Goal: Task Accomplishment & Management: Manage account settings

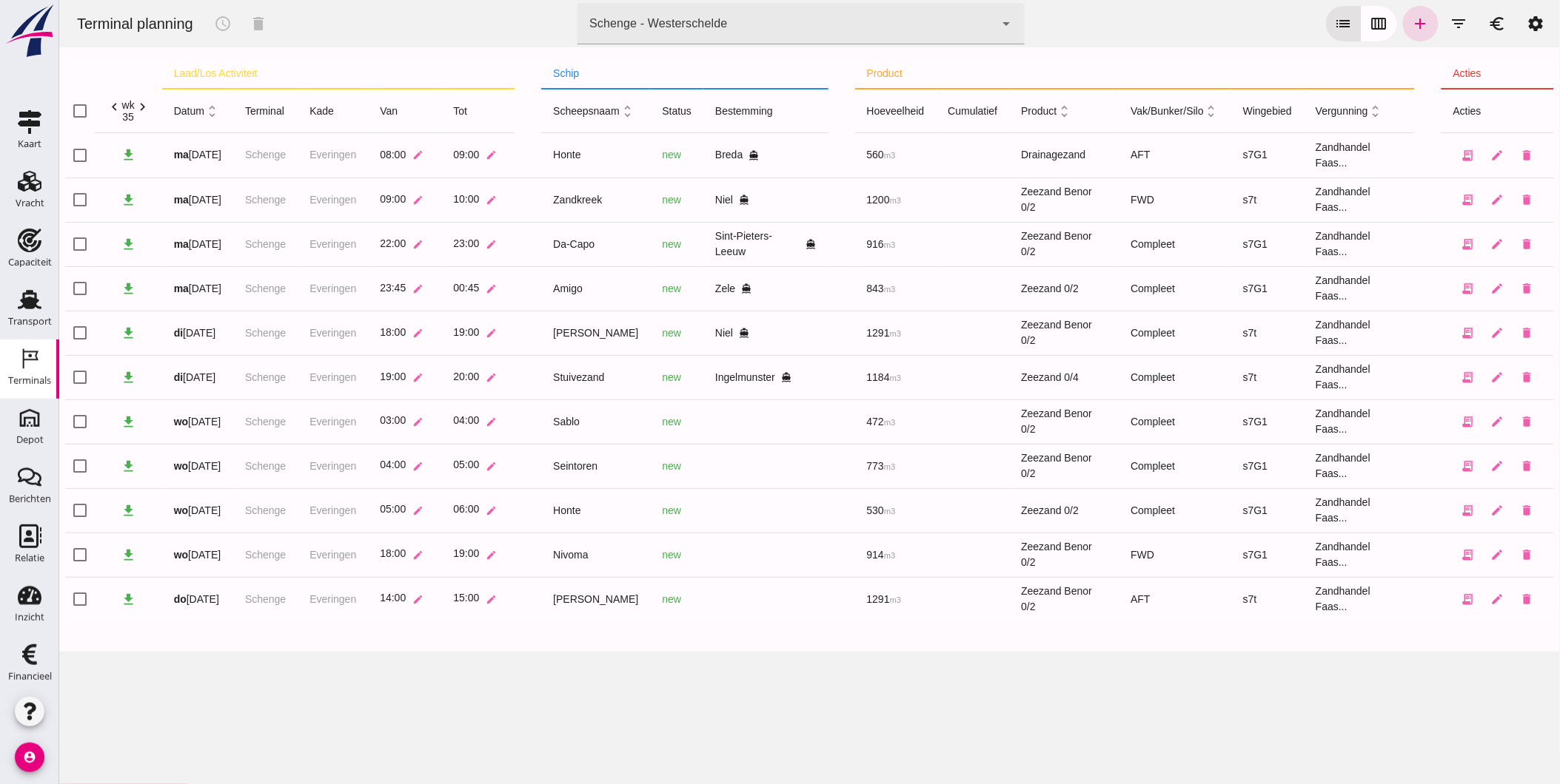
click at [603, 708] on div "Terminal planning schedule delete terminal Schenge - Westerschelde 9c876888-926…" at bounding box center [808, 392] width 1501 height 784
click at [20, 313] on div "Transport" at bounding box center [30, 322] width 43 height 21
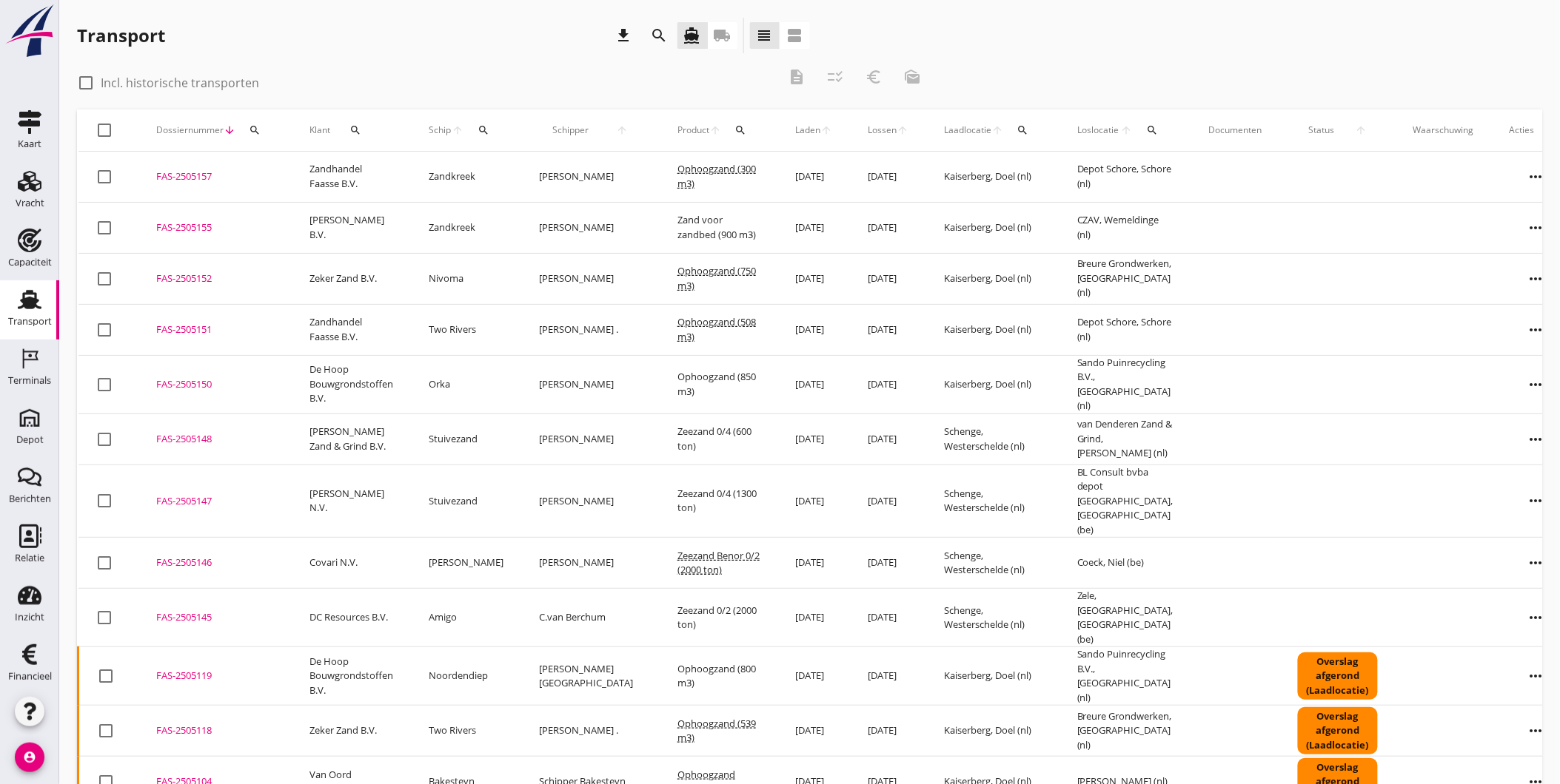
click at [498, 76] on div "check_box_outline_blank Incl. historische transporten" at bounding box center [427, 82] width 701 height 21
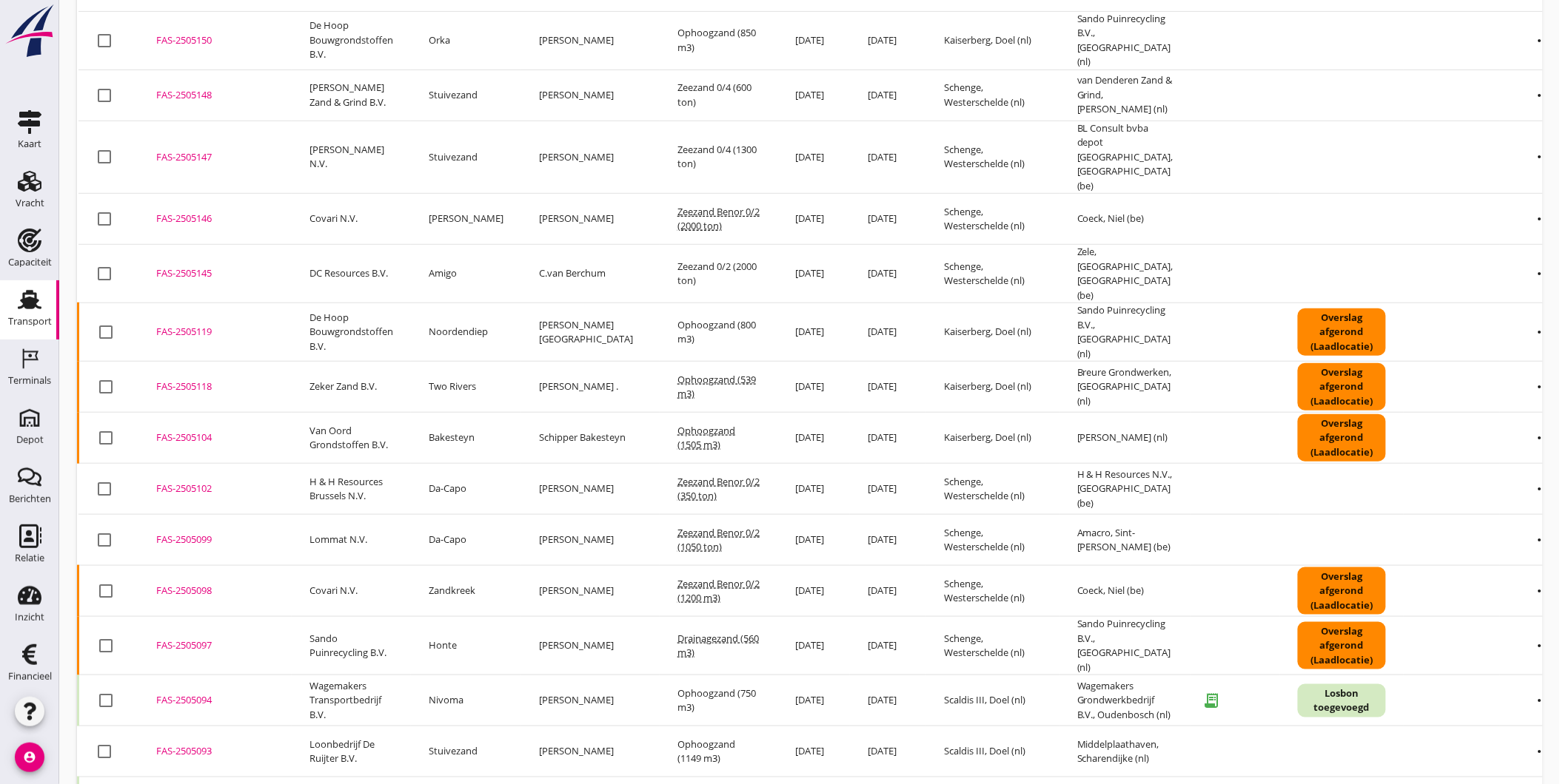
scroll to position [426, 0]
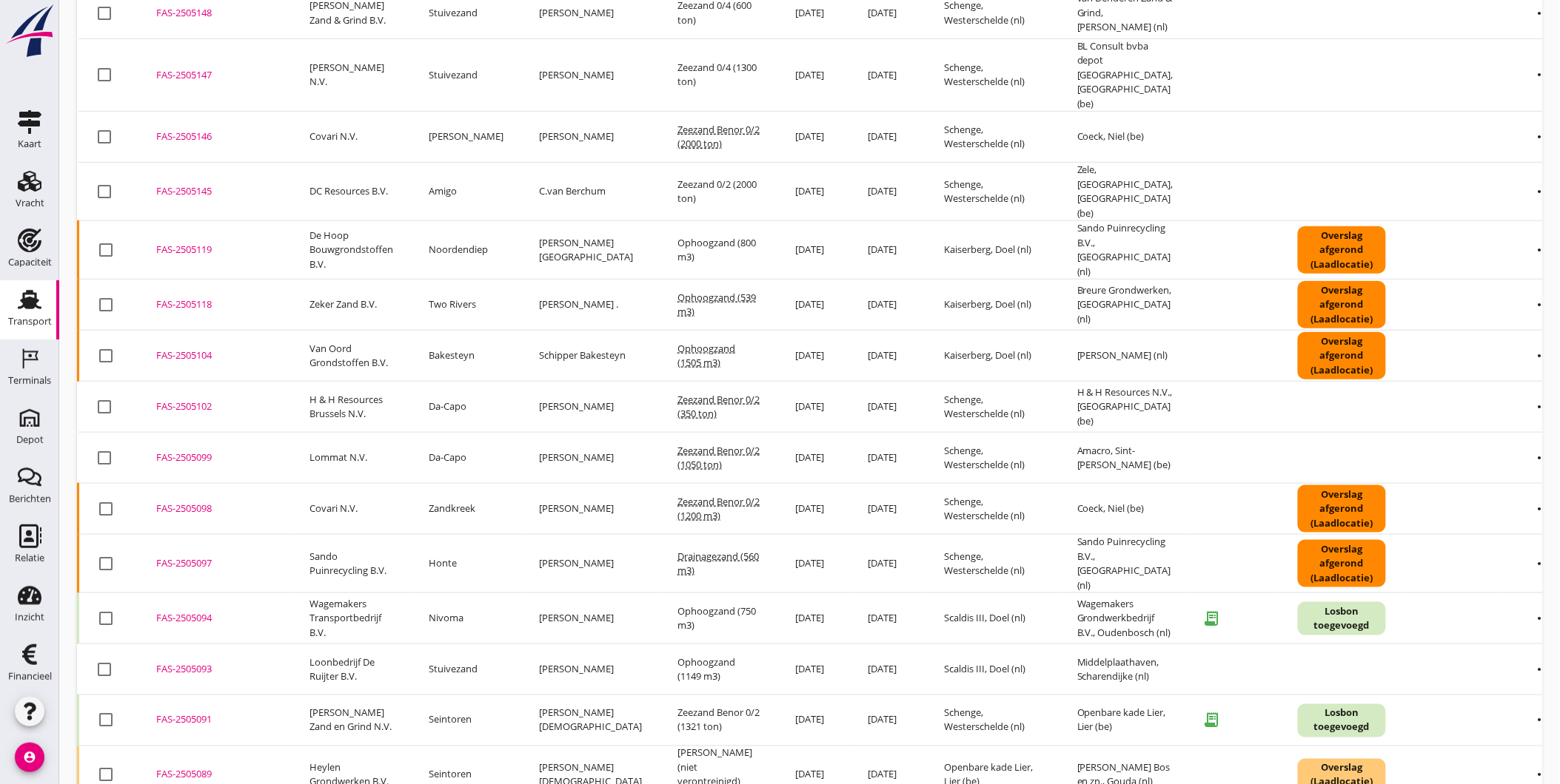
click at [191, 713] on div "FAS-2505091" at bounding box center [215, 720] width 118 height 15
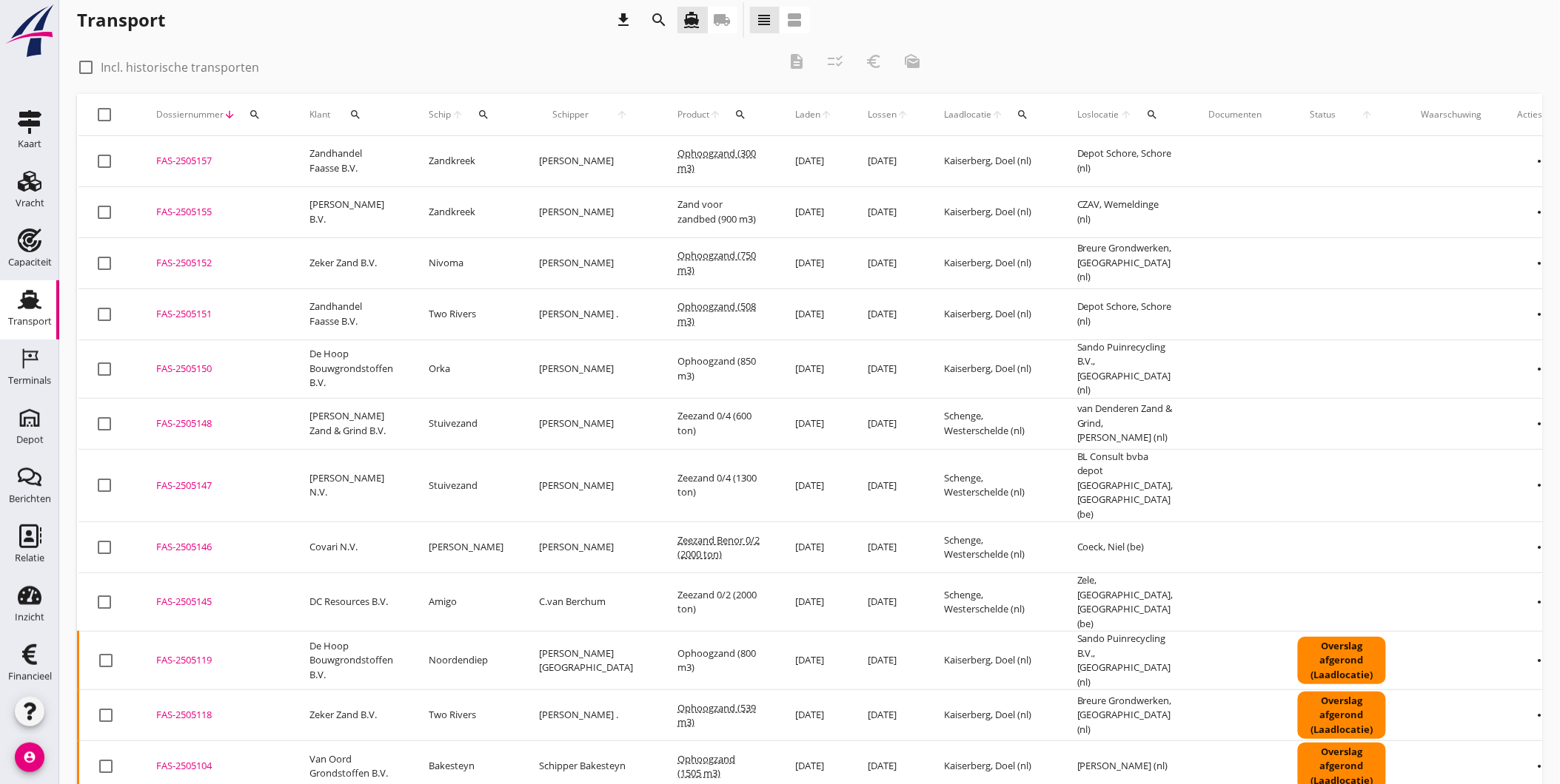
scroll to position [0, 0]
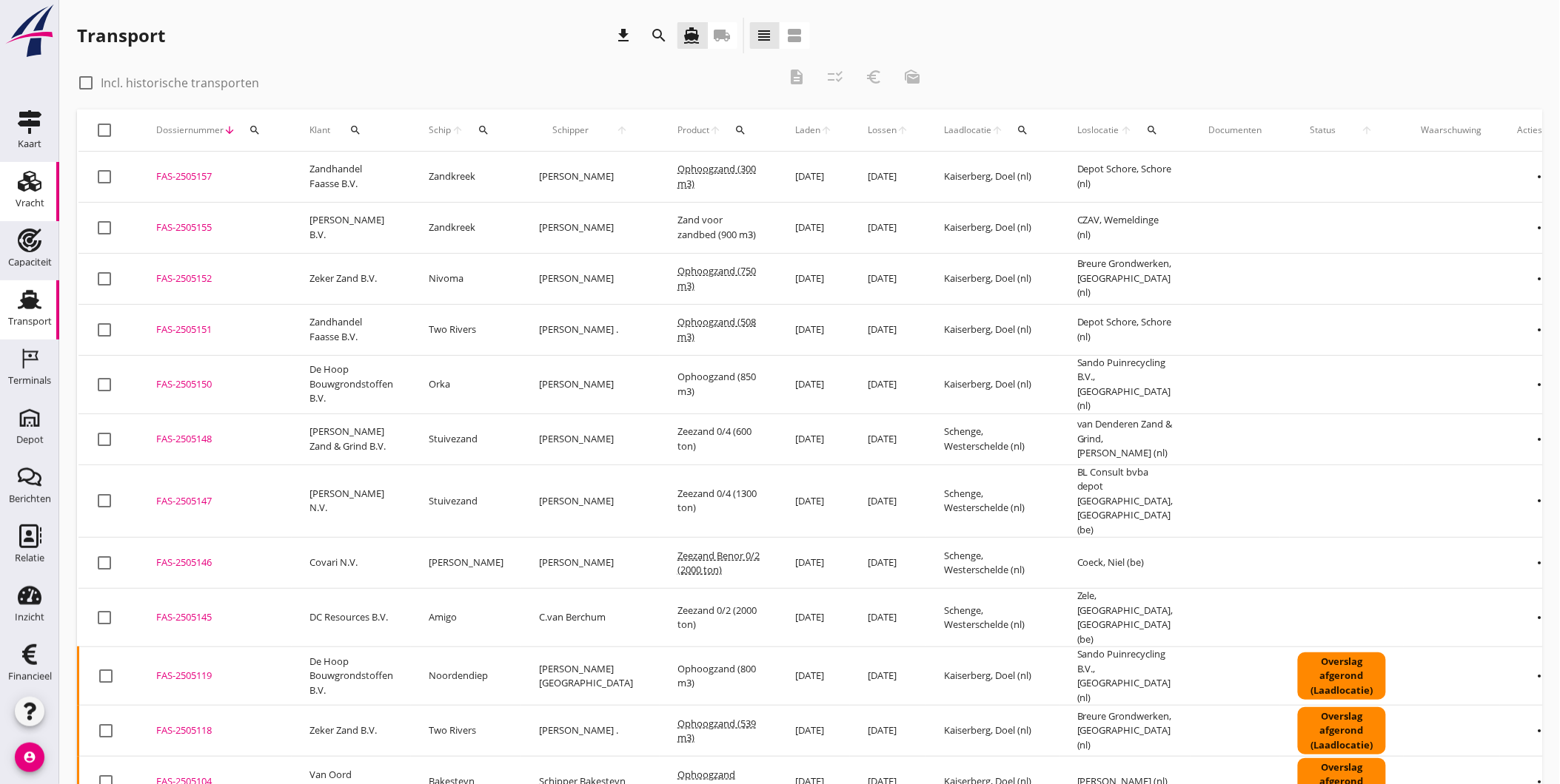
click at [18, 191] on icon "Vracht" at bounding box center [30, 181] width 24 height 24
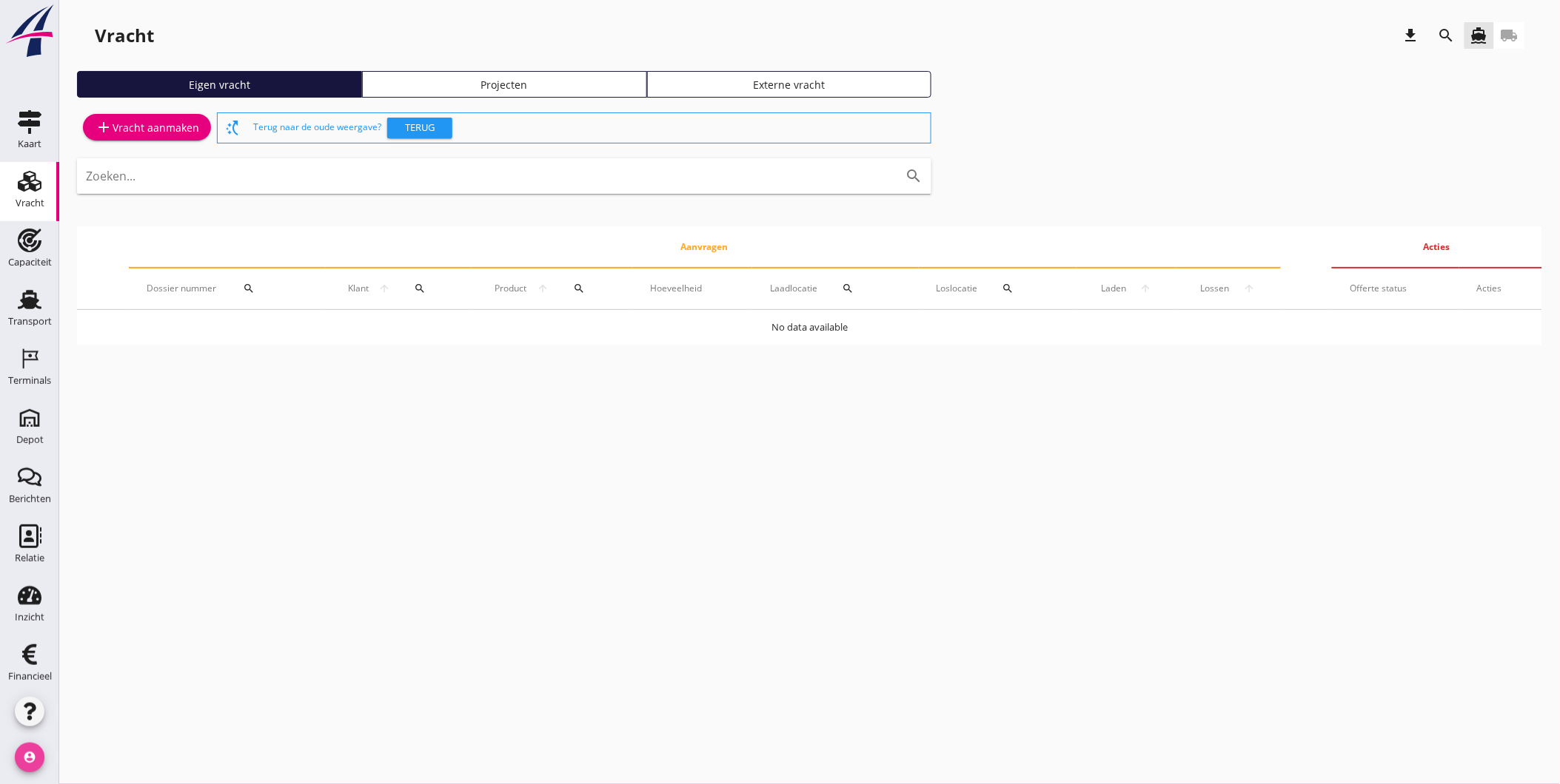
click at [28, 750] on icon "account_circle" at bounding box center [30, 758] width 30 height 30
click at [94, 752] on div "Uitloggen" at bounding box center [133, 752] width 106 height 18
click at [31, 313] on div "Transport" at bounding box center [30, 322] width 43 height 21
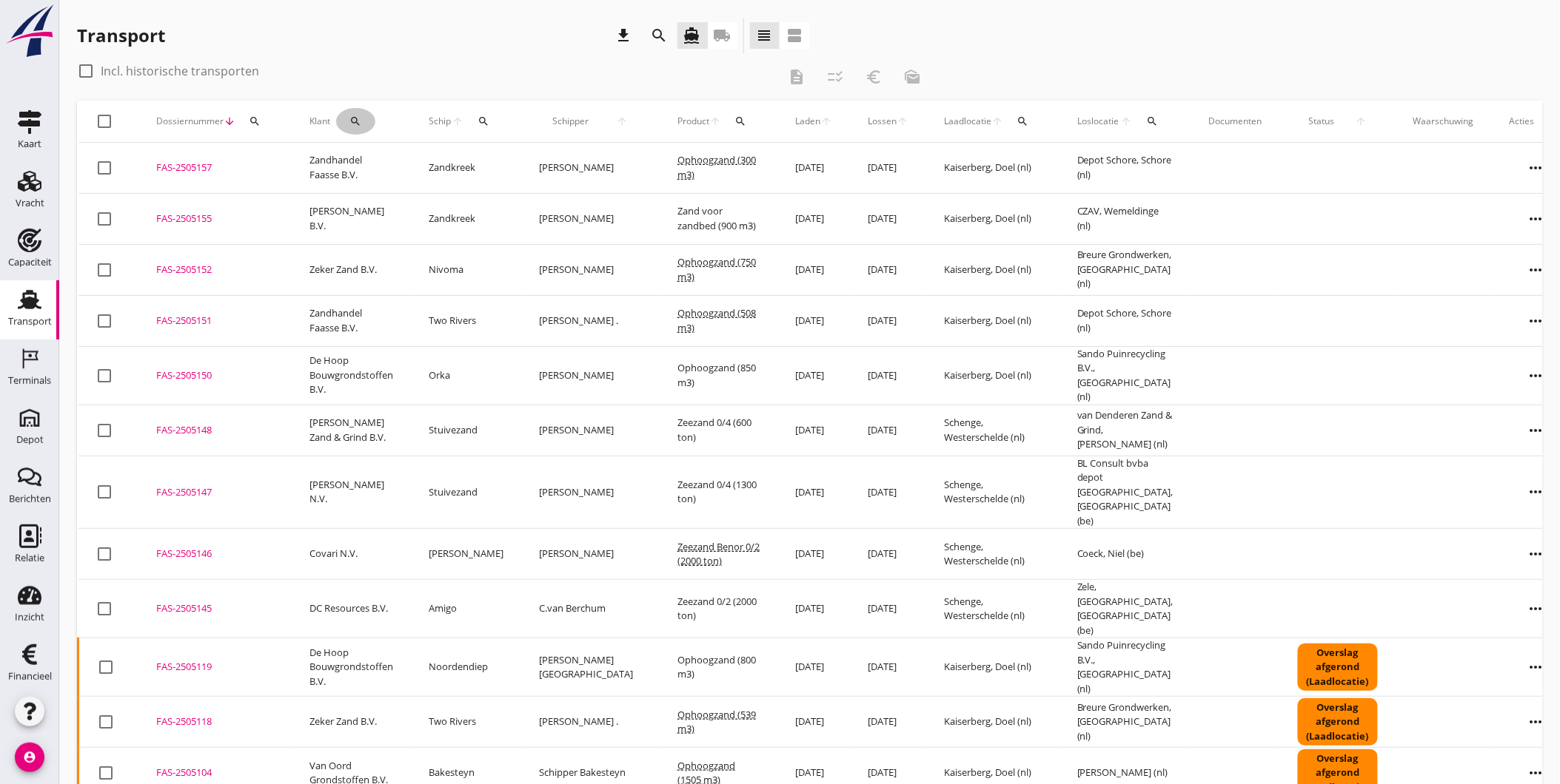
click at [359, 117] on icon "search" at bounding box center [356, 121] width 12 height 12
click at [395, 156] on input "Zoeken op opdrachtgever..." at bounding box center [419, 165] width 154 height 24
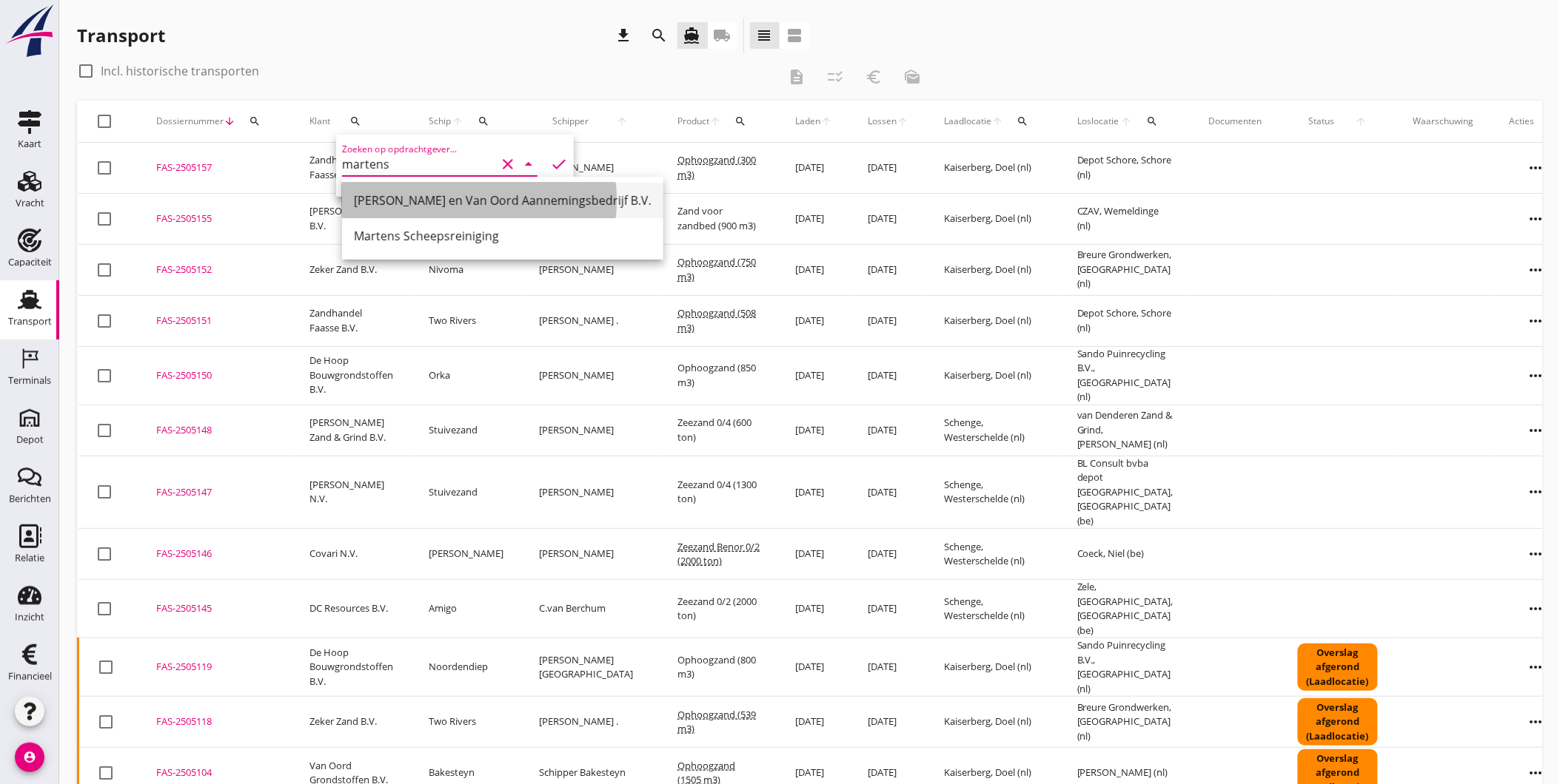
click at [460, 195] on div "[PERSON_NAME] en Van Oord Aannemingsbedrijf B.V." at bounding box center [503, 200] width 298 height 18
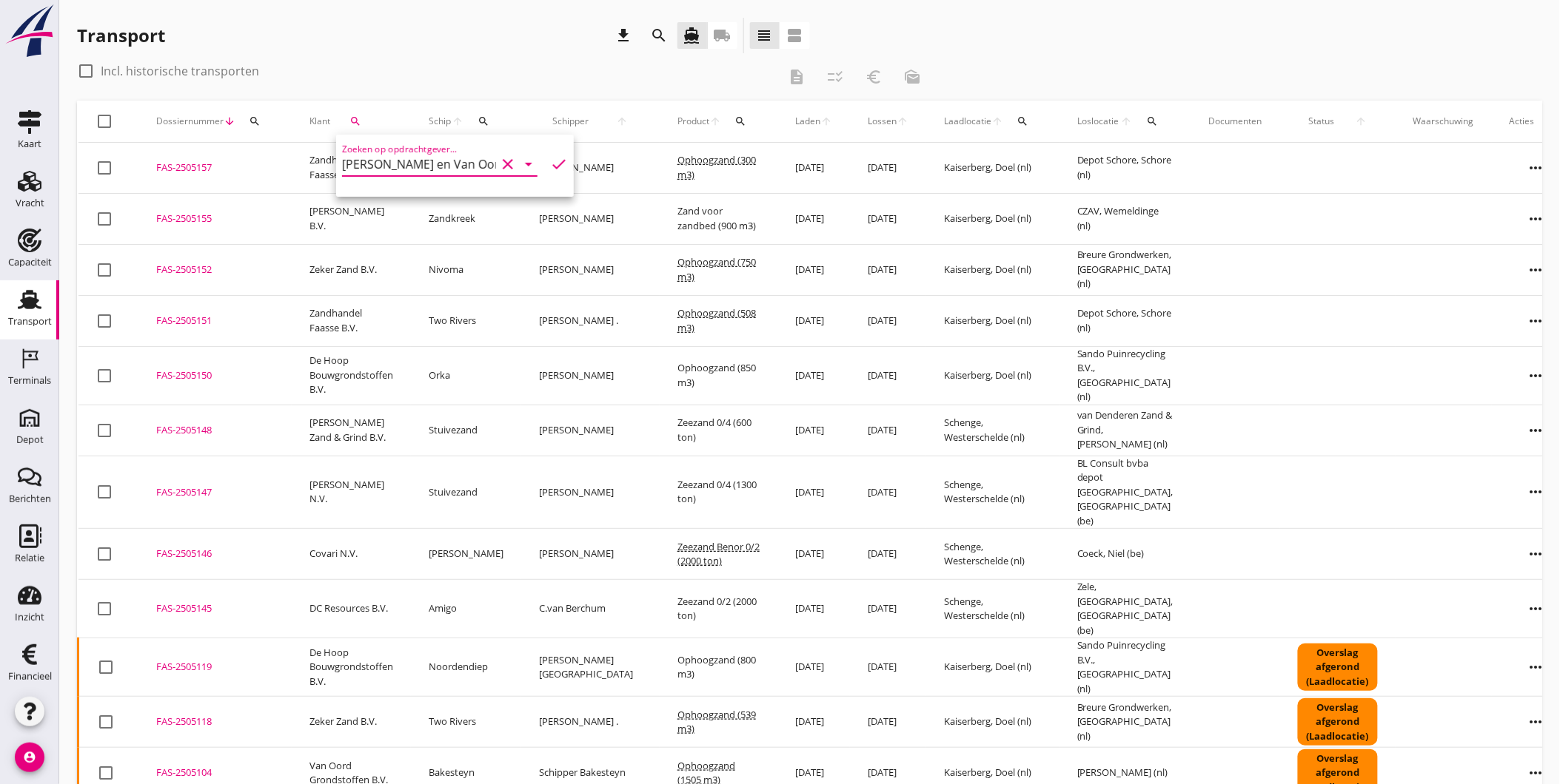
type input "[PERSON_NAME] en Van Oord Aannemingsbedrijf B.V."
click at [550, 157] on icon "check" at bounding box center [559, 165] width 18 height 18
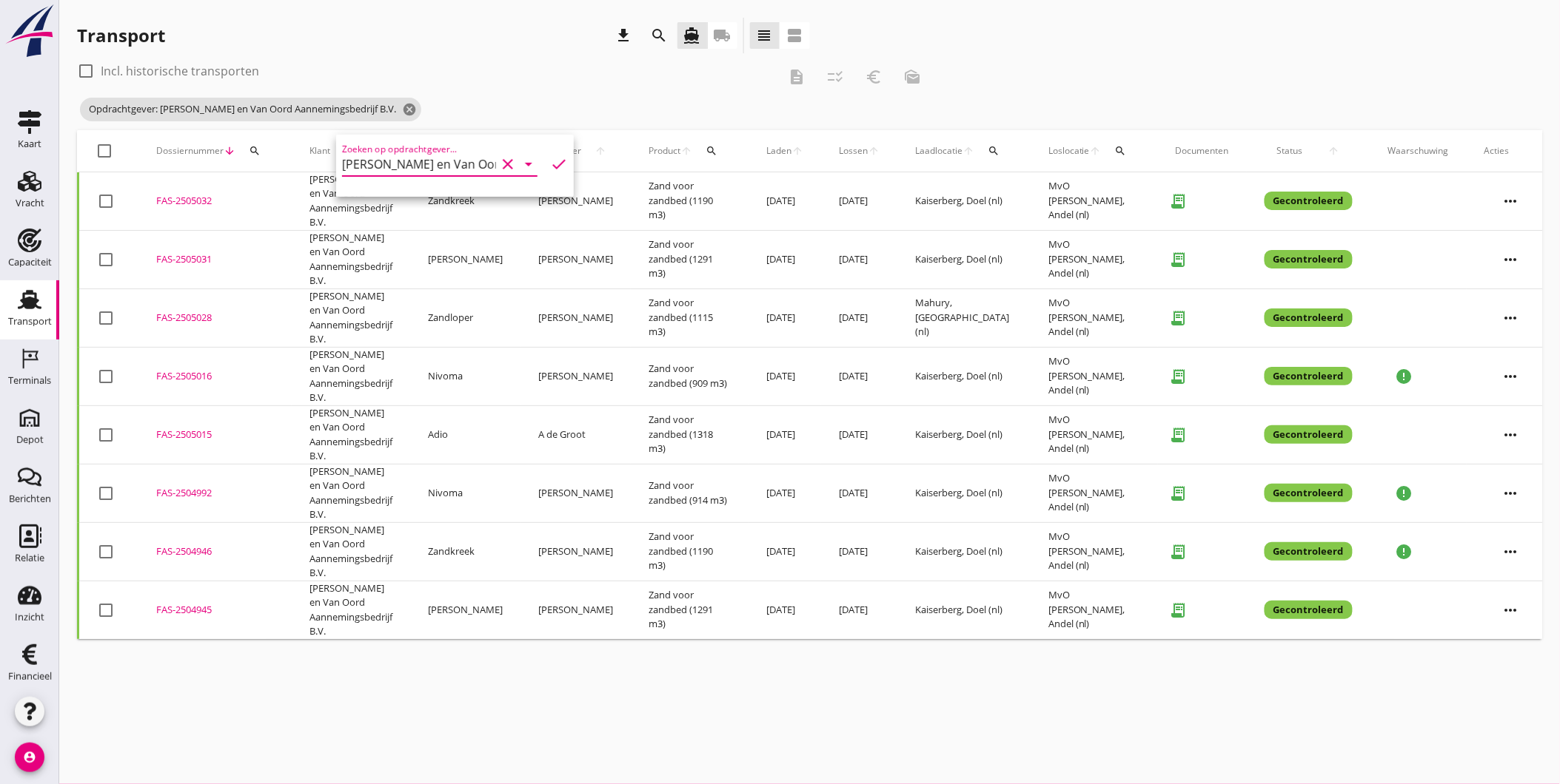
click at [1133, 68] on div "check_box_outline_blank Incl. historische transporten description checklist_rtl…" at bounding box center [809, 94] width 1465 height 71
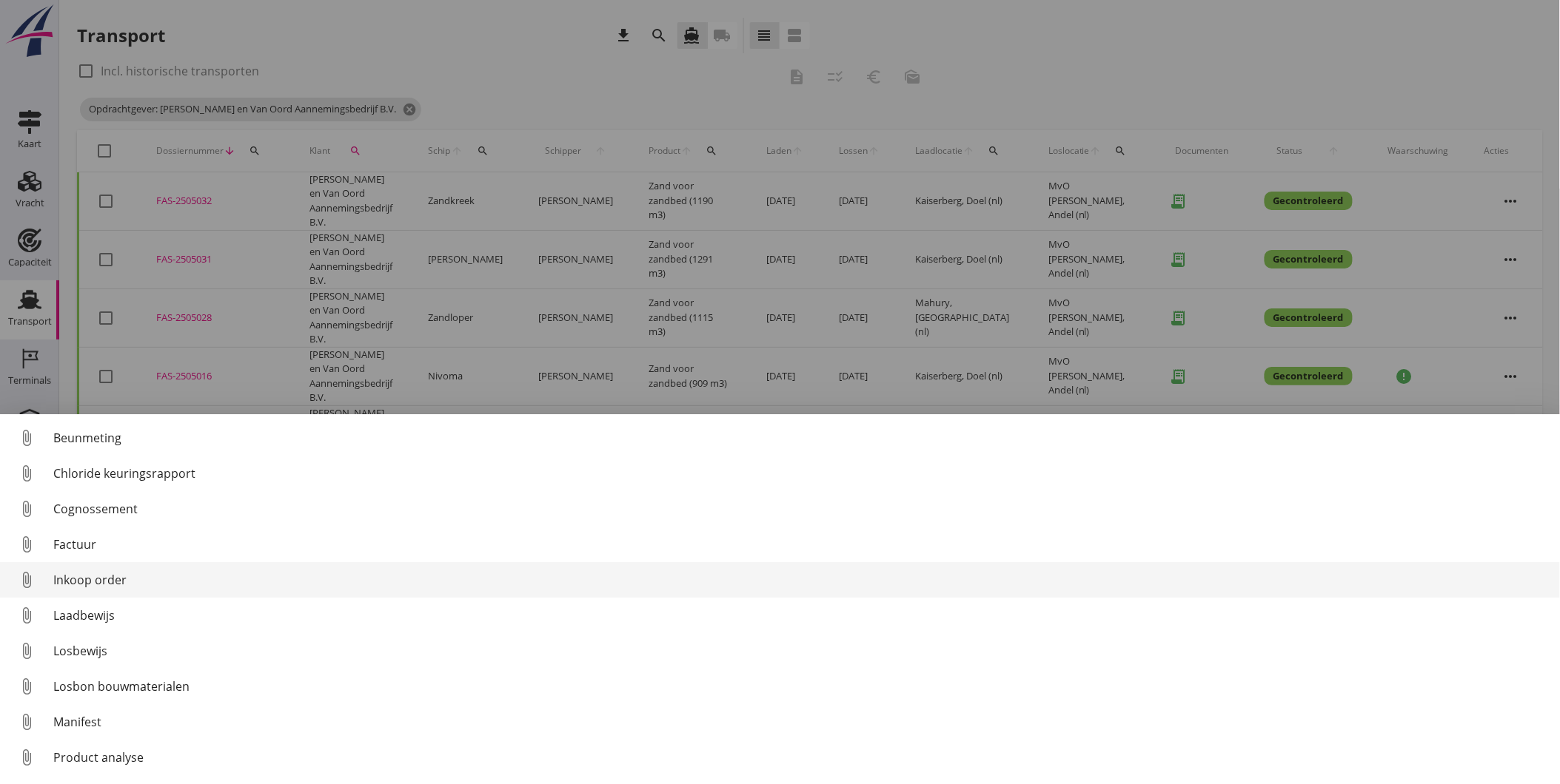
click at [165, 581] on div "Inkoop order" at bounding box center [800, 580] width 1495 height 18
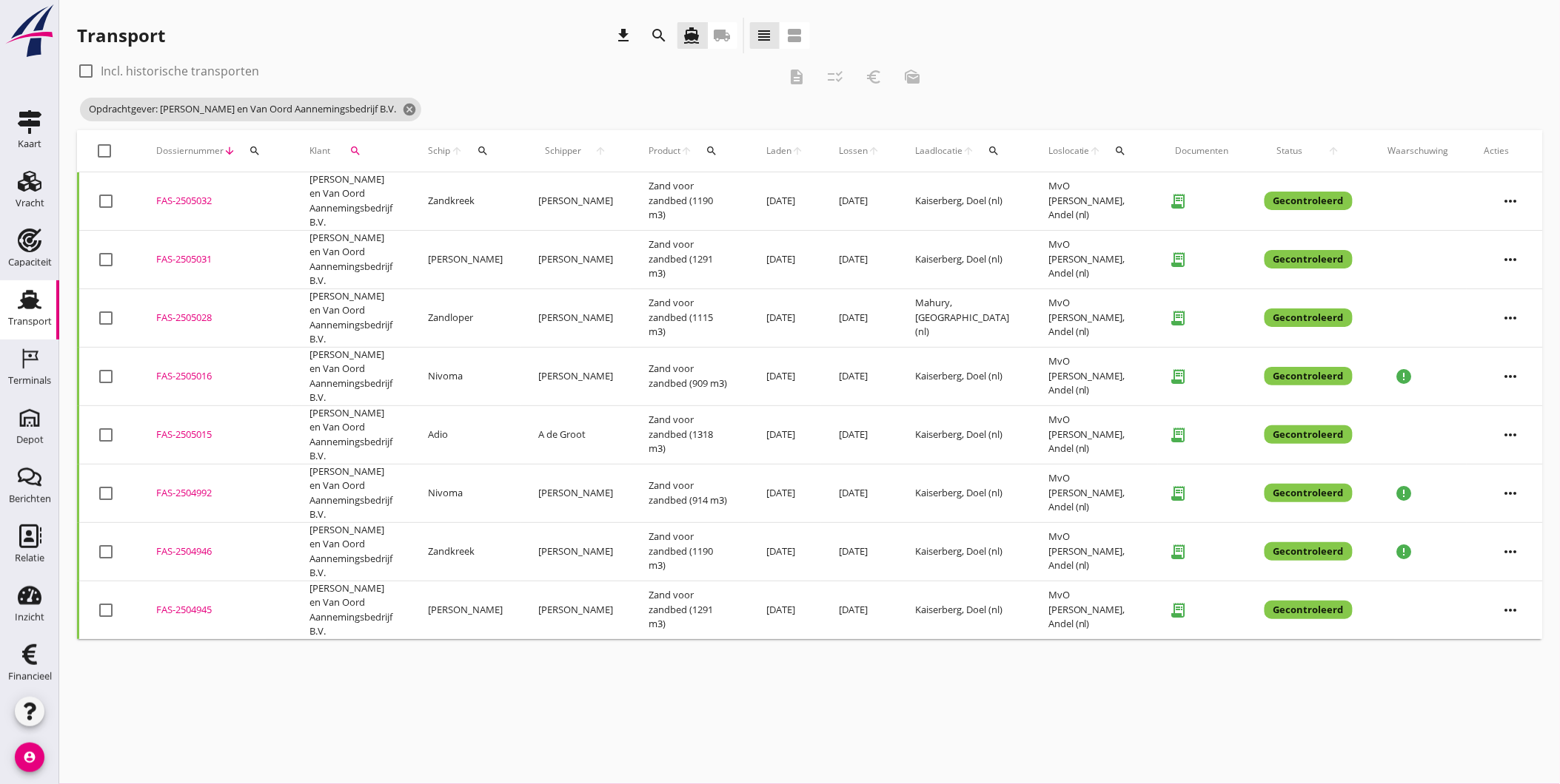
click at [101, 147] on div at bounding box center [106, 151] width 25 height 25
checkbox input "true"
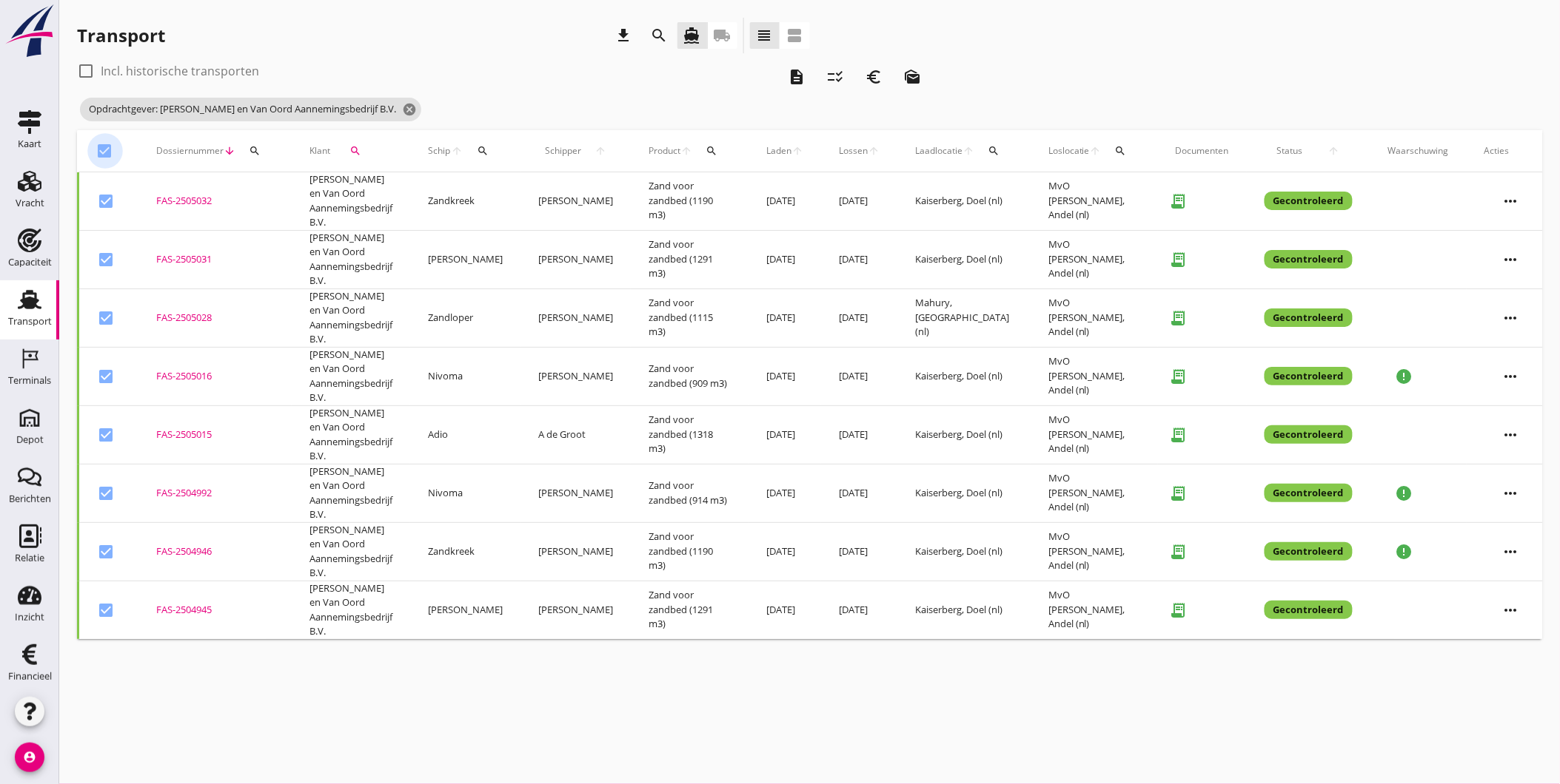
checkbox input "true"
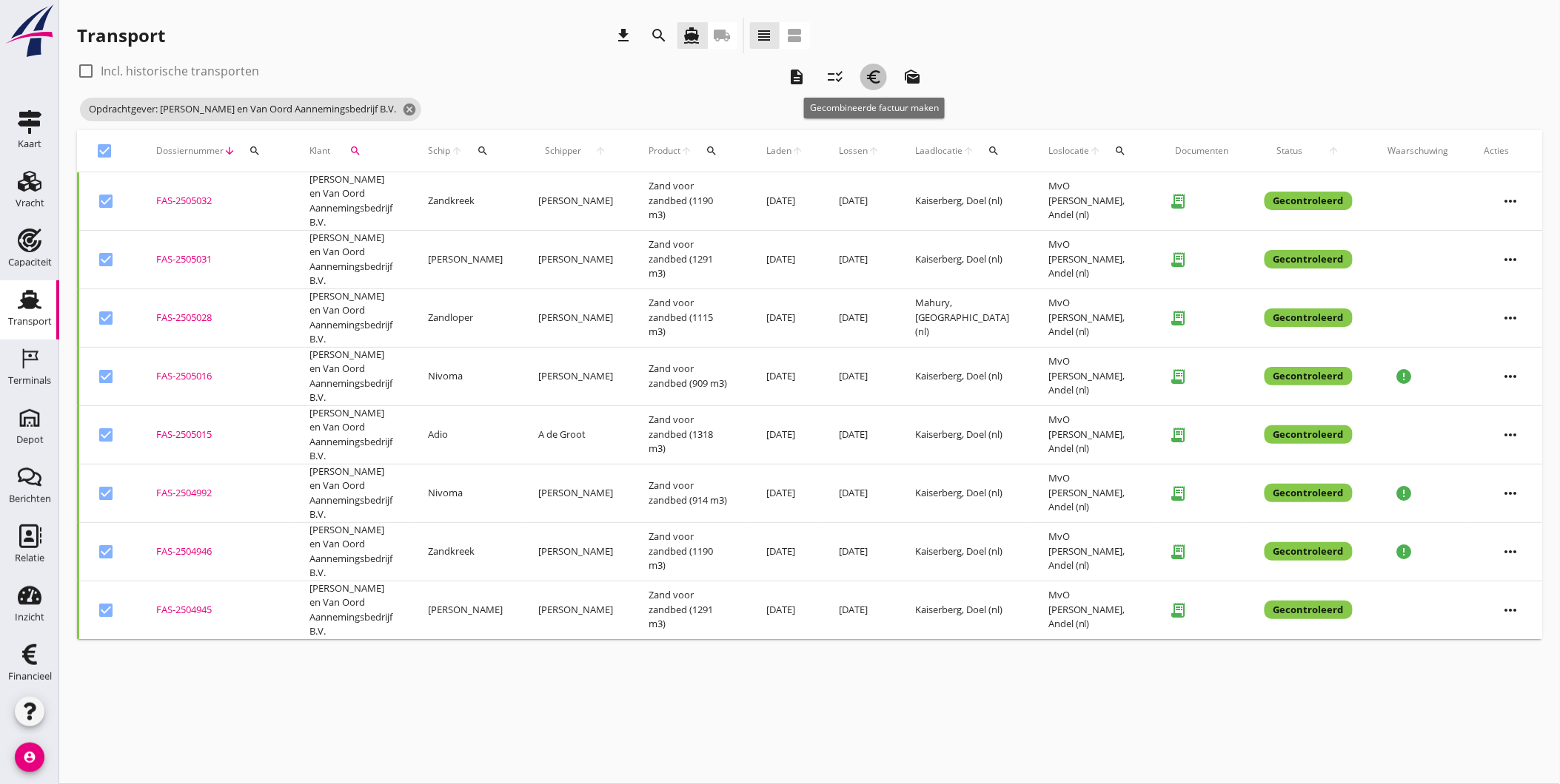
click at [881, 76] on icon "euro_symbol" at bounding box center [874, 77] width 18 height 18
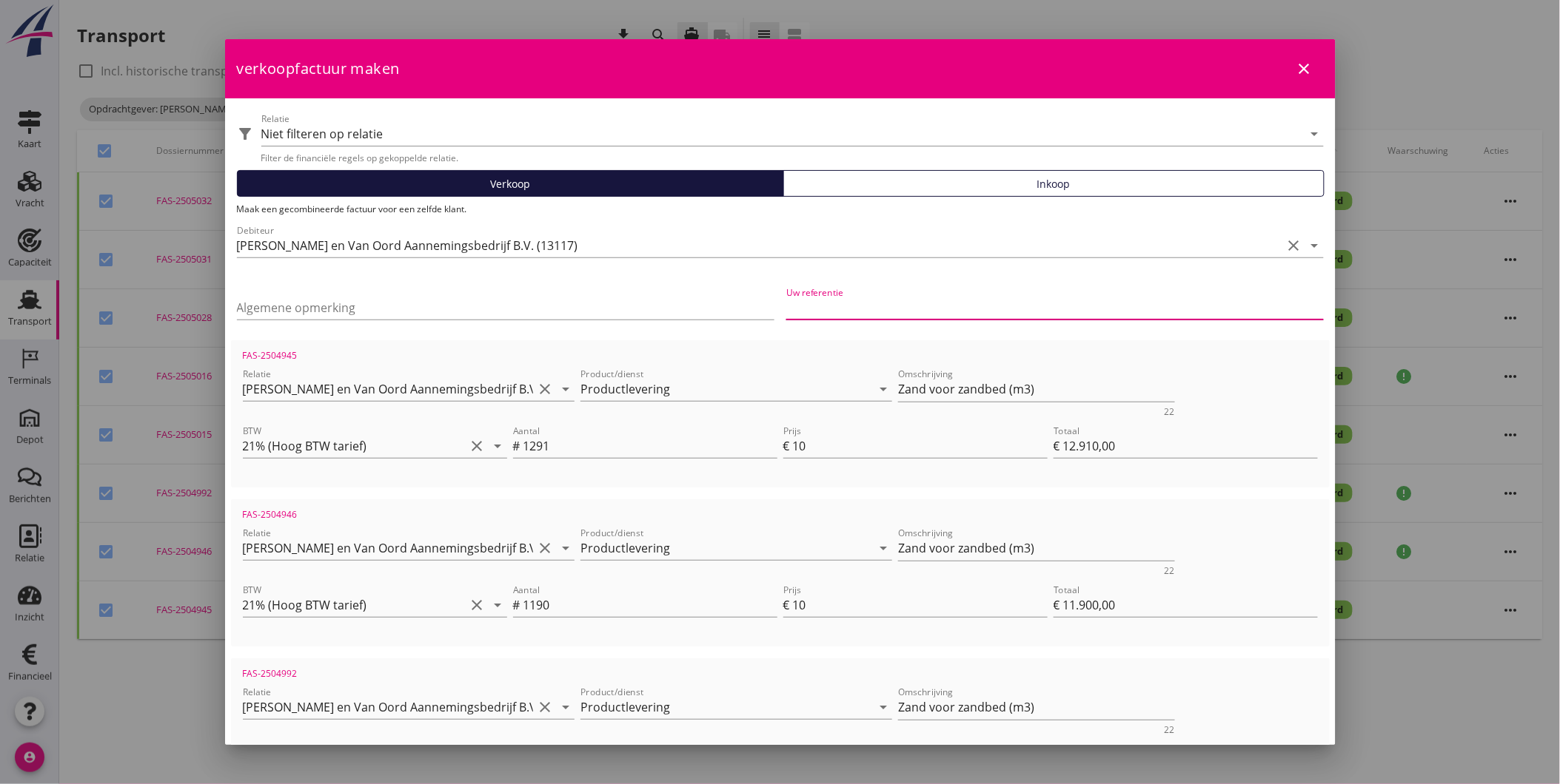
click at [883, 301] on input "Uw referentie" at bounding box center [1055, 308] width 537 height 24
paste input "Opdrachtbon OB2535029"
type input "Opdrachtbon OB2535029"
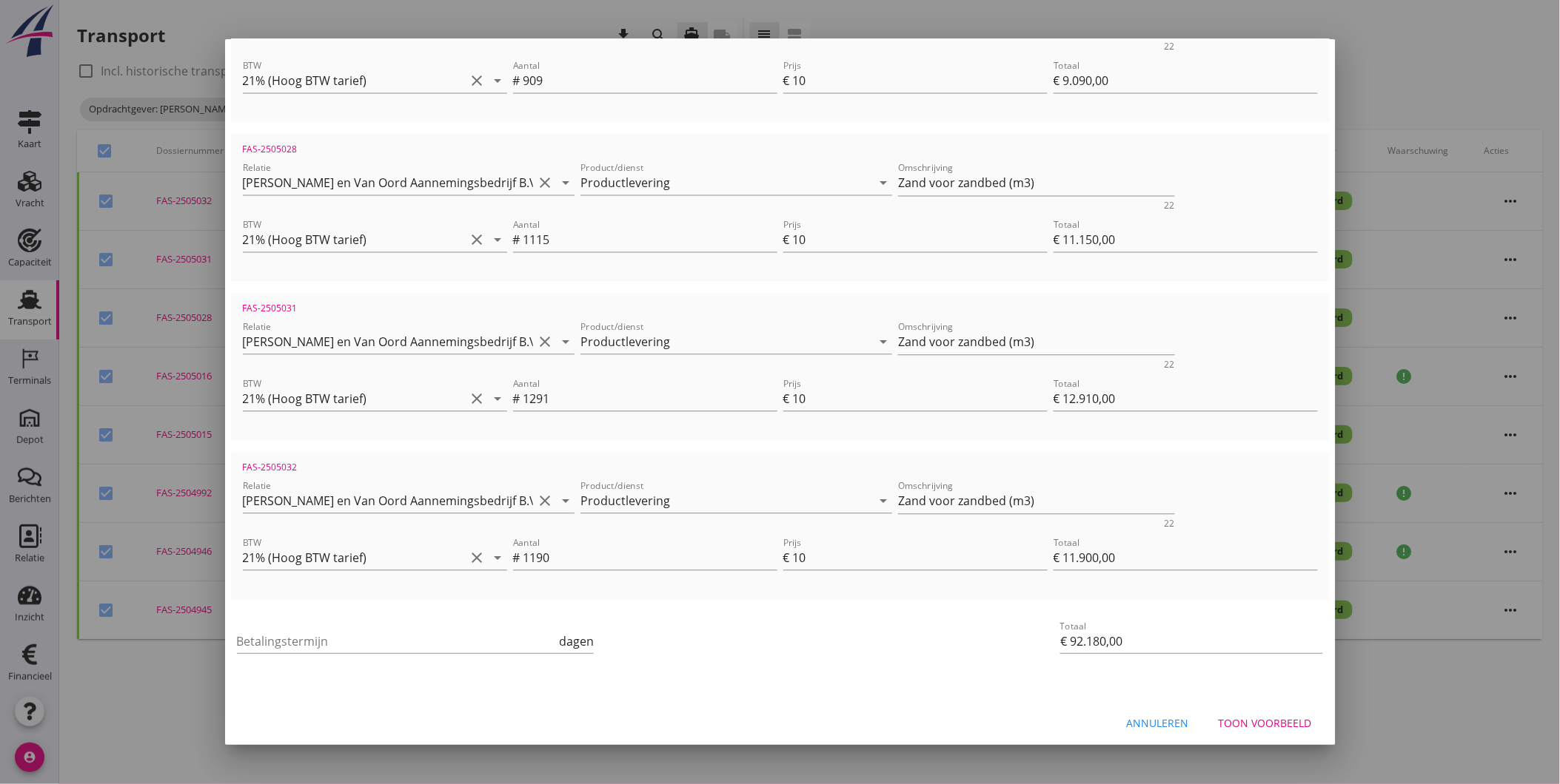
scroll to position [1005, 0]
click at [323, 630] on input "Betalingstermijn" at bounding box center [396, 638] width 320 height 24
type input "30"
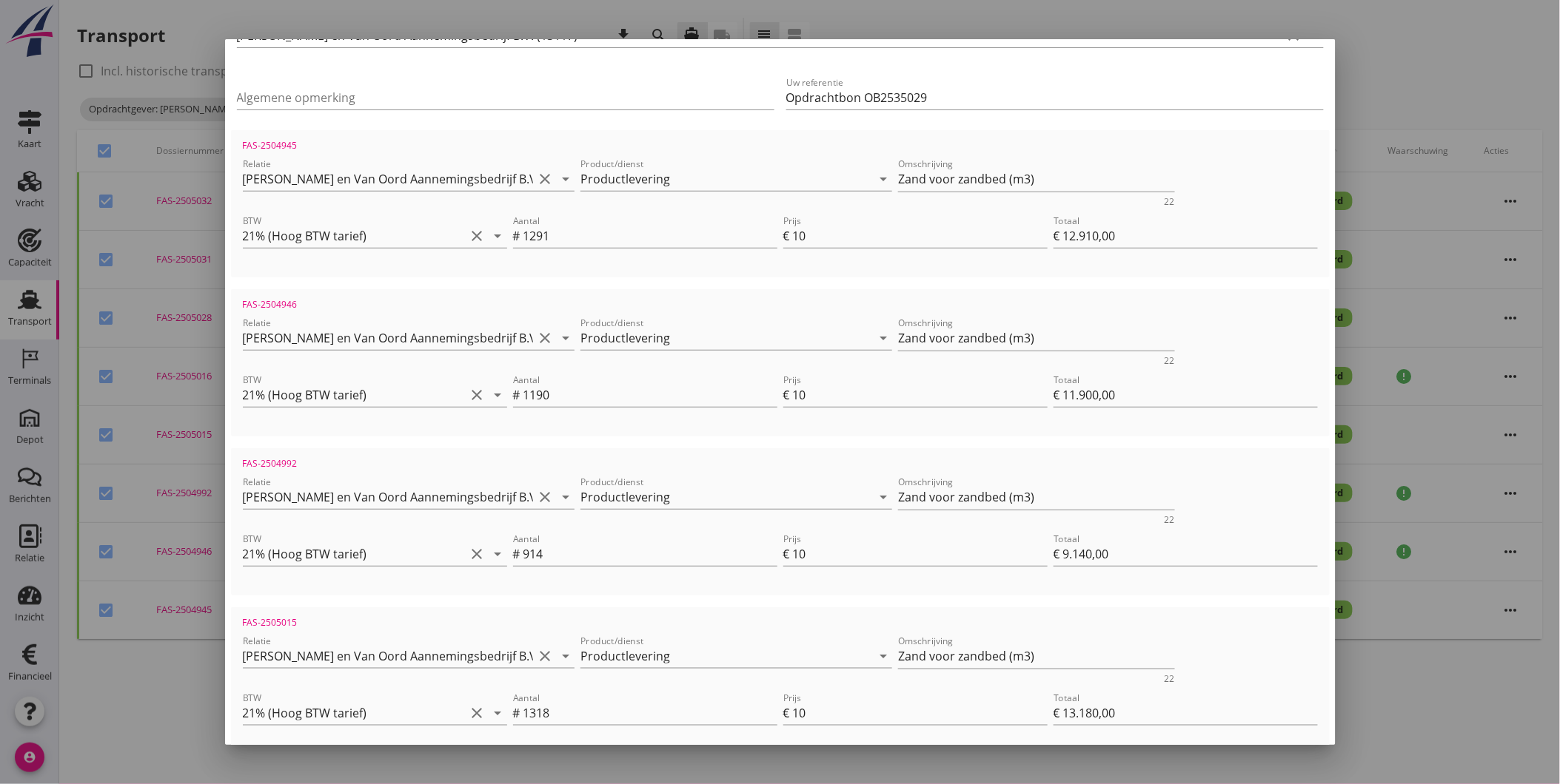
scroll to position [0, 0]
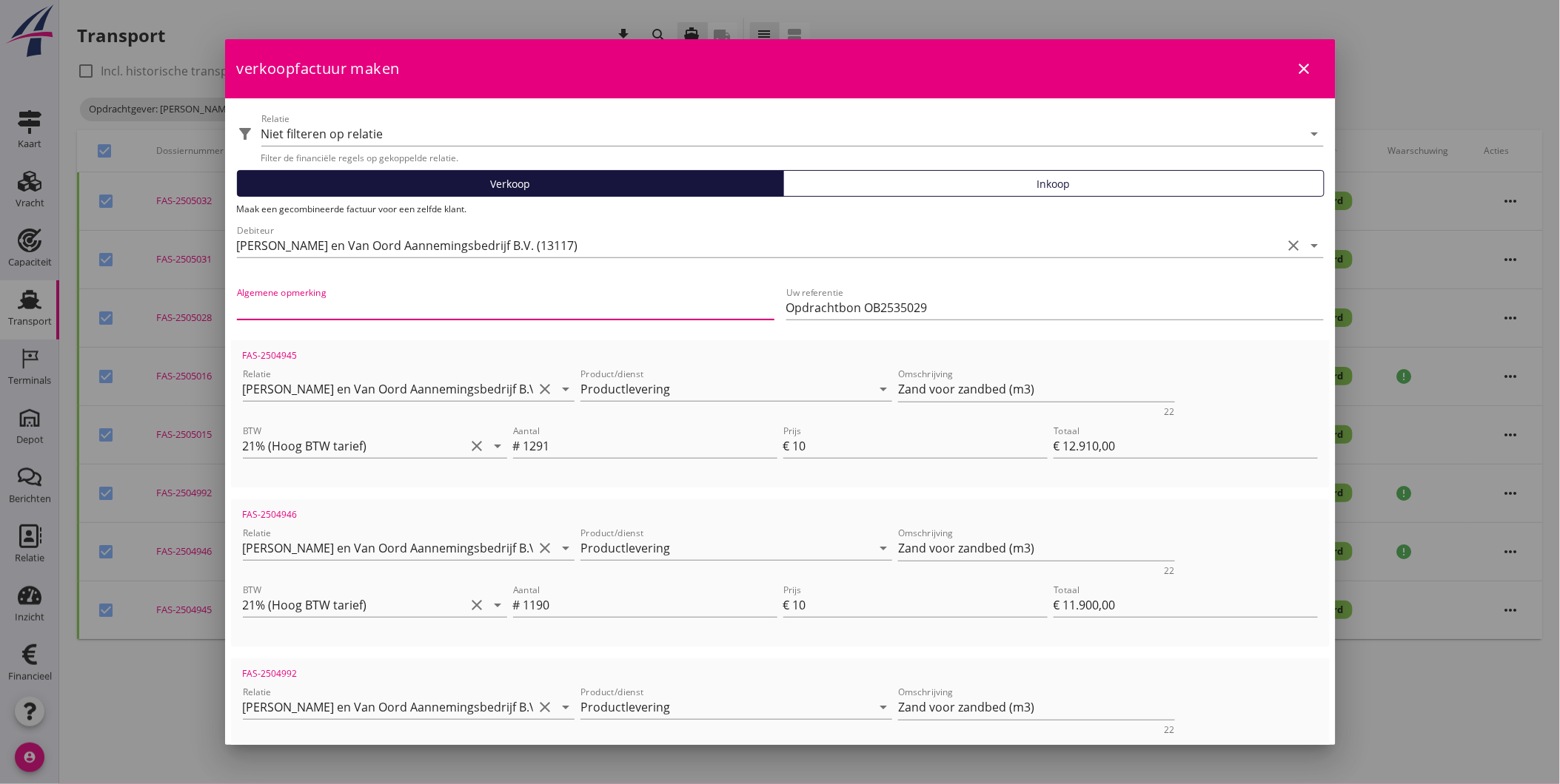
click at [374, 307] on input "Algemene opmerking" at bounding box center [505, 308] width 537 height 24
paste input "853 - Grondwerk SRBT Giessen"
type input "853 - Grondwerk SRBT Giessen"
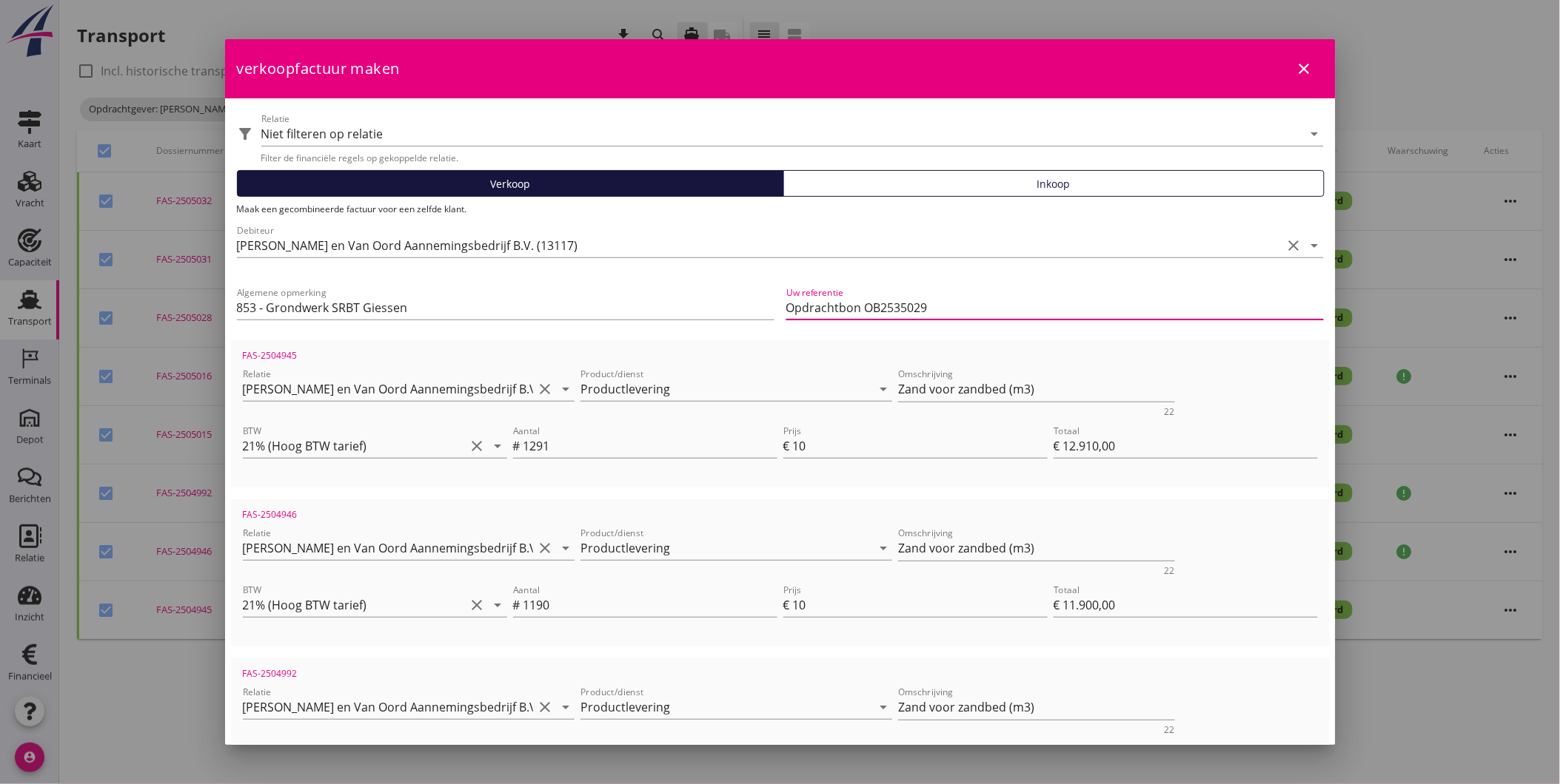
click at [978, 308] on input "Opdrachtbon OB2535029" at bounding box center [1055, 308] width 537 height 24
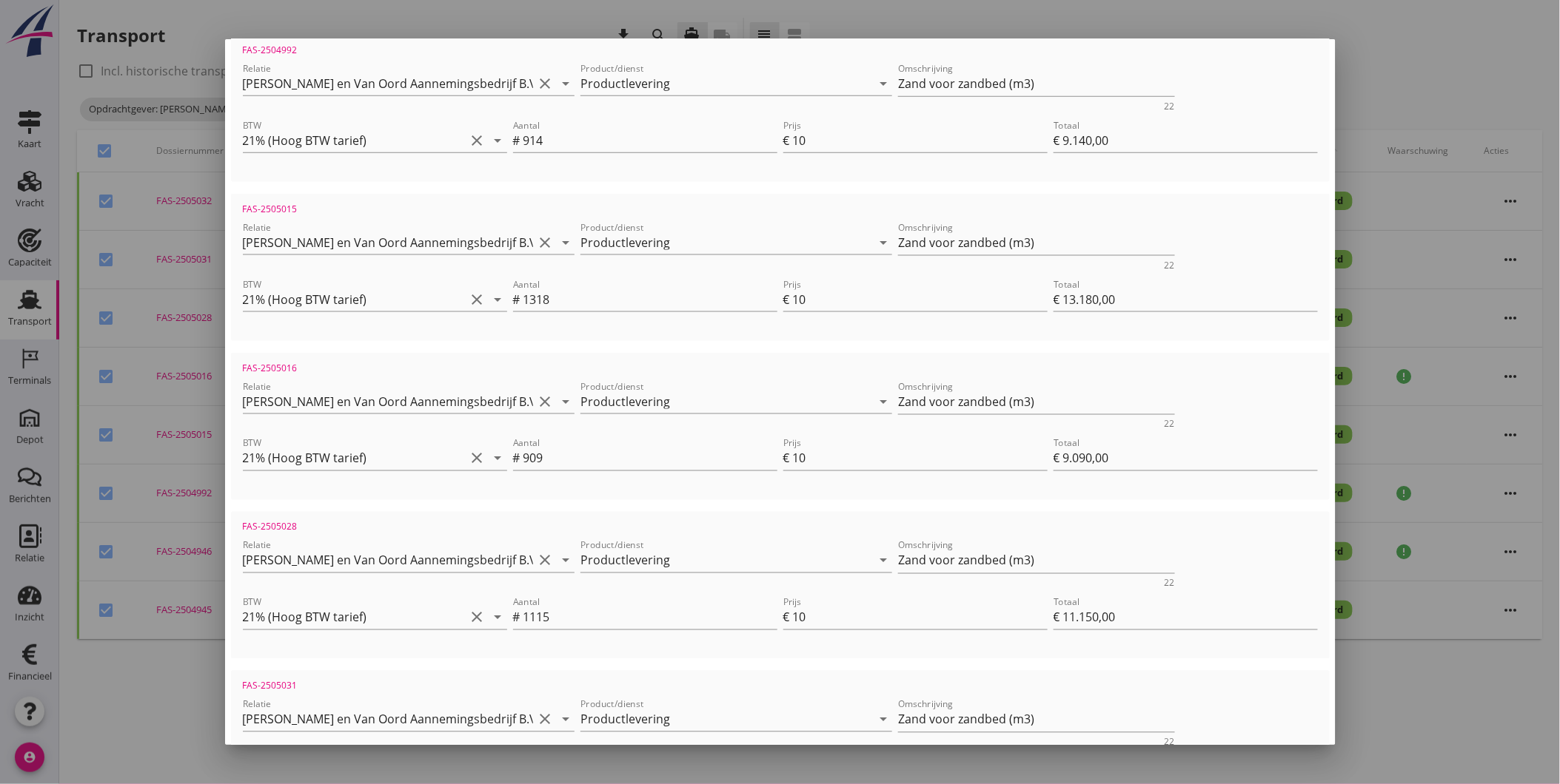
scroll to position [1005, 0]
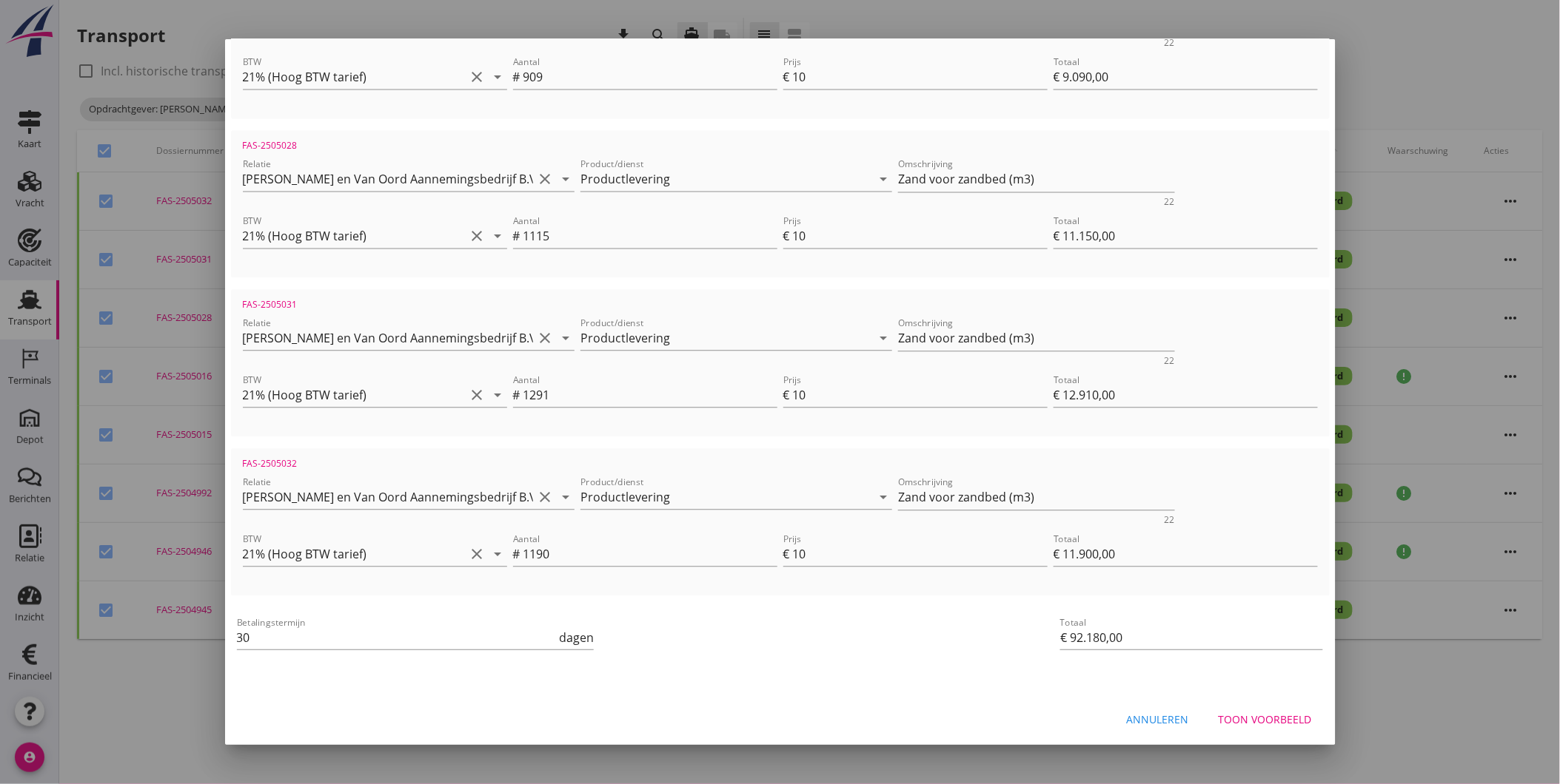
click at [1252, 718] on div "Toon voorbeeld" at bounding box center [1265, 719] width 94 height 16
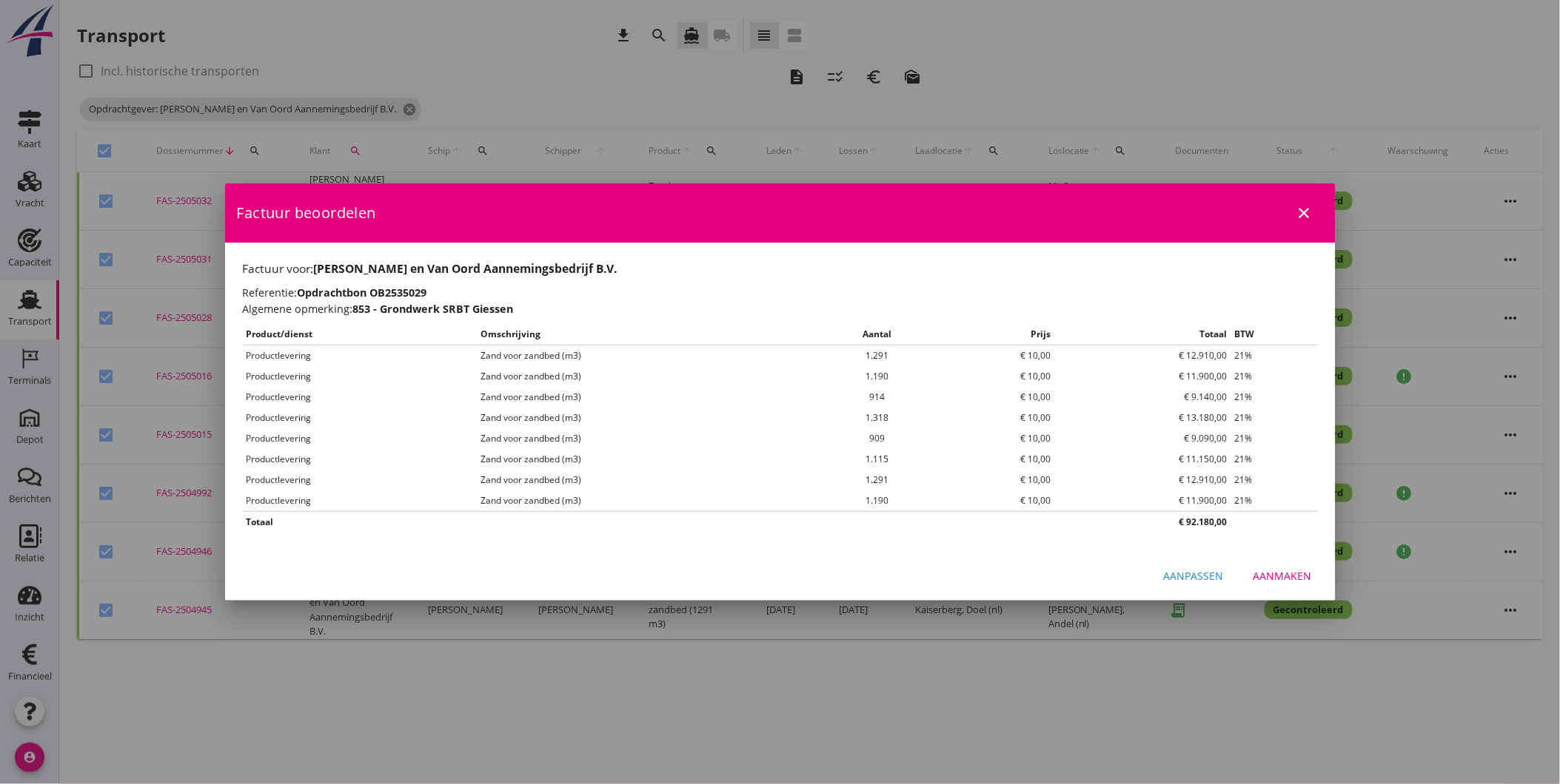
scroll to position [0, 0]
click at [1263, 572] on div "Aanmaken" at bounding box center [1282, 575] width 58 height 16
checkbox input "false"
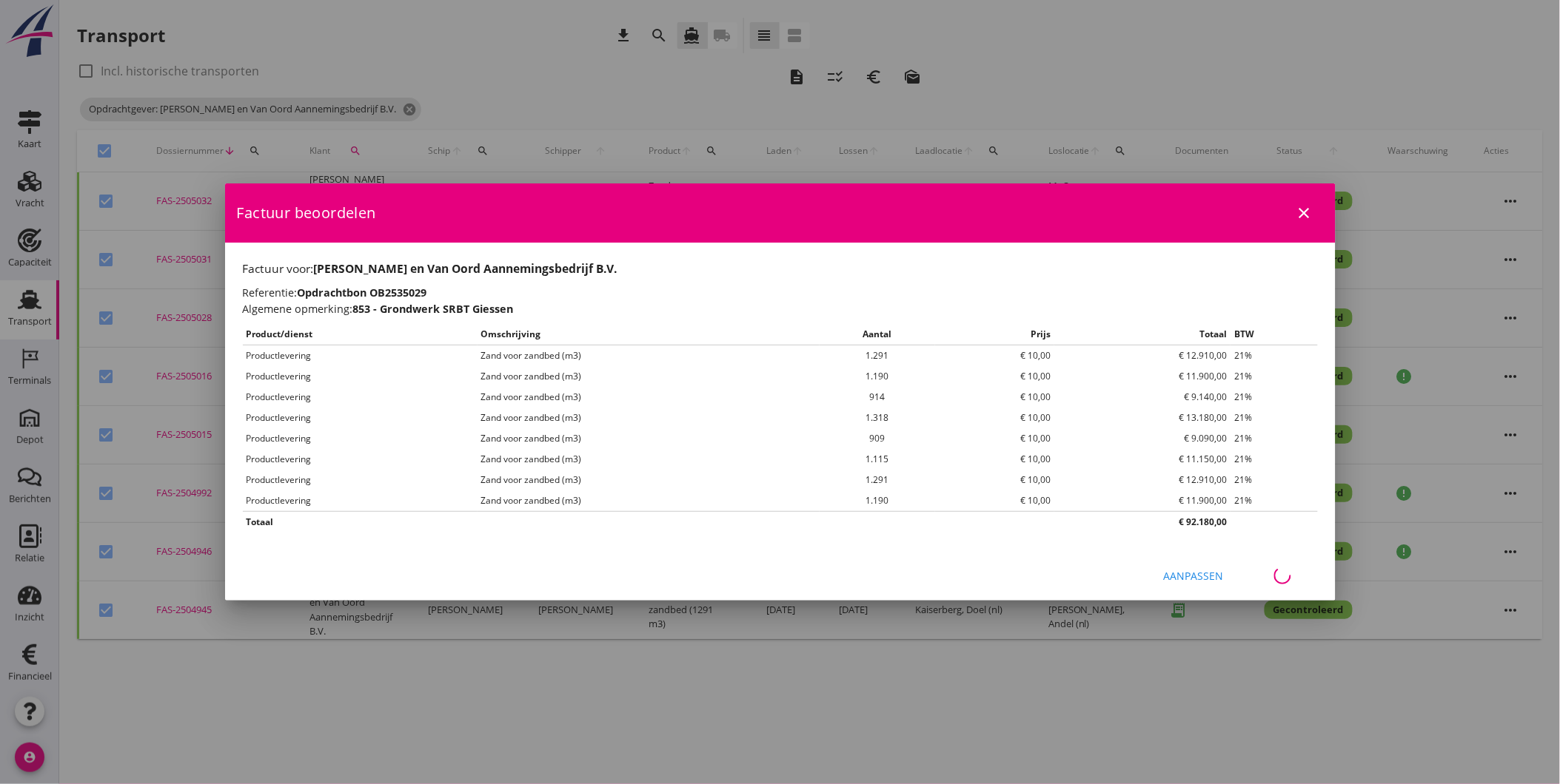
checkbox input "false"
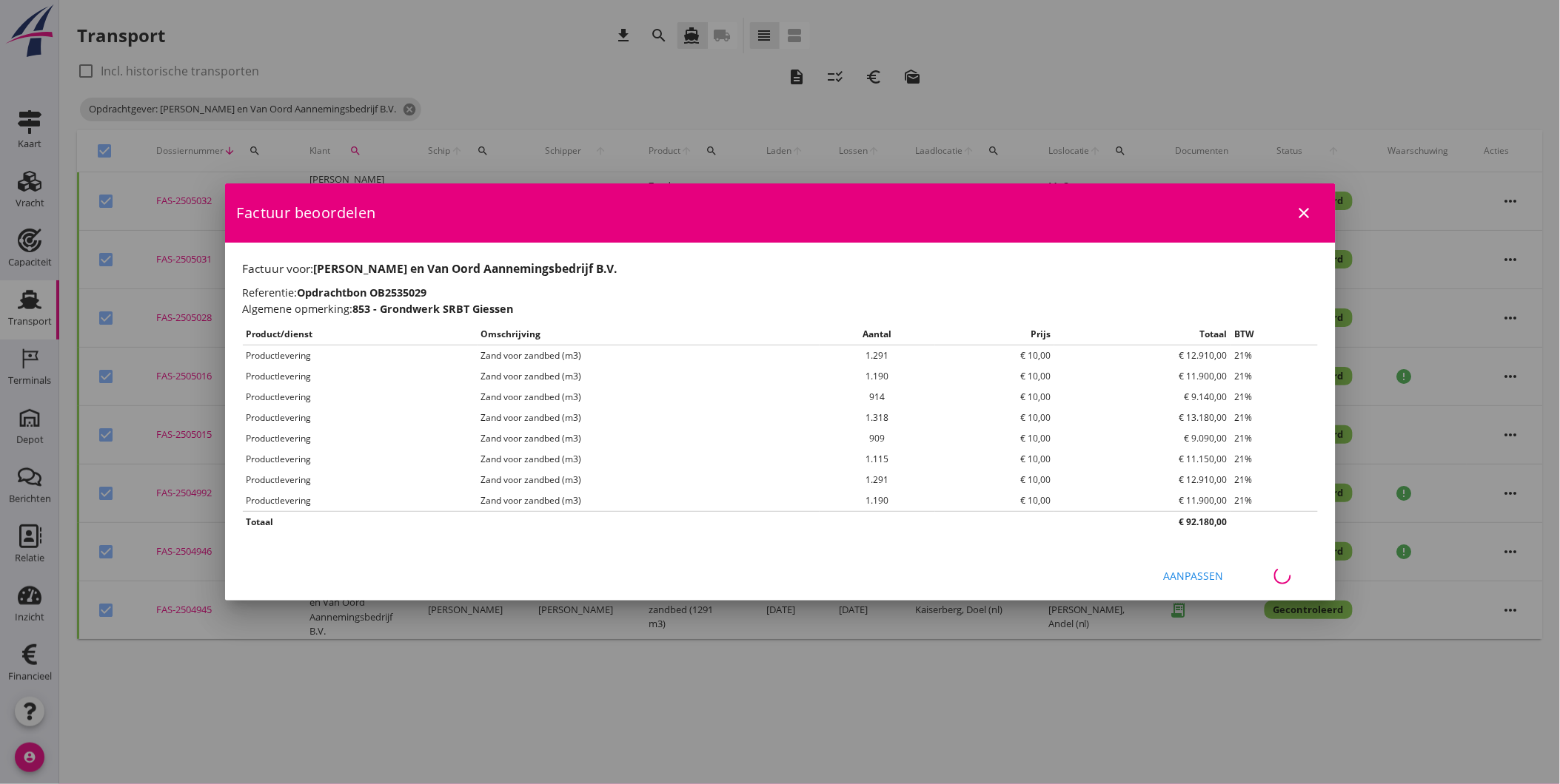
checkbox input "false"
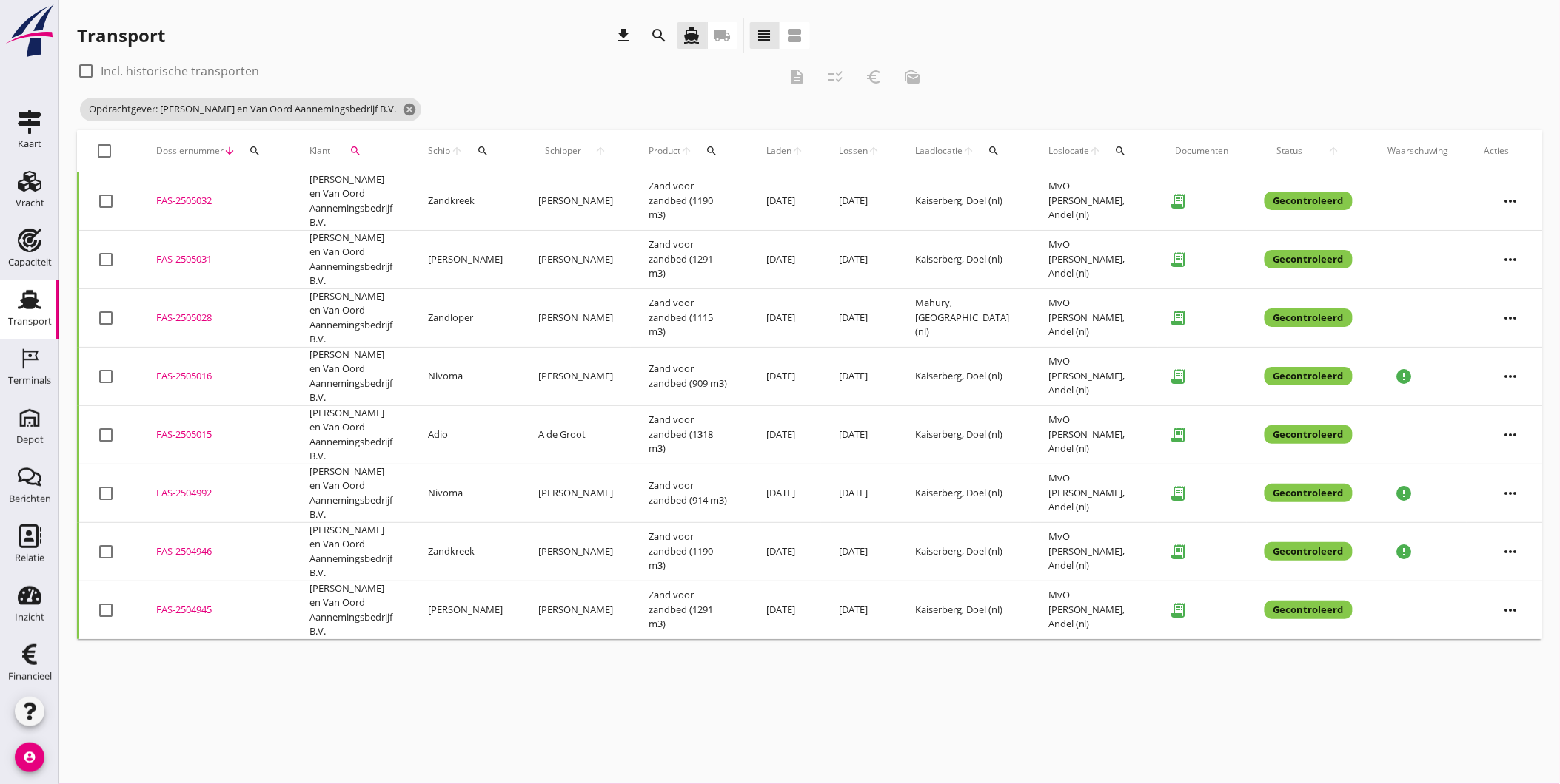
click at [195, 609] on div "FAS-2504945" at bounding box center [215, 610] width 118 height 15
click at [197, 546] on div "FAS-2504946" at bounding box center [215, 552] width 118 height 15
click at [189, 491] on div "FAS-2504992" at bounding box center [215, 494] width 118 height 15
click at [194, 428] on div "FAS-2505015" at bounding box center [215, 435] width 118 height 15
click at [194, 370] on div "FAS-2505016" at bounding box center [215, 376] width 118 height 15
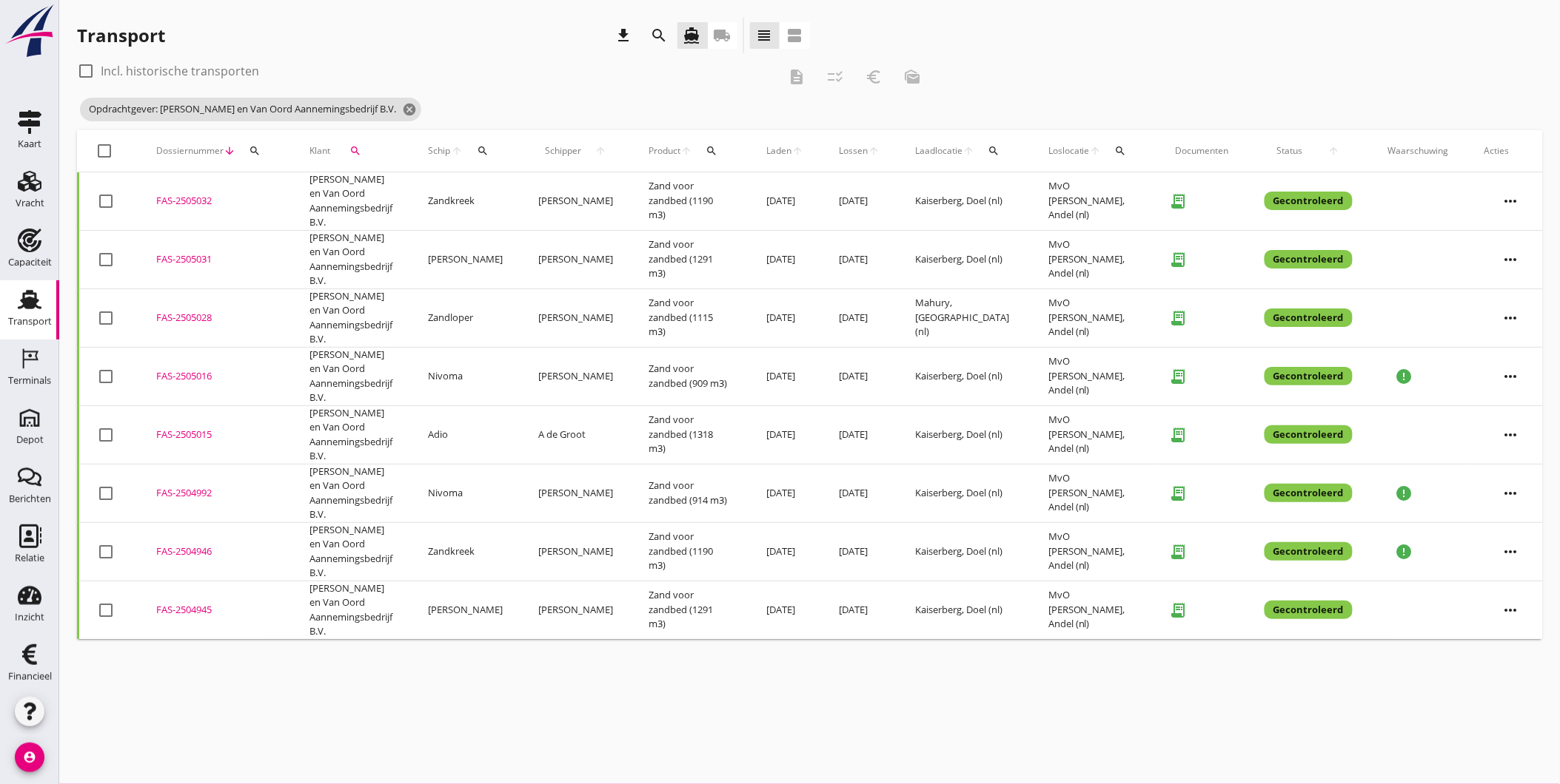
click at [202, 313] on div "FAS-2505028" at bounding box center [215, 318] width 118 height 15
click at [196, 259] on div "FAS-2505031" at bounding box center [215, 260] width 118 height 15
click at [197, 195] on div "FAS-2505032" at bounding box center [215, 201] width 118 height 15
click at [402, 104] on icon "cancel" at bounding box center [409, 109] width 15 height 15
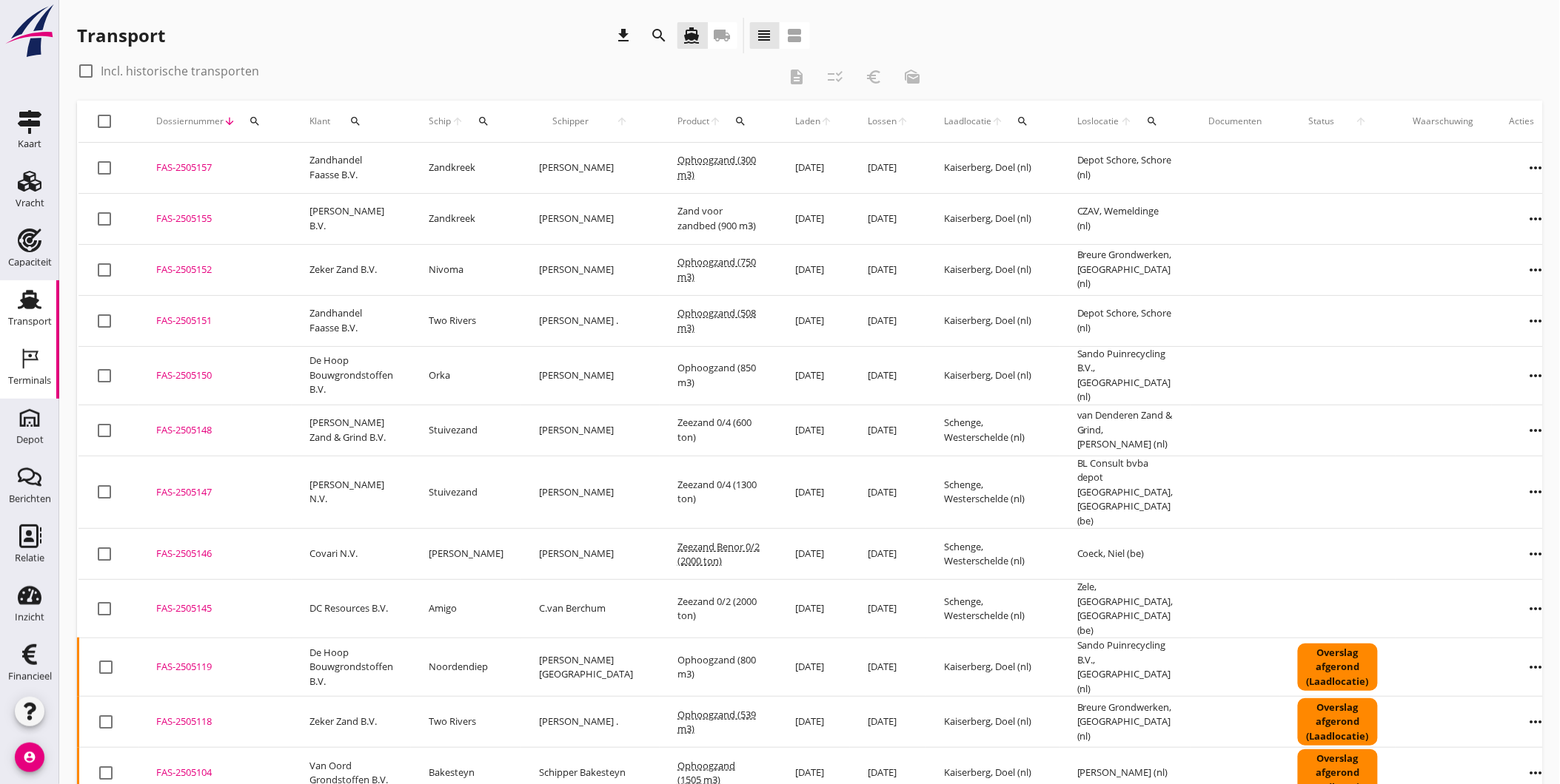
click at [19, 385] on div "Terminals" at bounding box center [29, 380] width 43 height 10
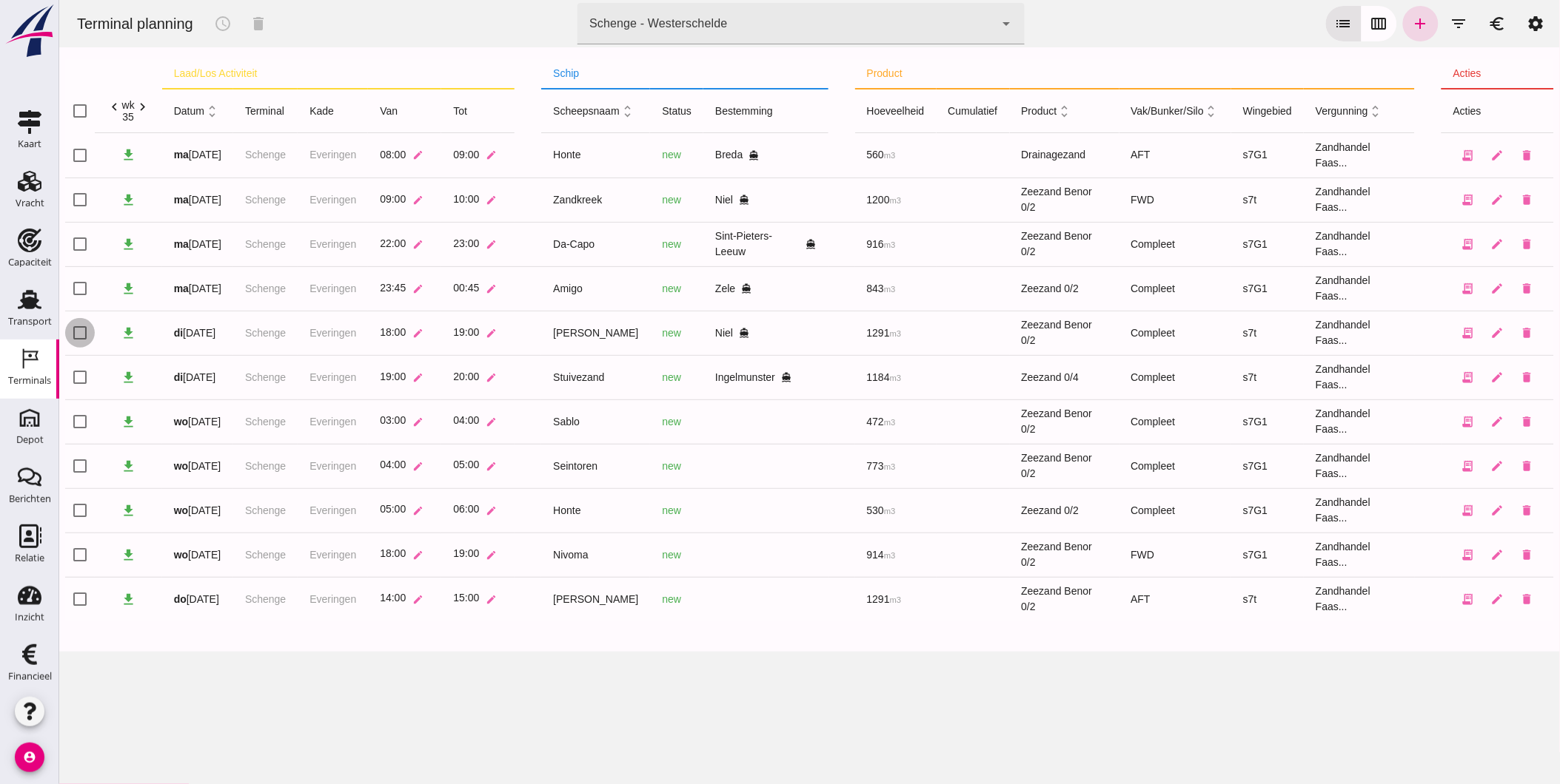
click at [83, 333] on input "checkbox" at bounding box center [79, 333] width 30 height 30
checkbox input "true"
click at [217, 19] on icon "schedule" at bounding box center [222, 24] width 18 height 18
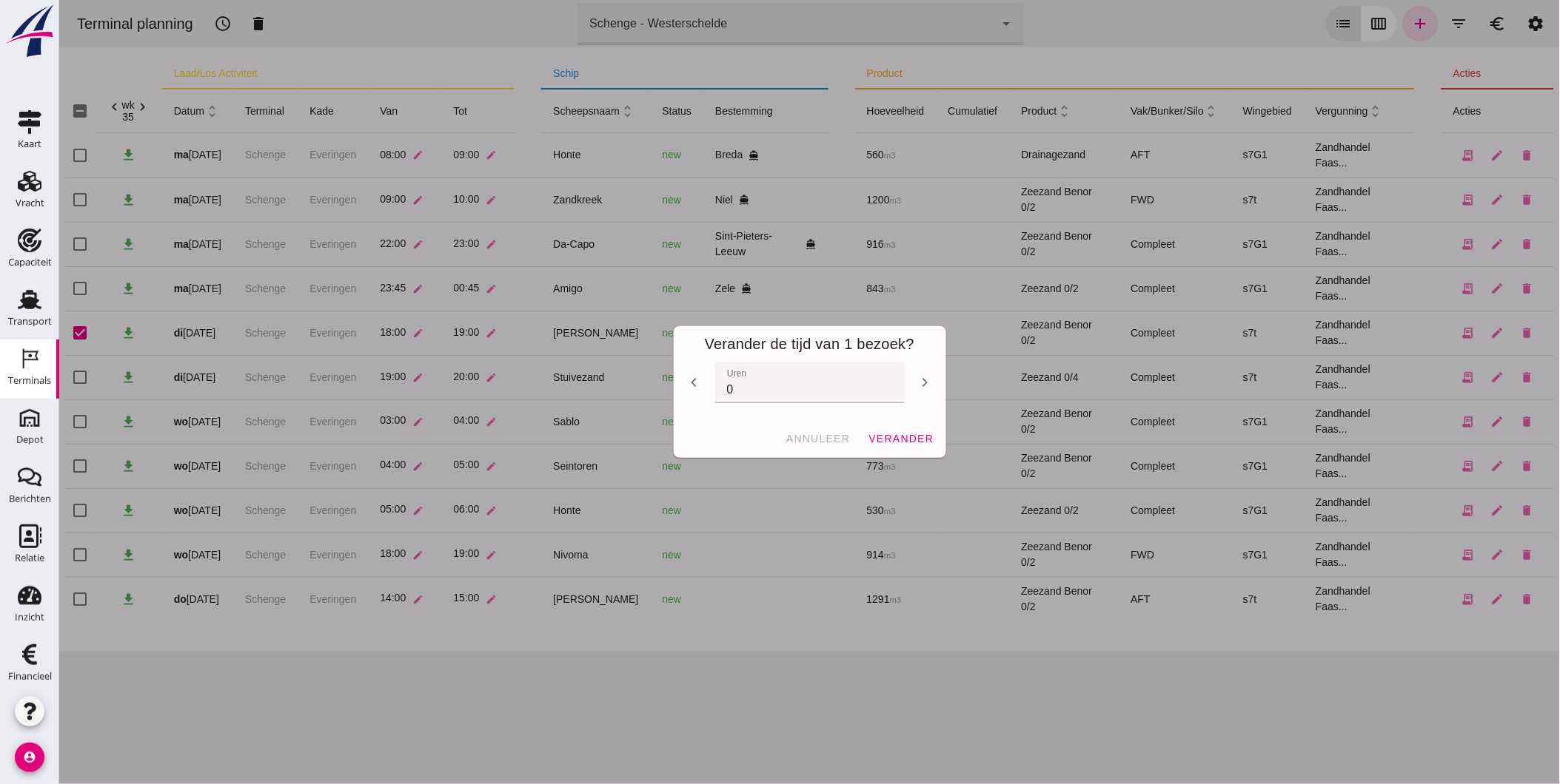
click at [915, 376] on icon "chevron_right" at bounding box center [924, 382] width 18 height 18
click at [917, 378] on icon "chevron_right" at bounding box center [924, 382] width 18 height 18
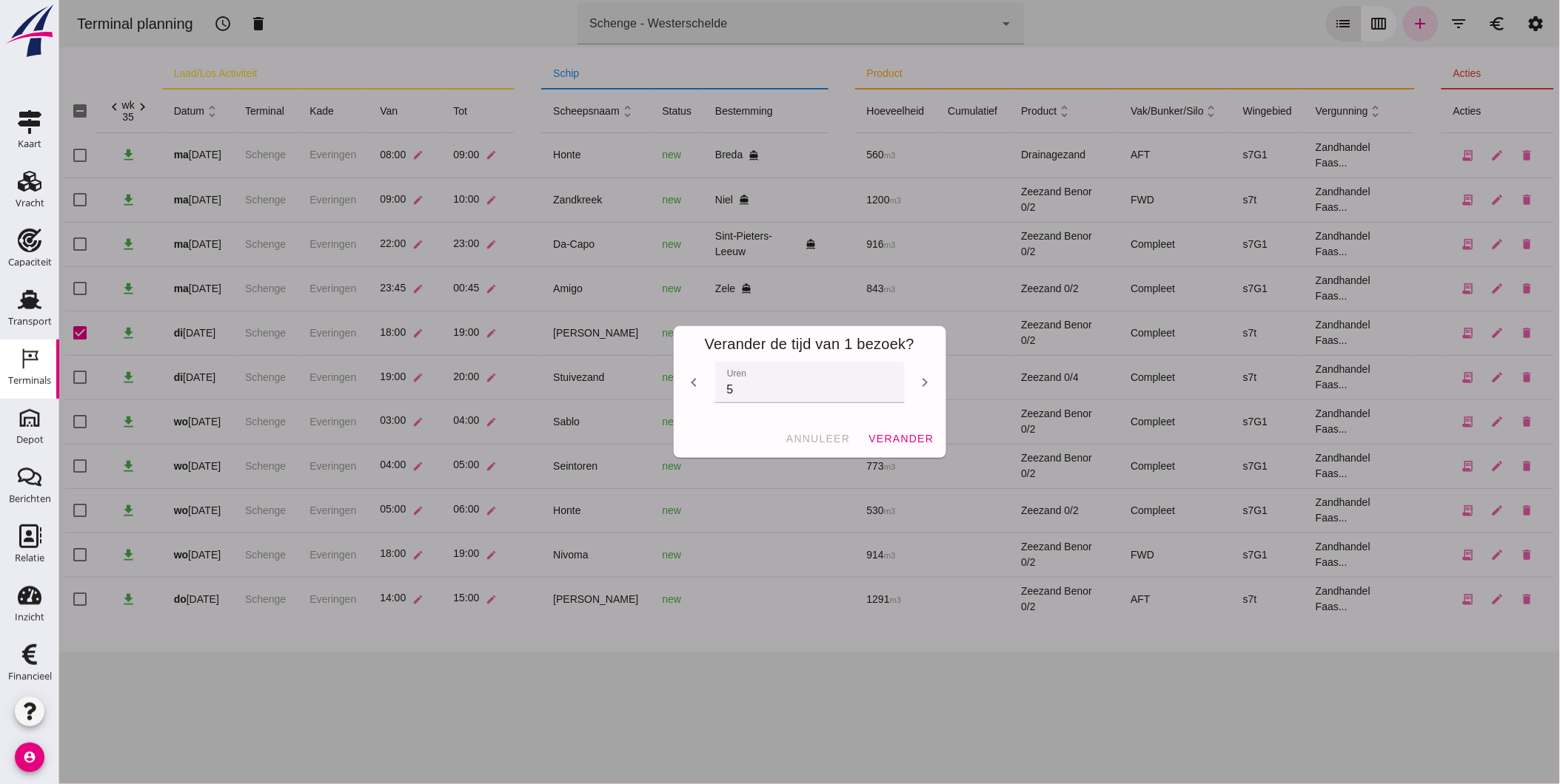
click at [917, 378] on icon "chevron_right" at bounding box center [924, 382] width 18 height 18
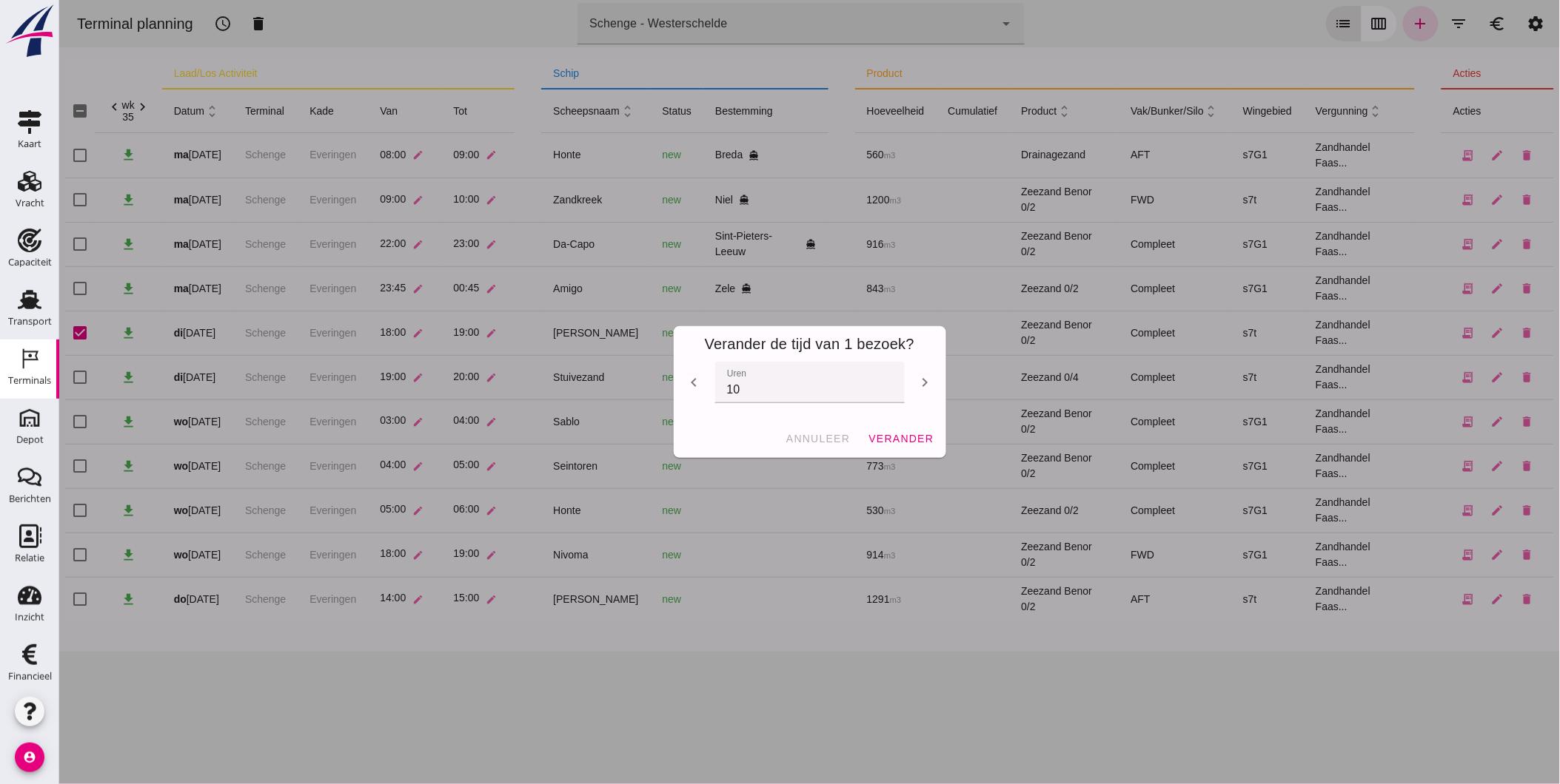
click at [917, 378] on icon "chevron_right" at bounding box center [924, 382] width 18 height 18
type input "14"
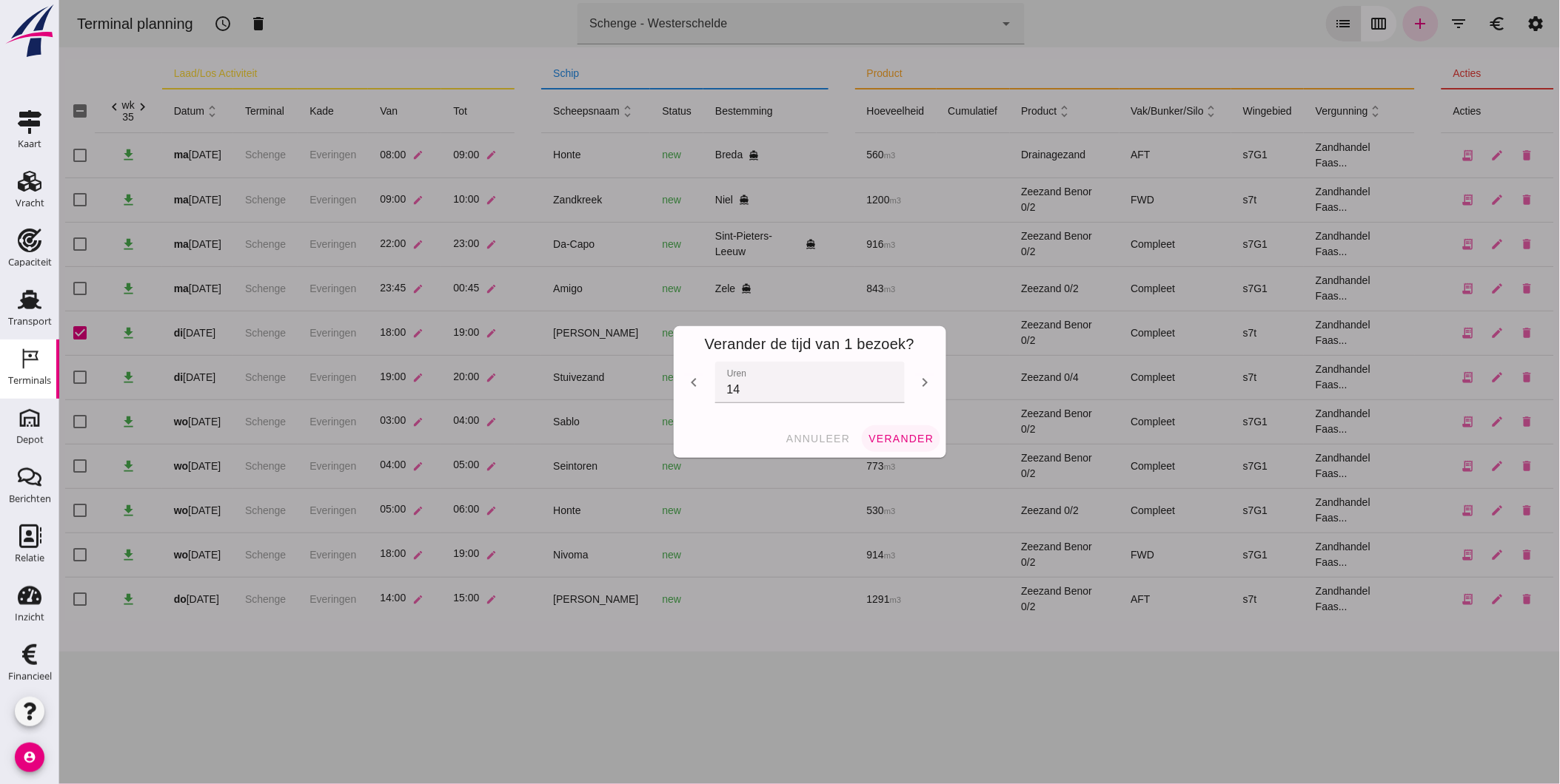
click at [904, 436] on span "verander" at bounding box center [900, 439] width 66 height 12
checkbox input "false"
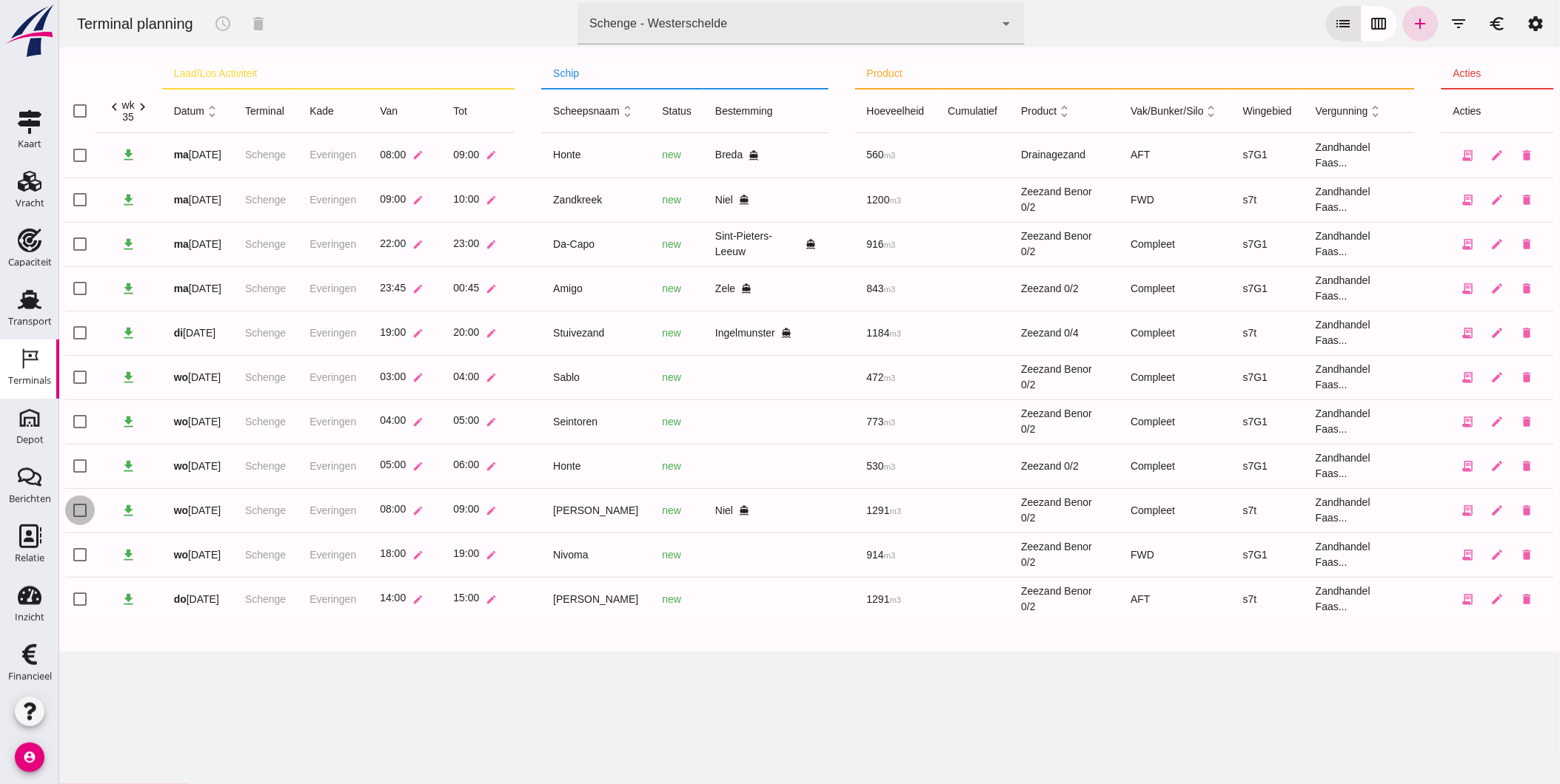
click at [76, 511] on input "checkbox" at bounding box center [79, 511] width 30 height 30
checkbox input "true"
click at [224, 24] on icon "schedule" at bounding box center [222, 24] width 18 height 18
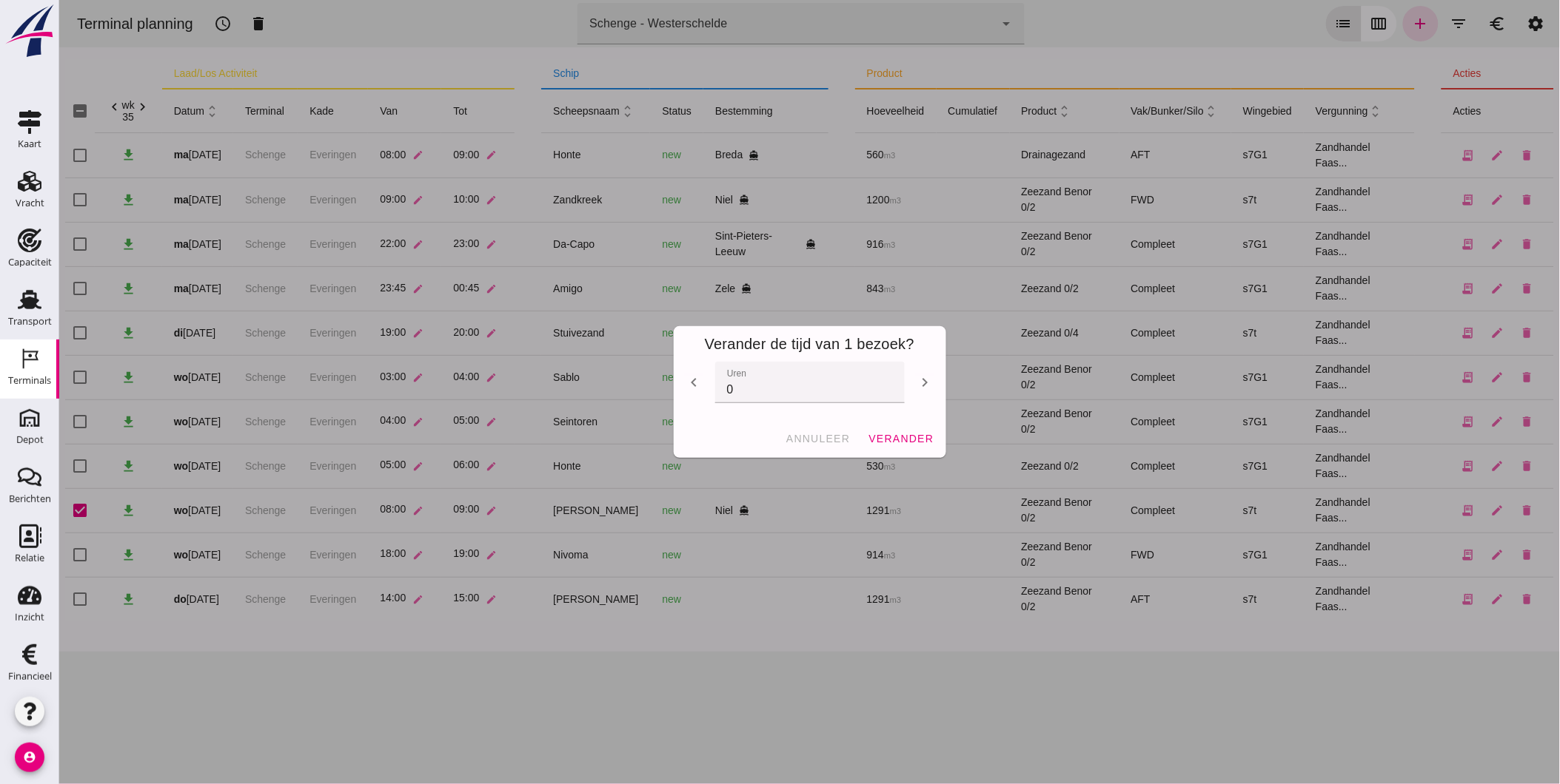
click at [686, 373] on icon "chevron_left" at bounding box center [694, 382] width 18 height 18
type input "-1"
click at [883, 441] on span "verander" at bounding box center [900, 439] width 66 height 12
checkbox input "false"
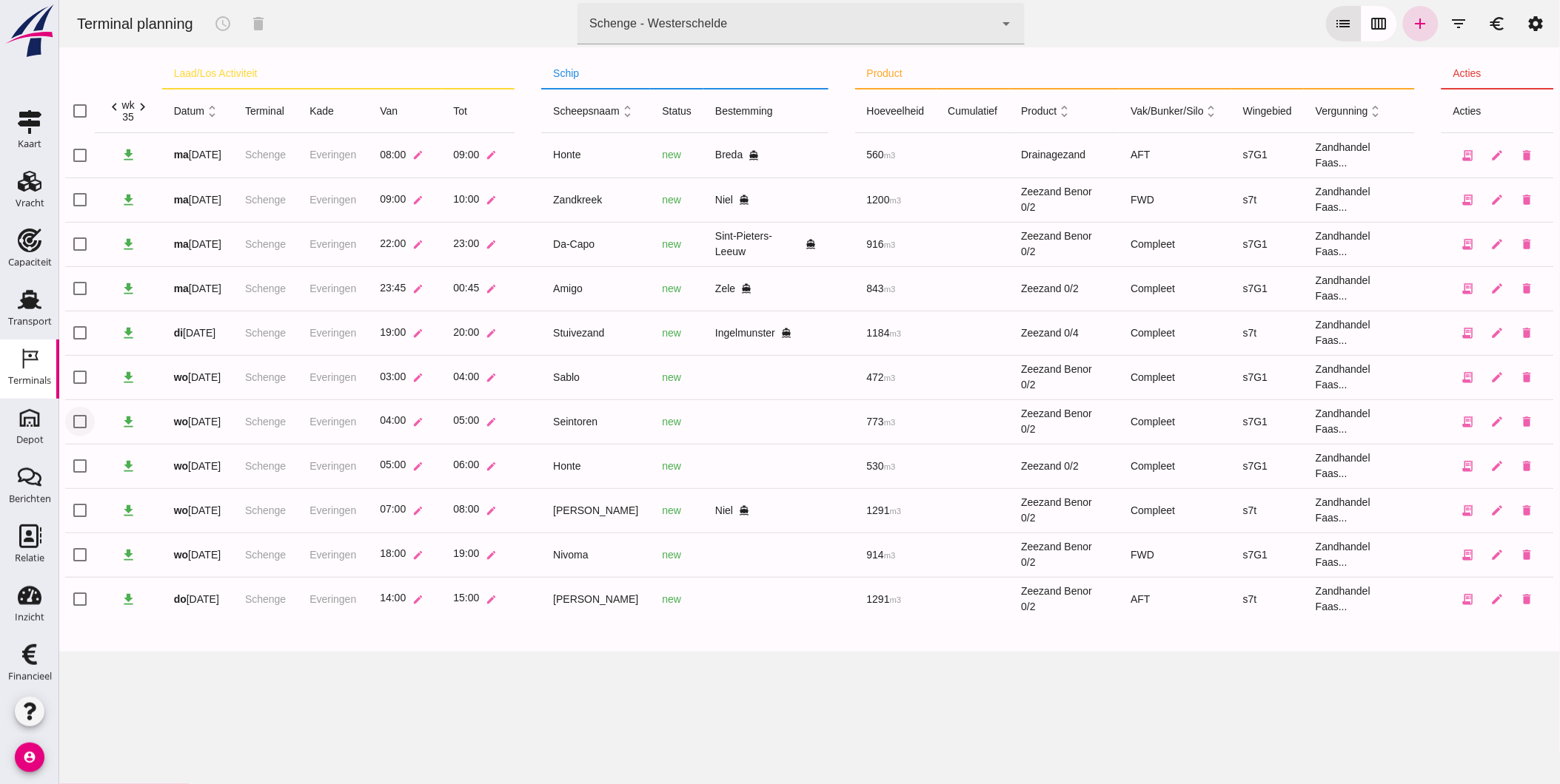
click at [75, 417] on input "checkbox" at bounding box center [79, 422] width 30 height 30
checkbox input "true"
click at [217, 13] on button "schedule" at bounding box center [222, 23] width 35 height 35
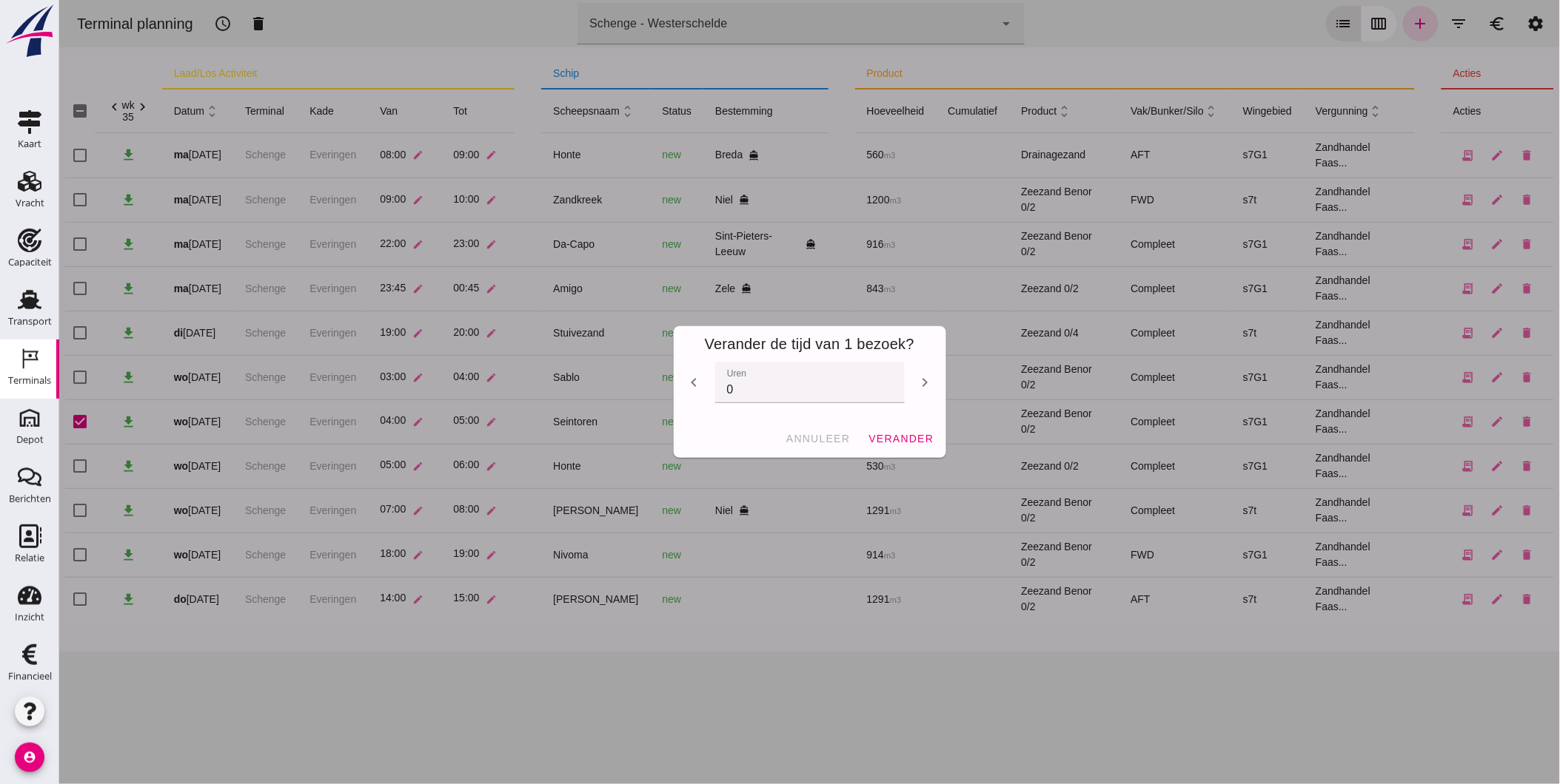
drag, startPoint x: 743, startPoint y: 388, endPoint x: 653, endPoint y: 377, distance: 90.7
click at [653, 377] on div "Verander de tijd van 1 bezoek? chevron_left uren uren 0 chevron_right annuleer …" at bounding box center [808, 392] width 1501 height 784
type input "-13"
click at [915, 435] on span "verander" at bounding box center [900, 439] width 66 height 12
checkbox input "false"
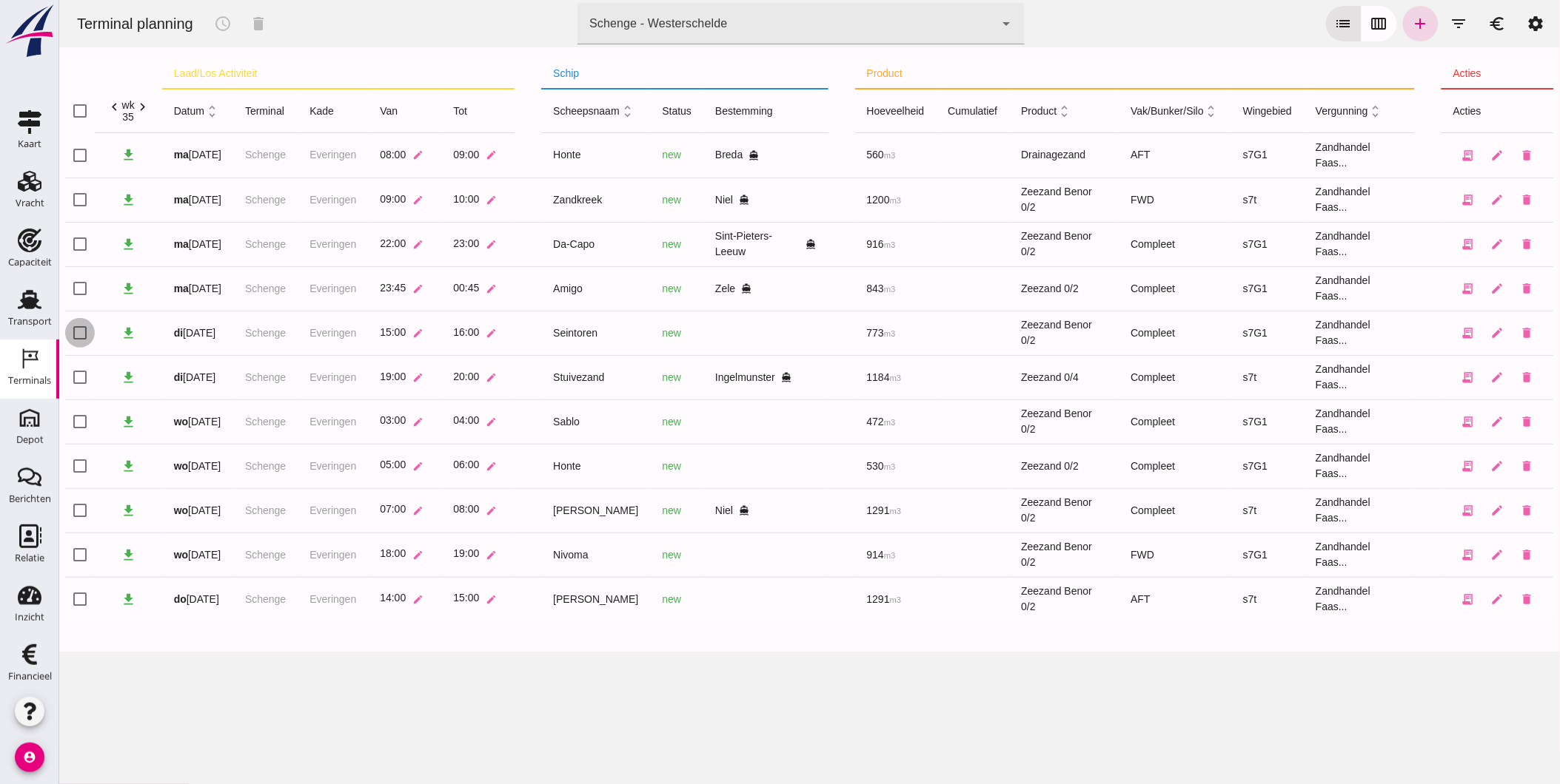
click at [79, 334] on input "checkbox" at bounding box center [79, 333] width 30 height 30
checkbox input "true"
click at [215, 23] on icon "schedule" at bounding box center [222, 24] width 18 height 18
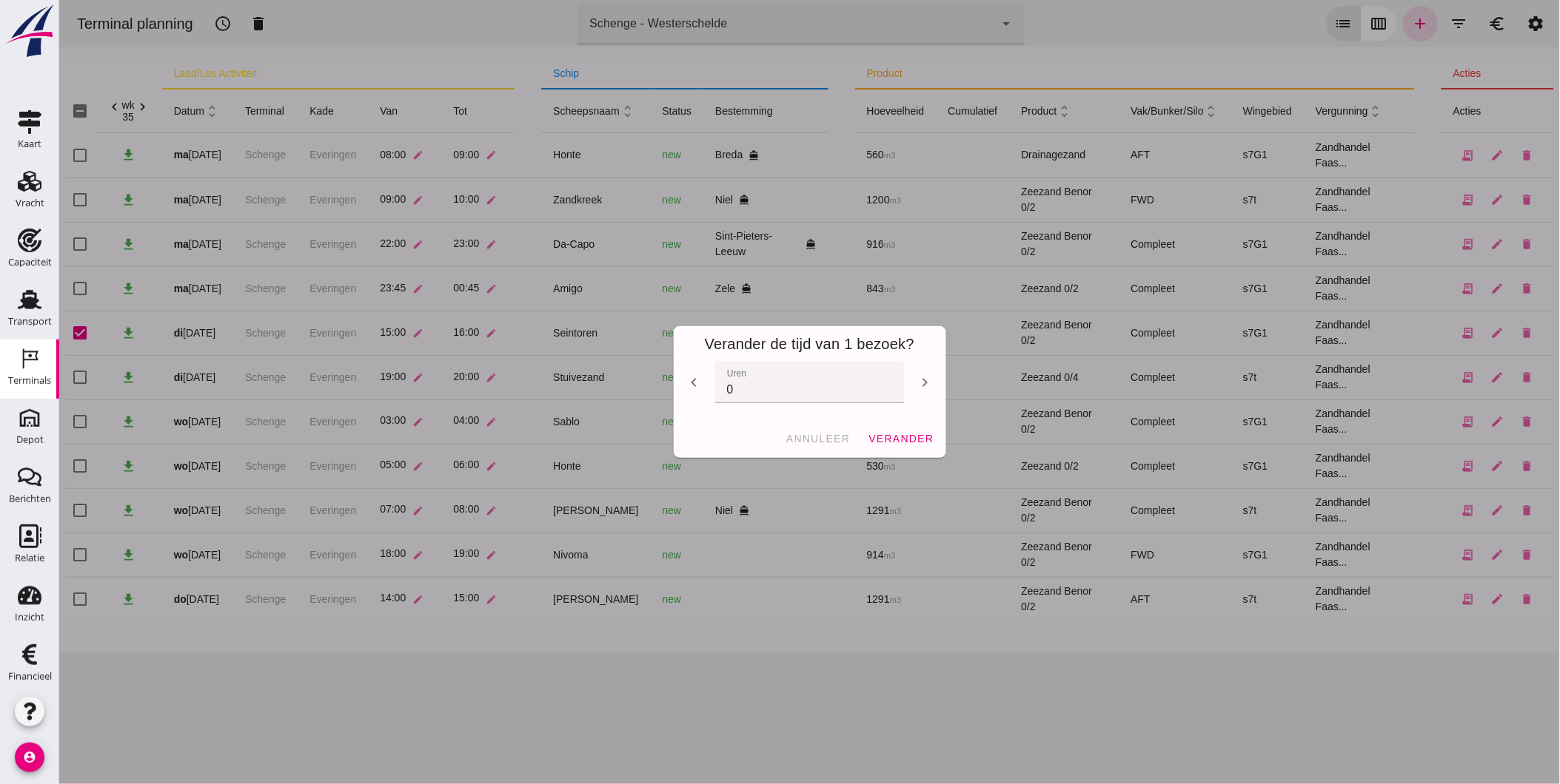
drag, startPoint x: 701, startPoint y: 389, endPoint x: 679, endPoint y: 389, distance: 22.0
click at [685, 389] on div "chevron_left uren uren 0 chevron_right" at bounding box center [809, 391] width 249 height 58
type input "13"
click at [919, 441] on span "verander" at bounding box center [900, 439] width 66 height 12
checkbox input "false"
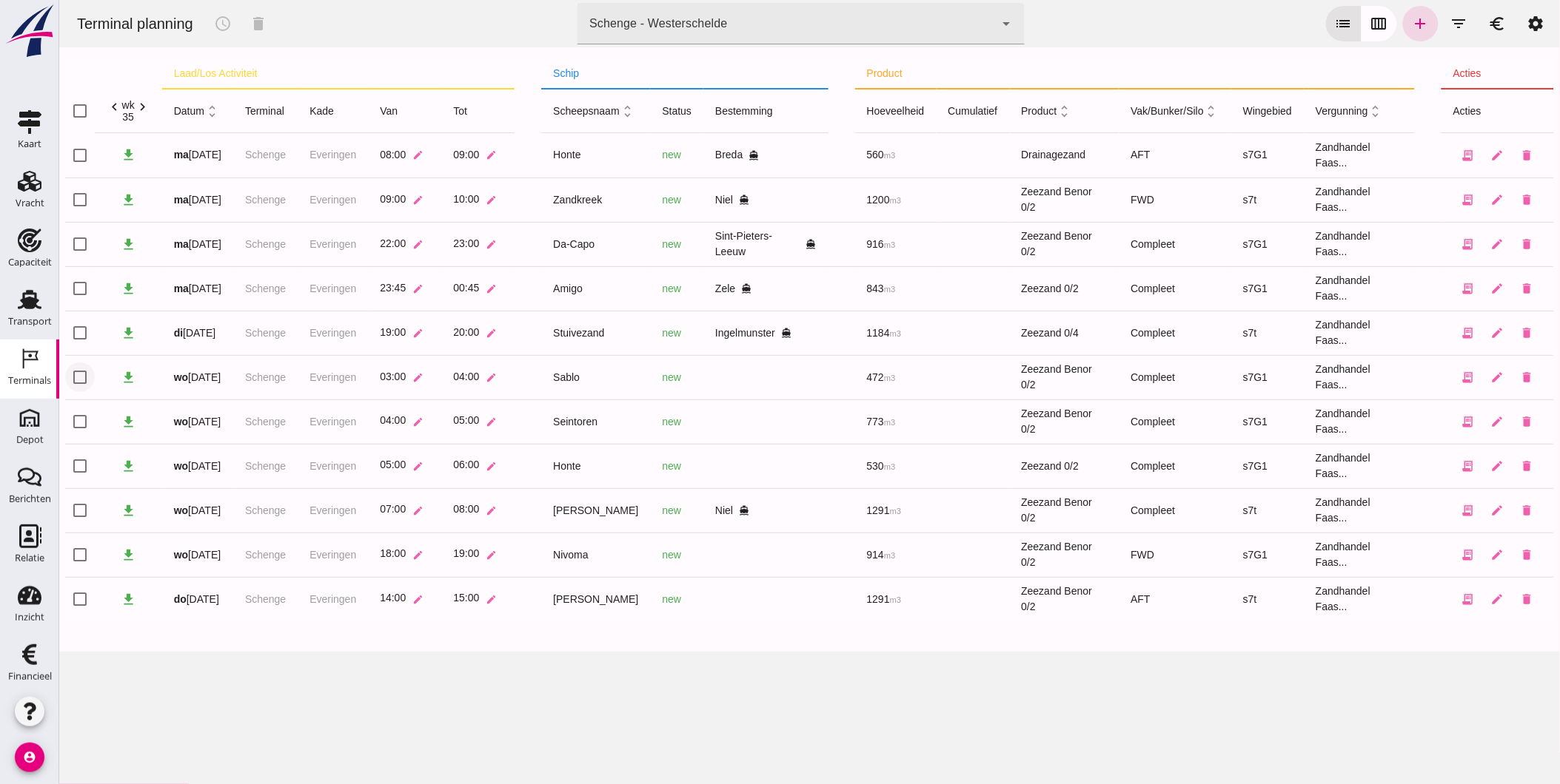
click at [82, 374] on input "checkbox" at bounding box center [79, 378] width 30 height 30
checkbox input "true"
click at [223, 23] on icon "schedule" at bounding box center [222, 24] width 18 height 18
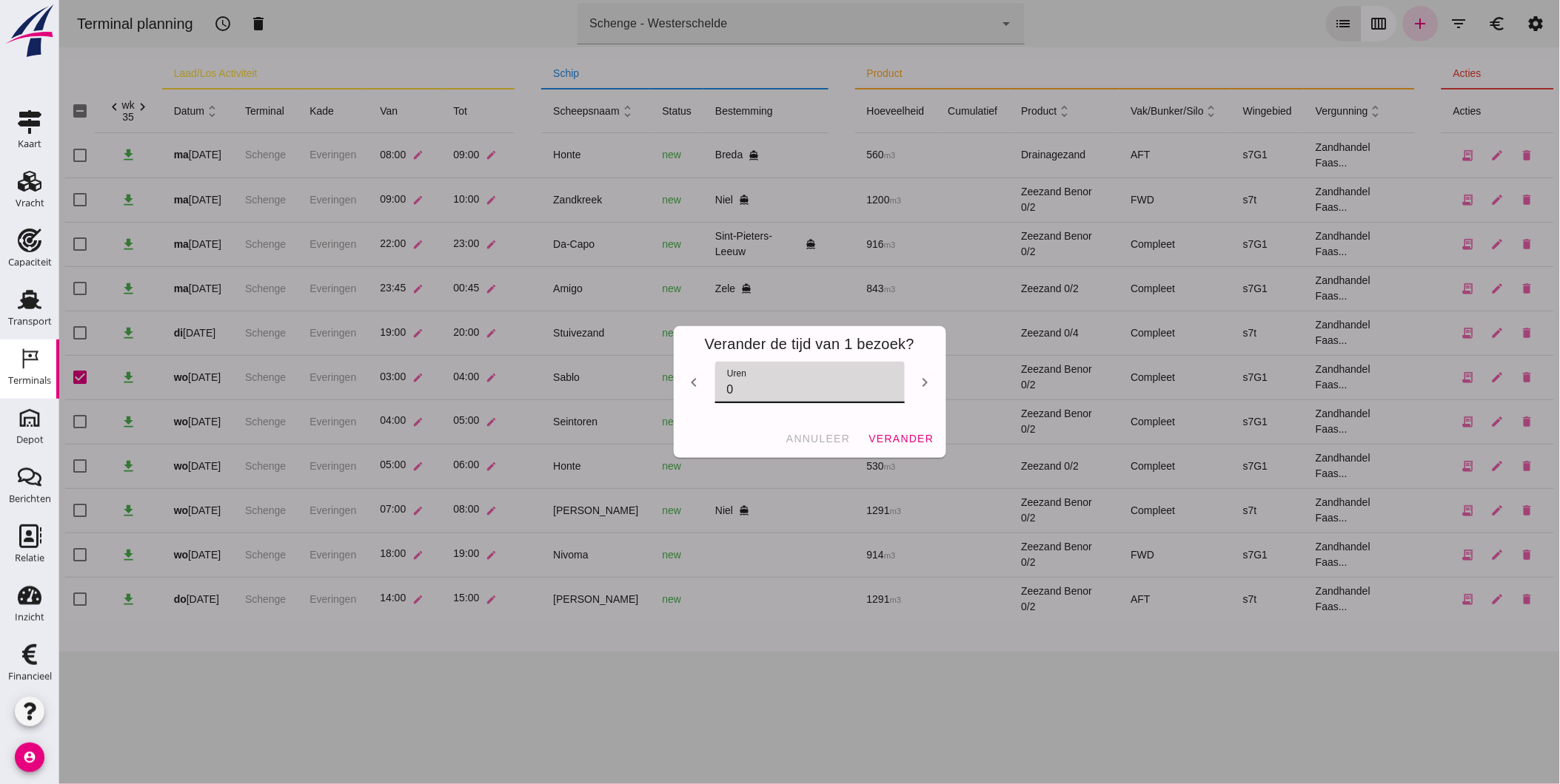
drag, startPoint x: 726, startPoint y: 382, endPoint x: 710, endPoint y: 387, distance: 16.8
click at [717, 383] on input "0" at bounding box center [808, 382] width 189 height 41
type input "-12"
click at [896, 436] on span "verander" at bounding box center [900, 439] width 66 height 12
checkbox input "false"
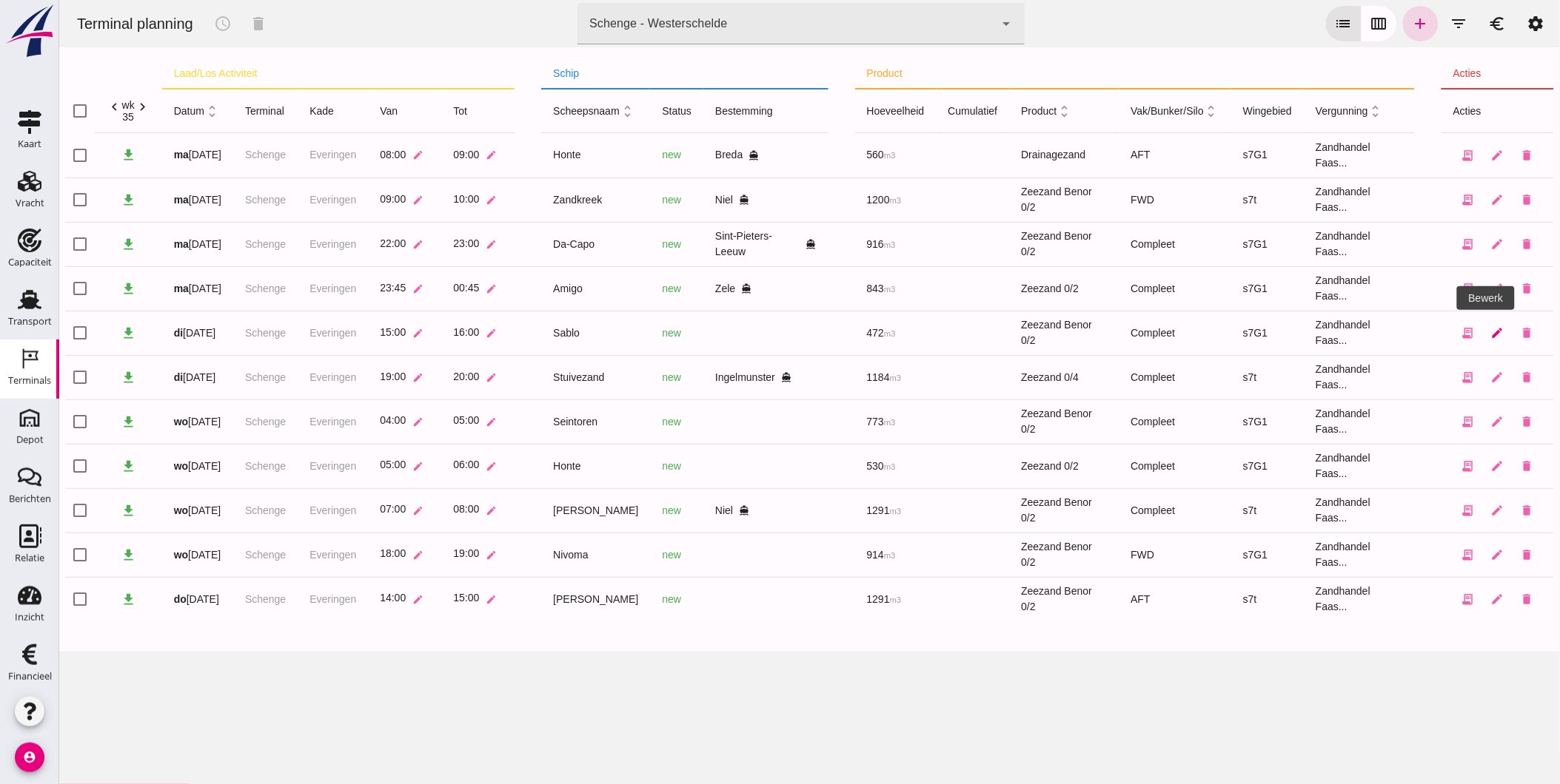
click at [1490, 331] on icon "edit" at bounding box center [1497, 333] width 13 height 13
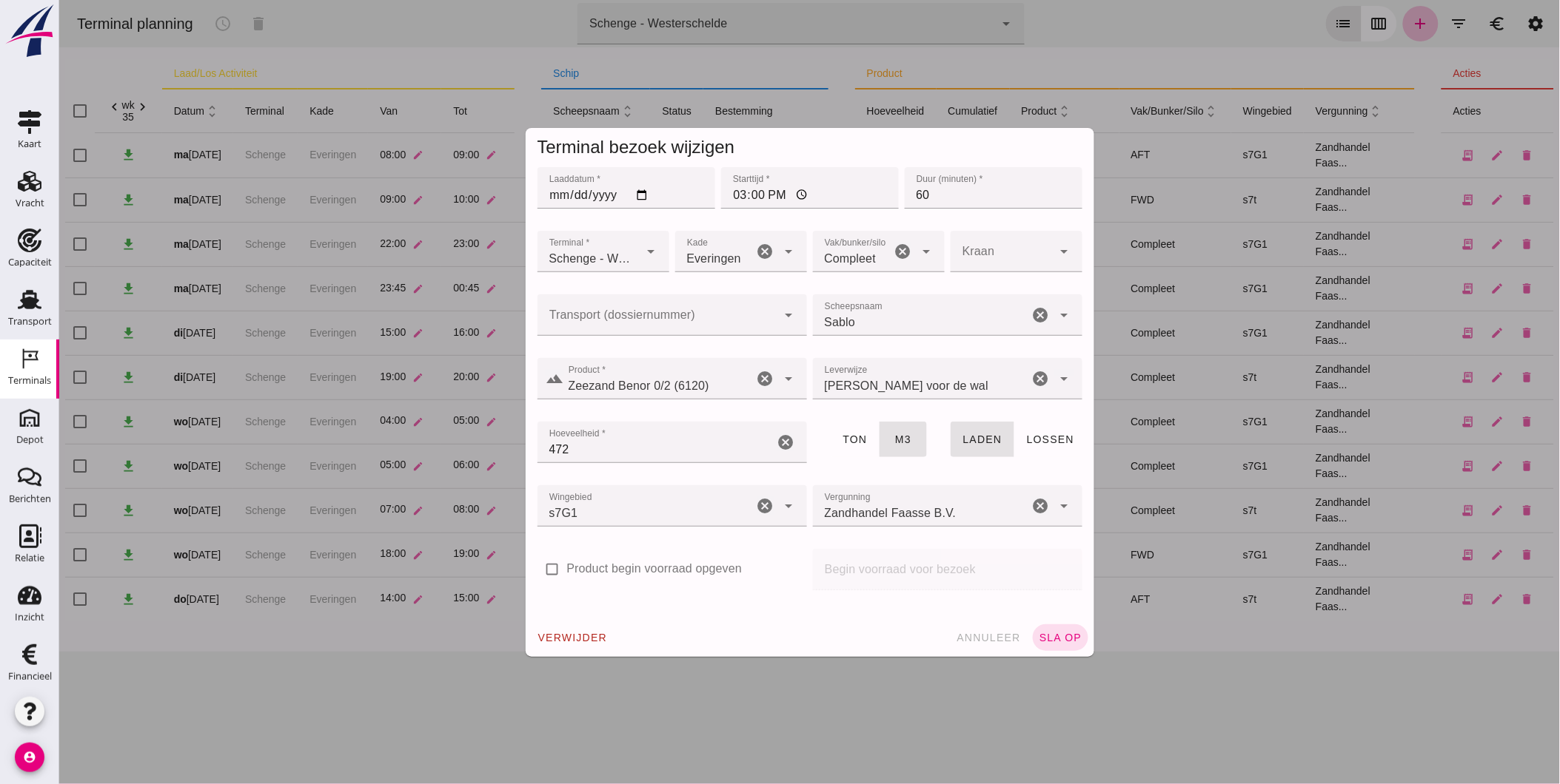
click at [901, 251] on icon "cancel" at bounding box center [903, 251] width 18 height 18
click at [880, 253] on div at bounding box center [860, 251] width 97 height 41
click at [865, 290] on div "FWD" at bounding box center [872, 296] width 108 height 18
type input "104"
click at [1032, 313] on icon "cancel" at bounding box center [1040, 315] width 18 height 18
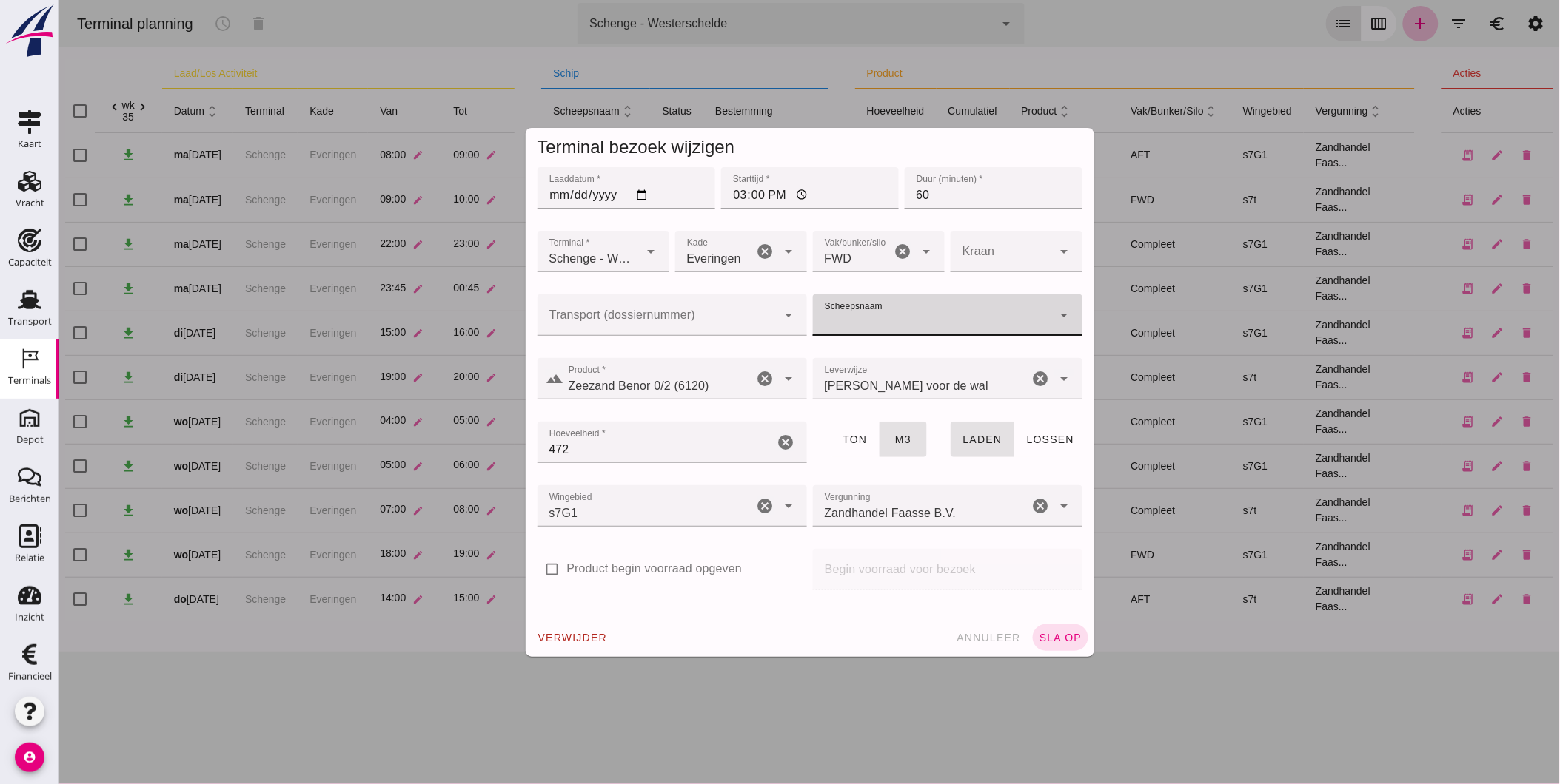
click at [779, 440] on icon "cancel" at bounding box center [785, 443] width 18 height 18
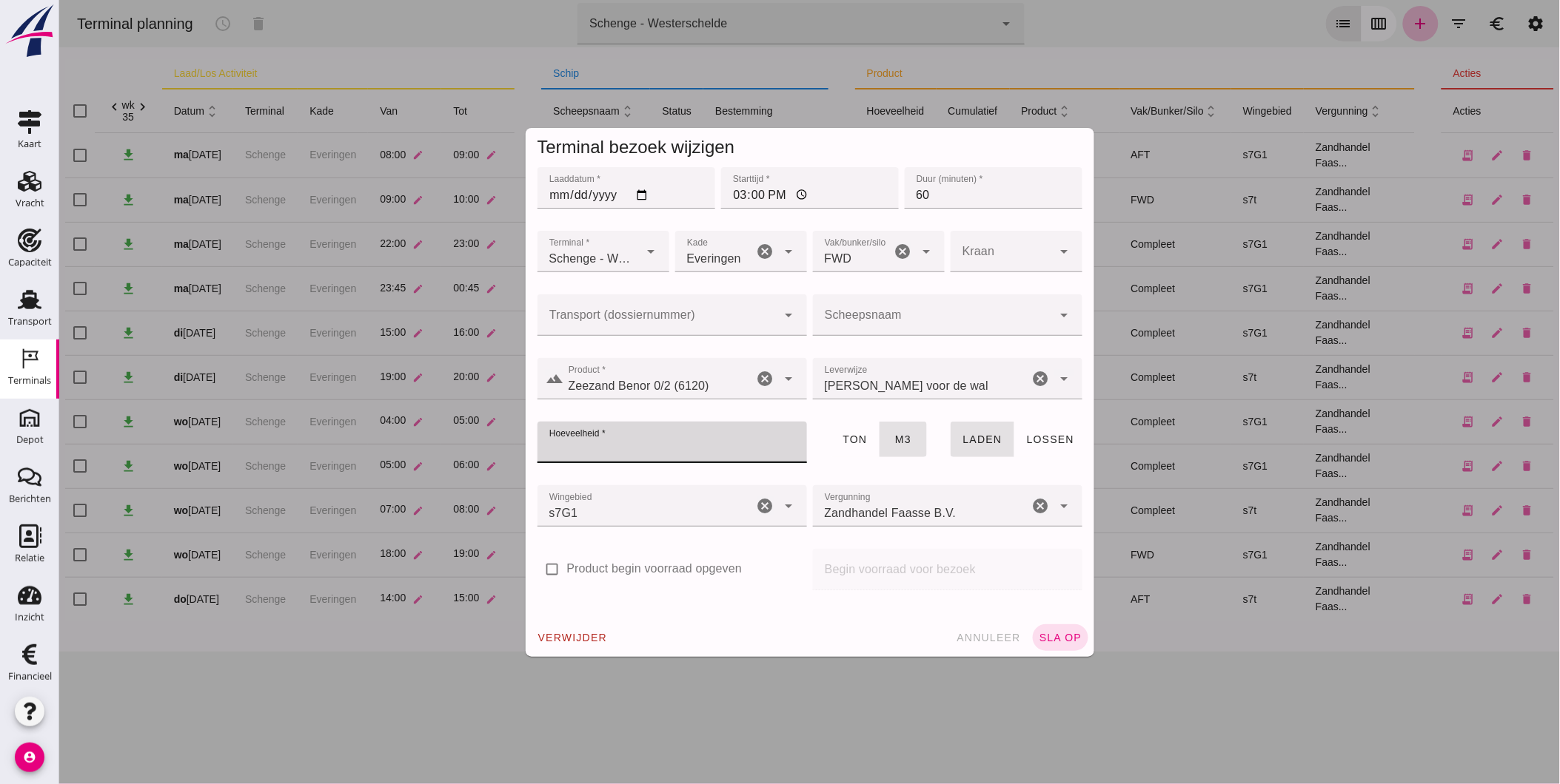
click at [898, 319] on input "Scheepsnaam" at bounding box center [932, 322] width 240 height 18
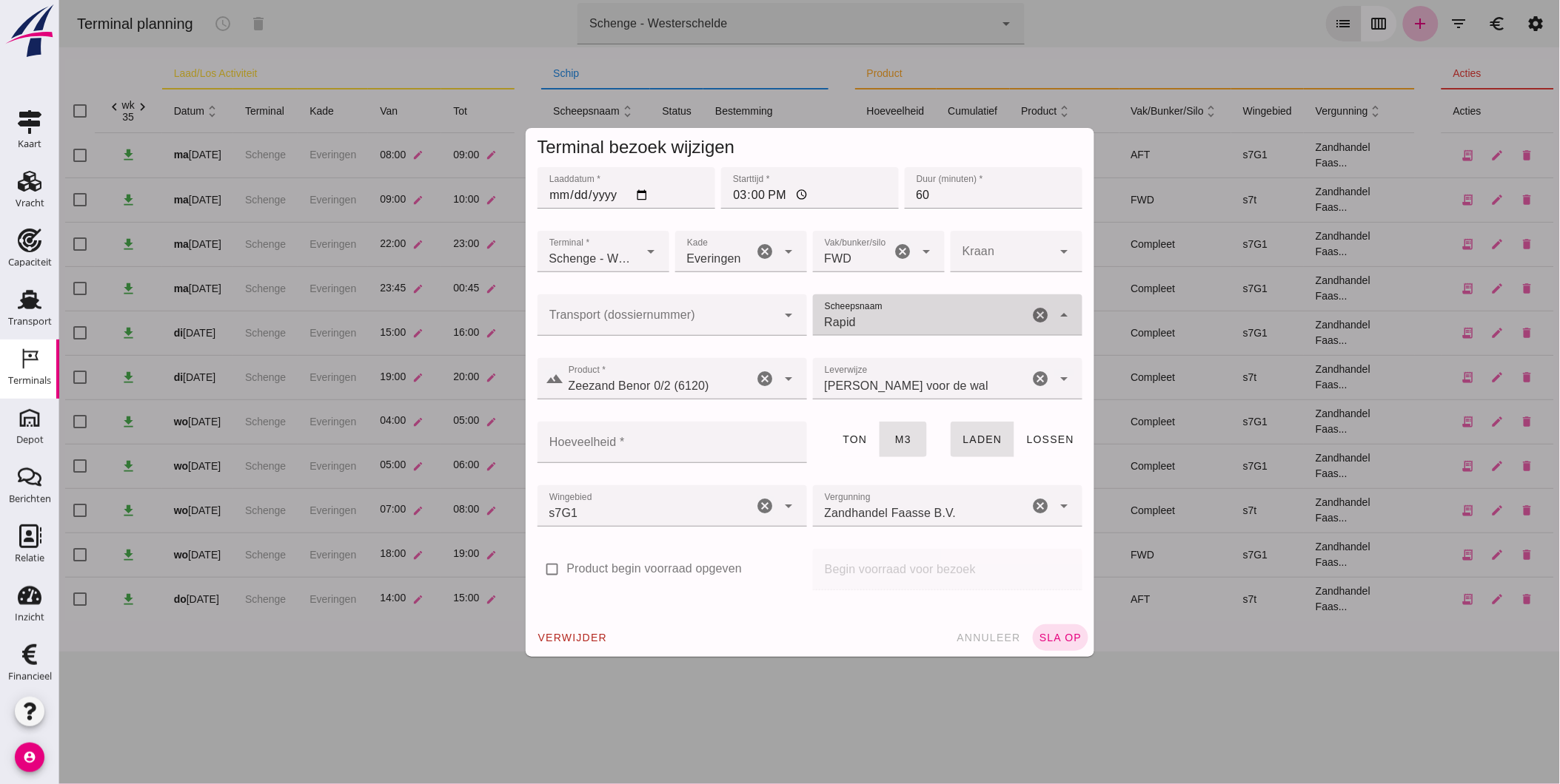
type input "Rapide"
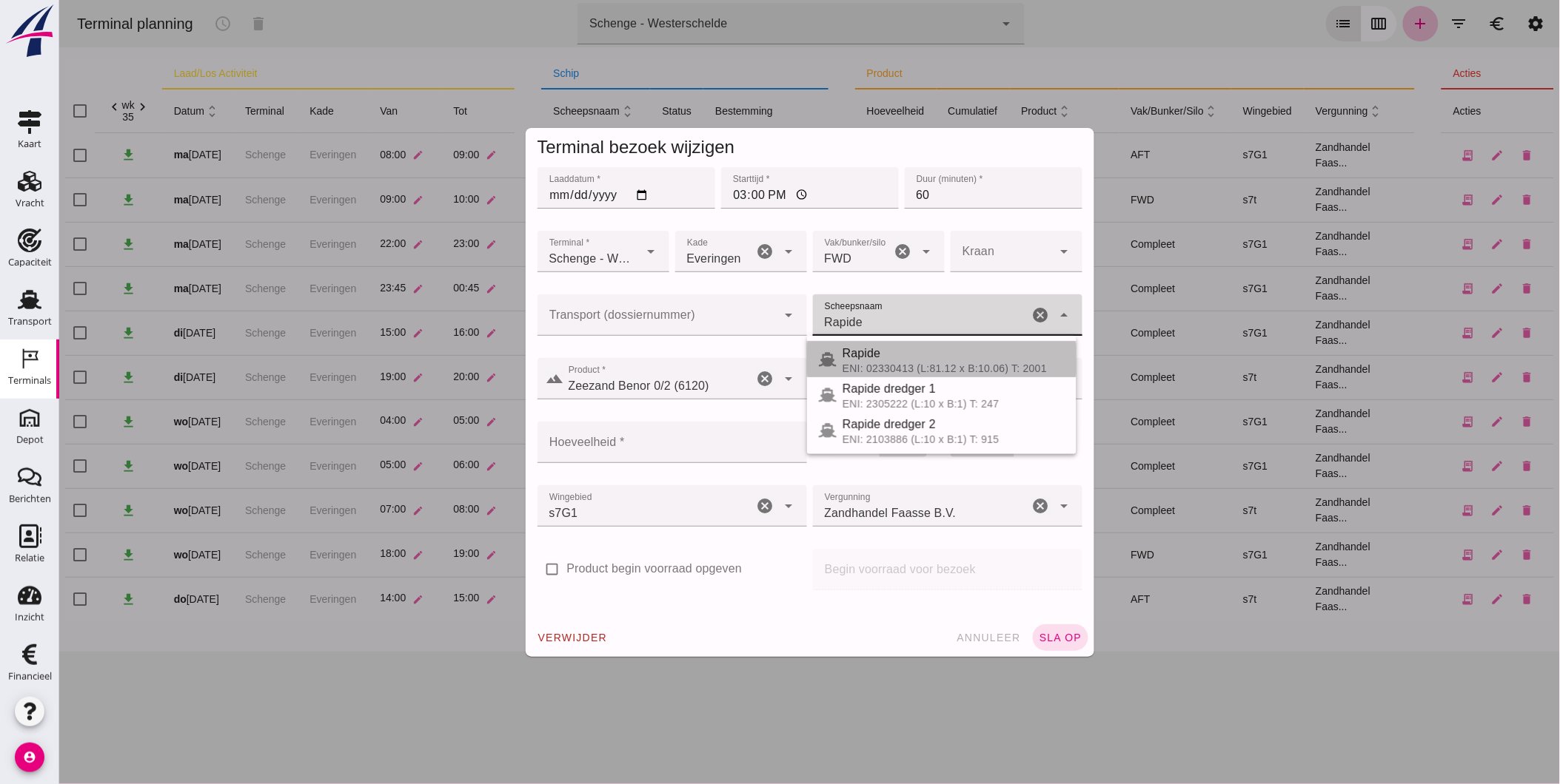
click at [865, 356] on div "Rapide" at bounding box center [952, 354] width 222 height 18
type input "1308"
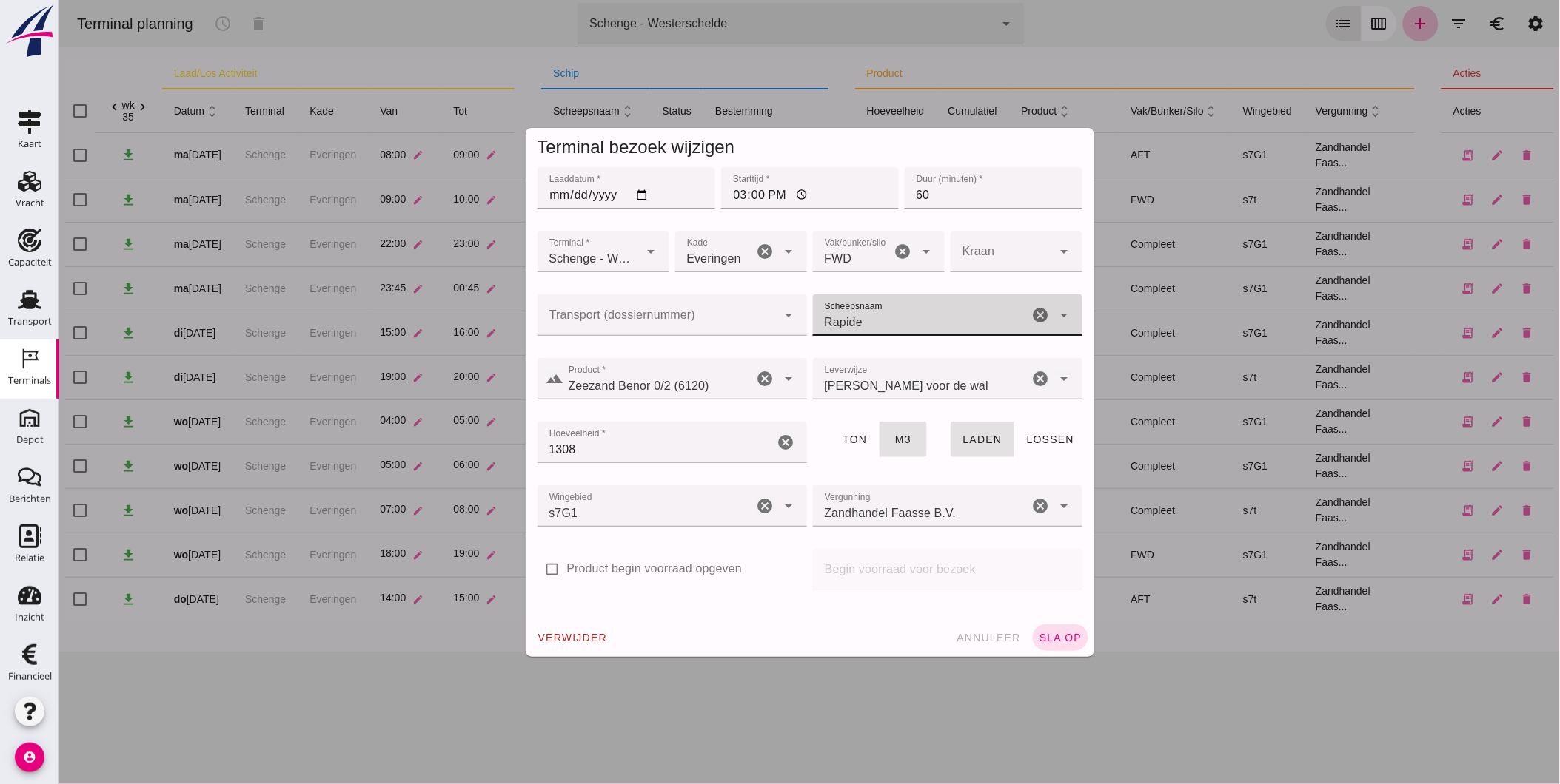
type input "Rapide"
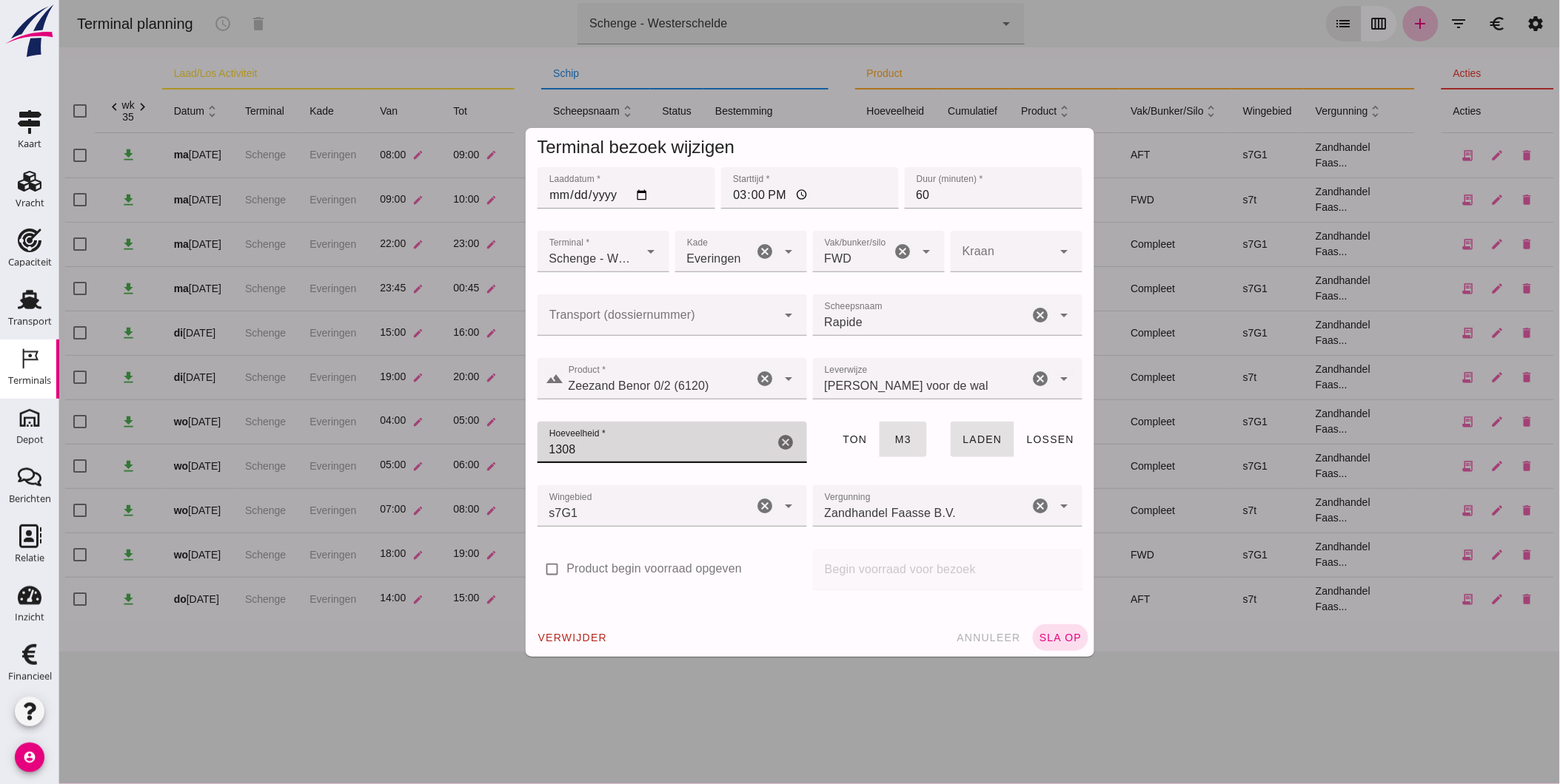
drag, startPoint x: 738, startPoint y: 450, endPoint x: 488, endPoint y: 444, distance: 250.1
click at [497, 444] on div "Terminal bezoek wijzigen Laaddatum * Laaddatum * 2025-08-26 Starttijd * Startti…" at bounding box center [808, 392] width 1501 height 784
type input "1280"
click at [1061, 637] on span "sla op" at bounding box center [1059, 638] width 43 height 12
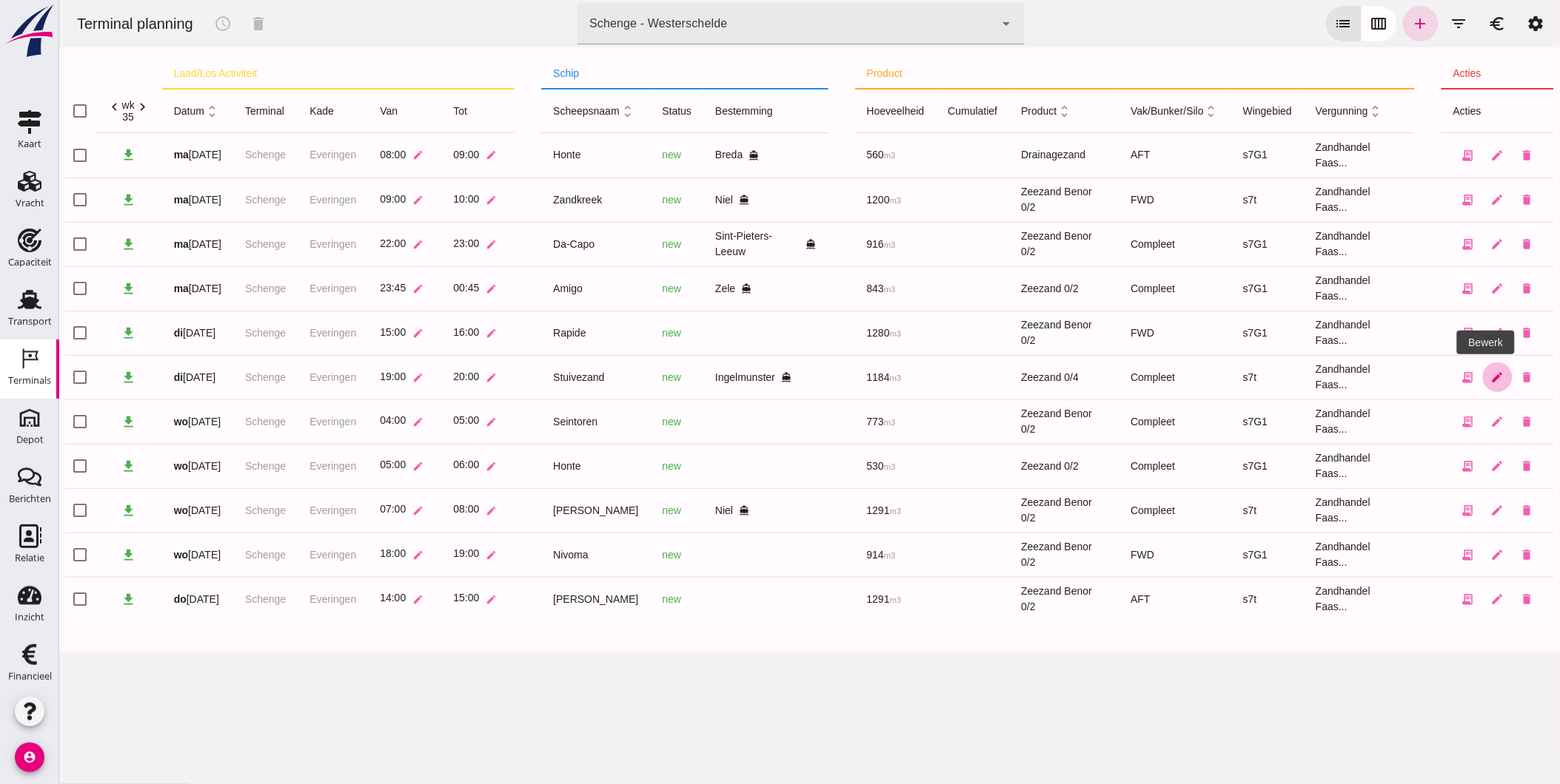
click at [1490, 378] on icon "edit" at bounding box center [1497, 377] width 13 height 13
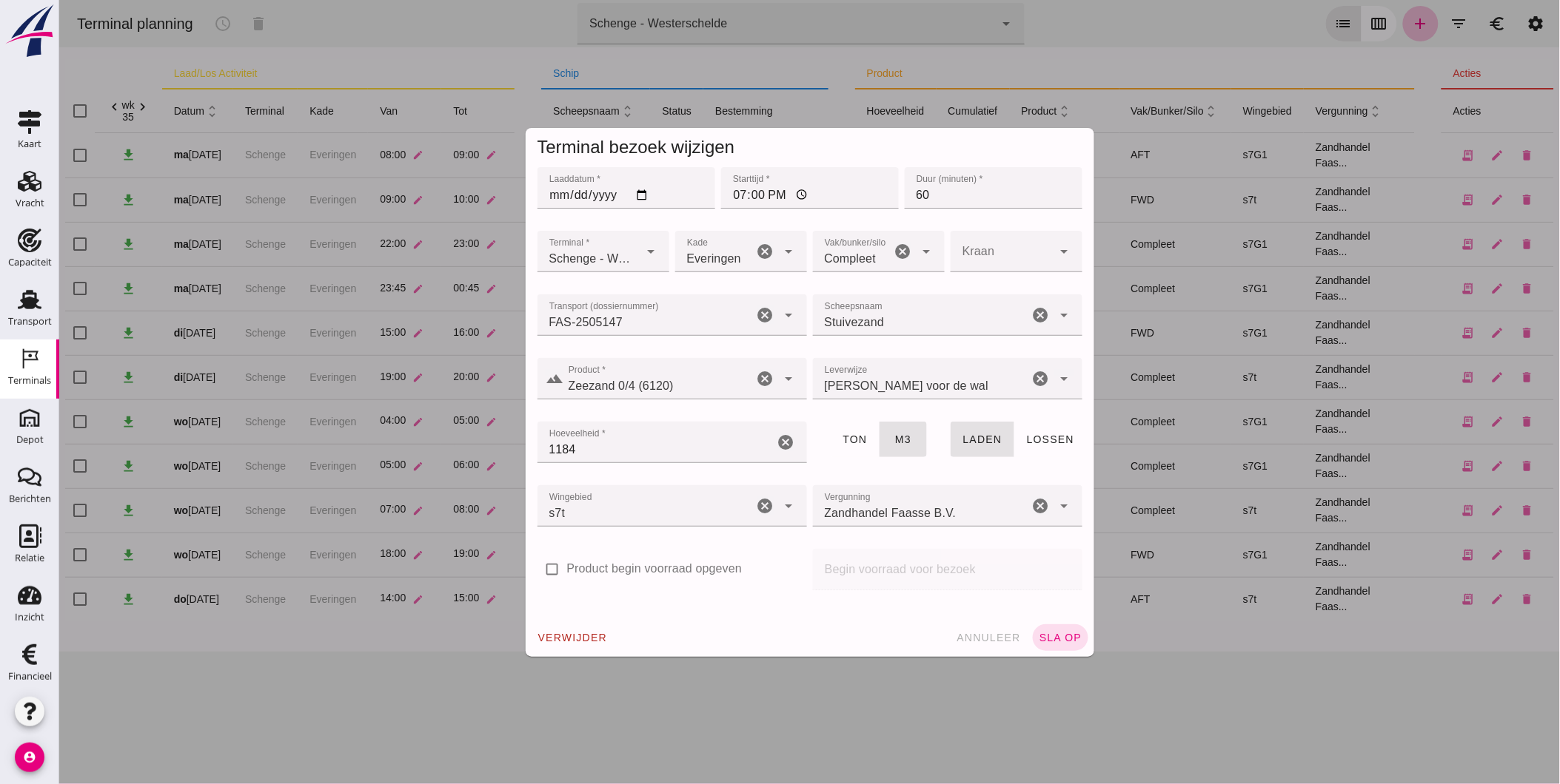
click at [862, 269] on div "Compleet 291" at bounding box center [851, 251] width 79 height 41
click at [853, 337] on div "AFT" at bounding box center [872, 331] width 108 height 18
type input "105"
click at [1058, 632] on span "sla op" at bounding box center [1059, 638] width 43 height 12
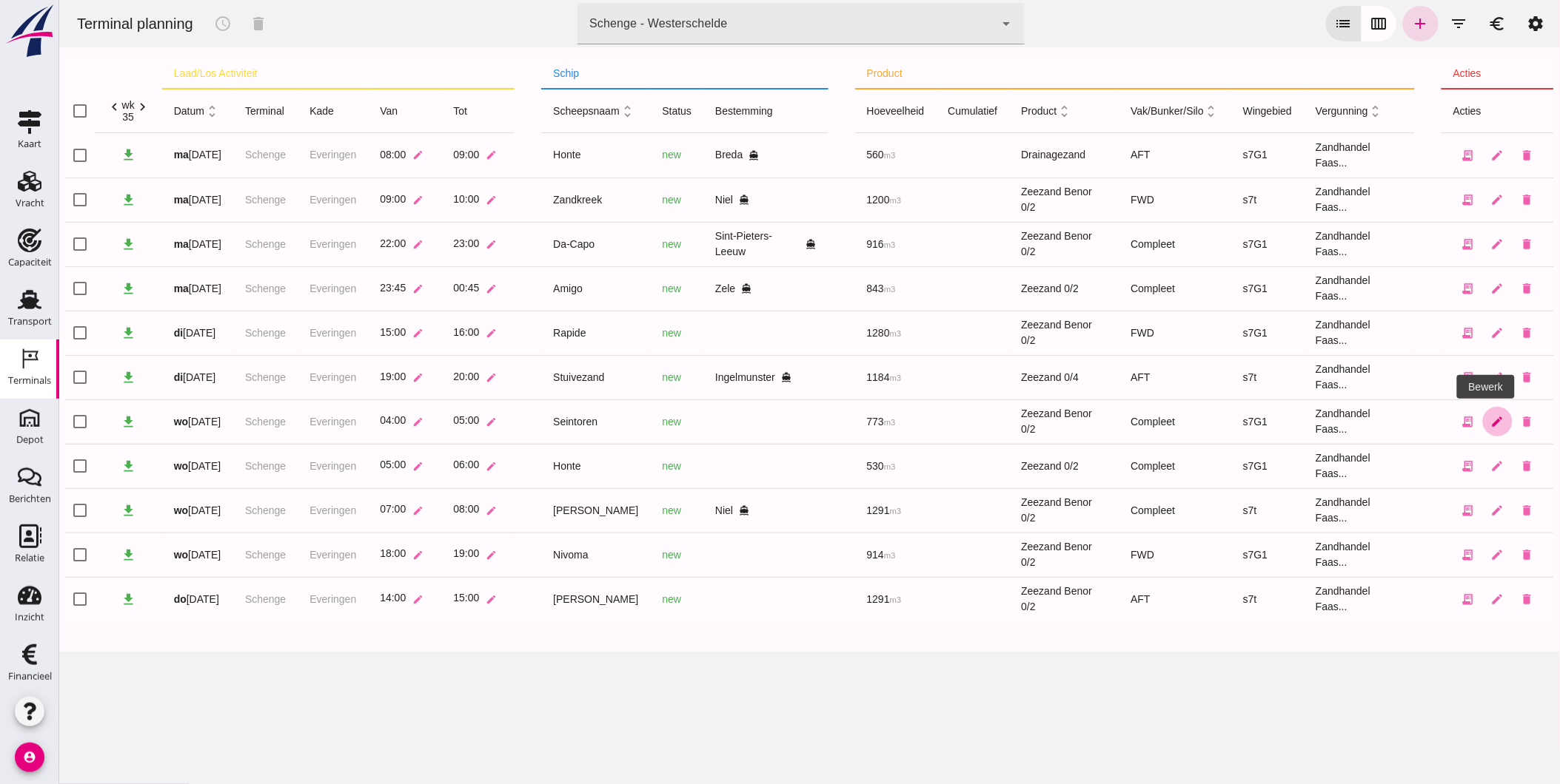
click at [1490, 417] on icon "edit" at bounding box center [1497, 422] width 13 height 13
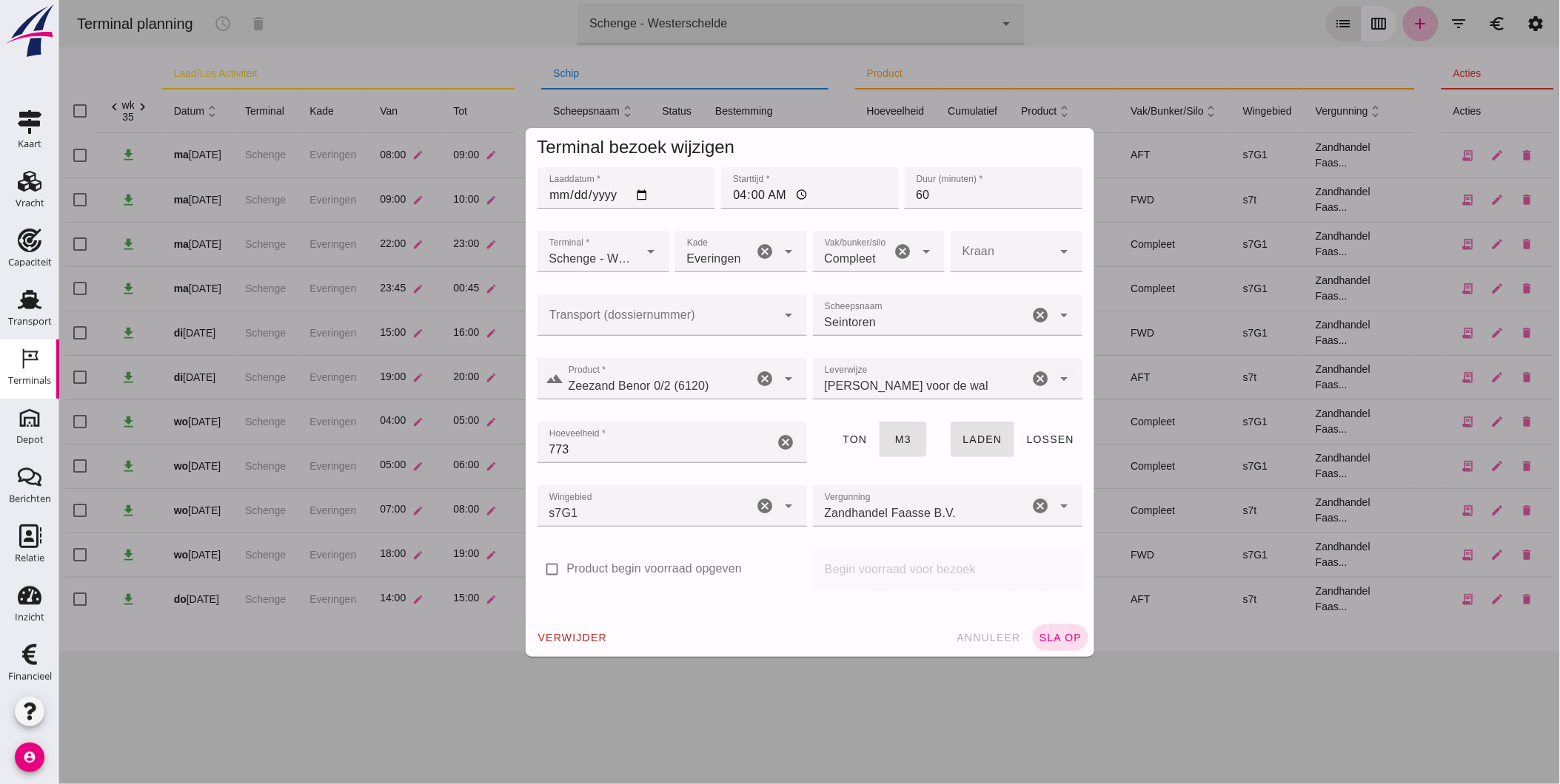
click at [850, 255] on span "Compleet" at bounding box center [850, 259] width 52 height 18
click at [845, 298] on div "FWD" at bounding box center [872, 296] width 108 height 18
type input "104"
click at [1054, 636] on span "sla op" at bounding box center [1059, 638] width 43 height 12
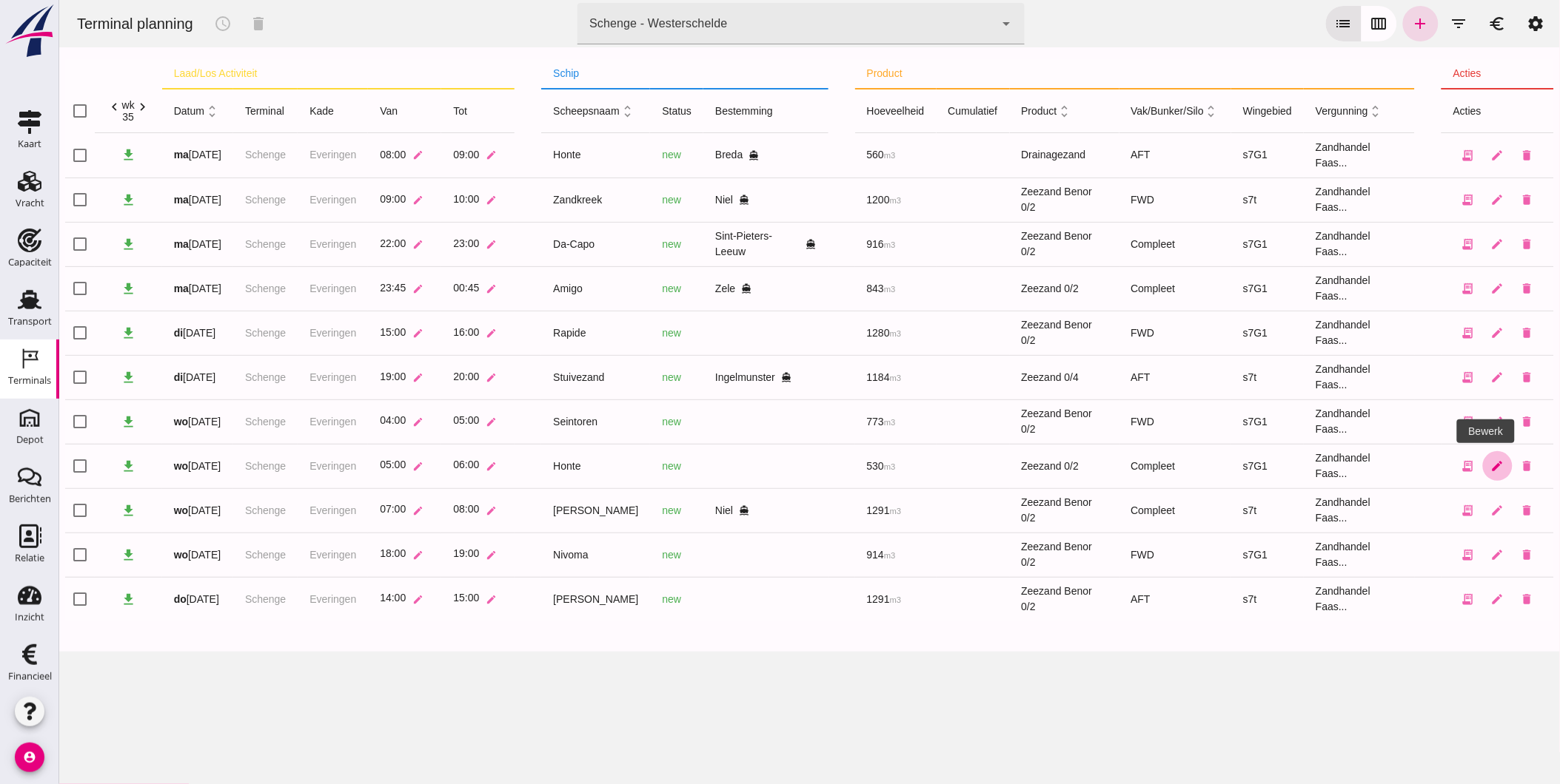
click at [1490, 459] on icon "edit" at bounding box center [1497, 466] width 13 height 13
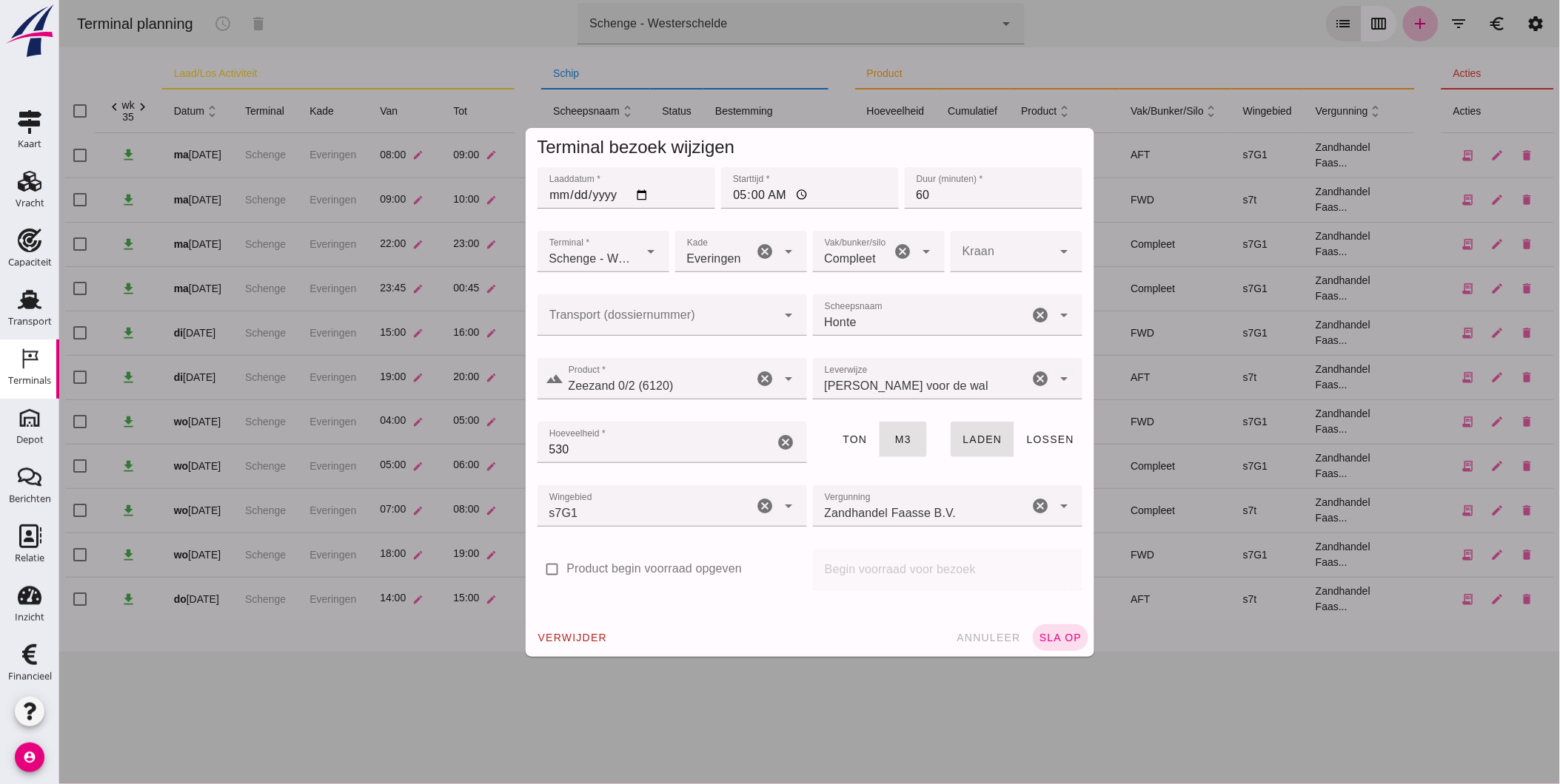
click at [883, 264] on div "Compleet 291" at bounding box center [851, 251] width 79 height 41
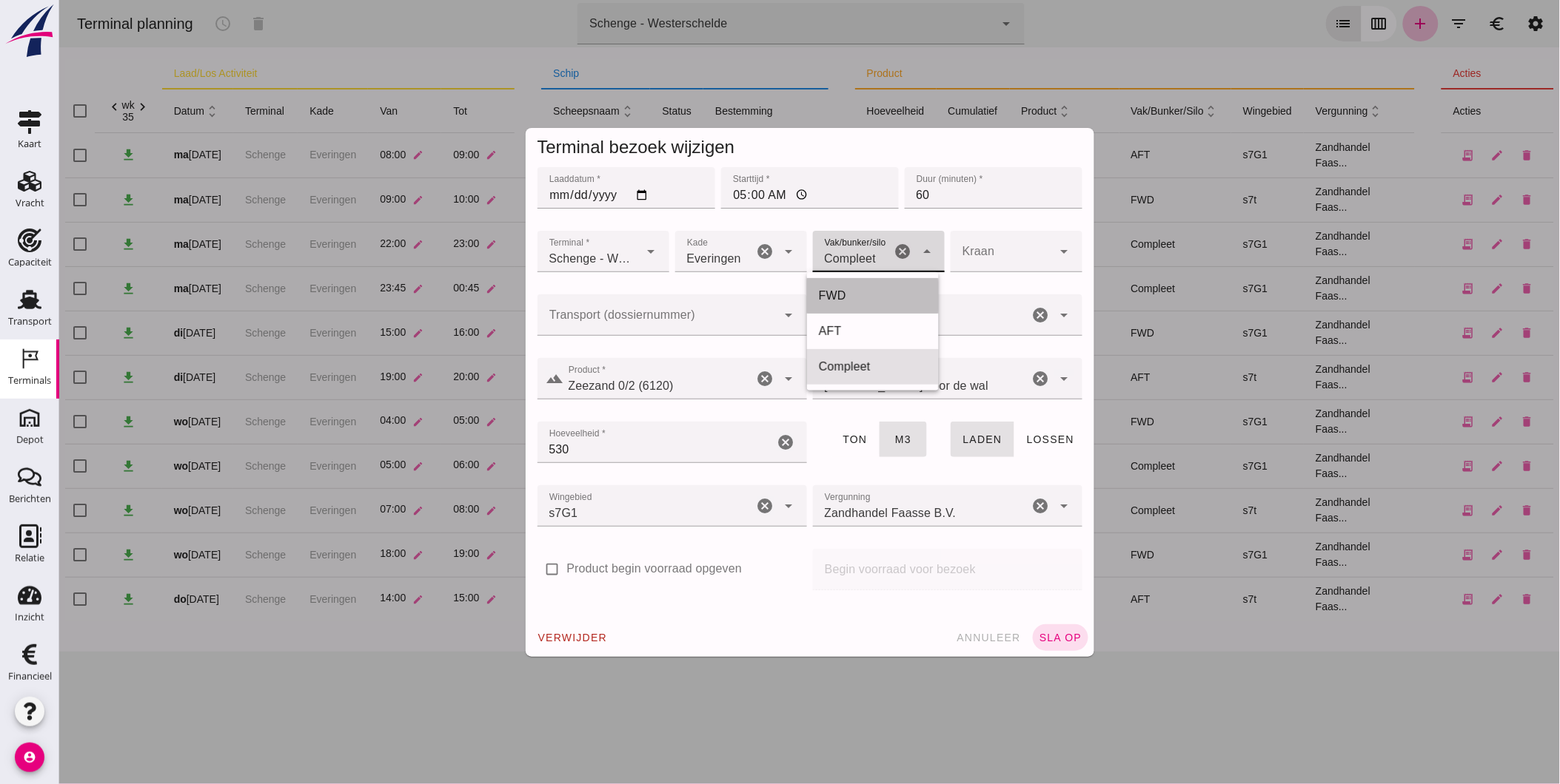
click at [859, 290] on div "FWD" at bounding box center [872, 296] width 108 height 18
type input "104"
click at [1053, 636] on span "sla op" at bounding box center [1059, 638] width 43 height 12
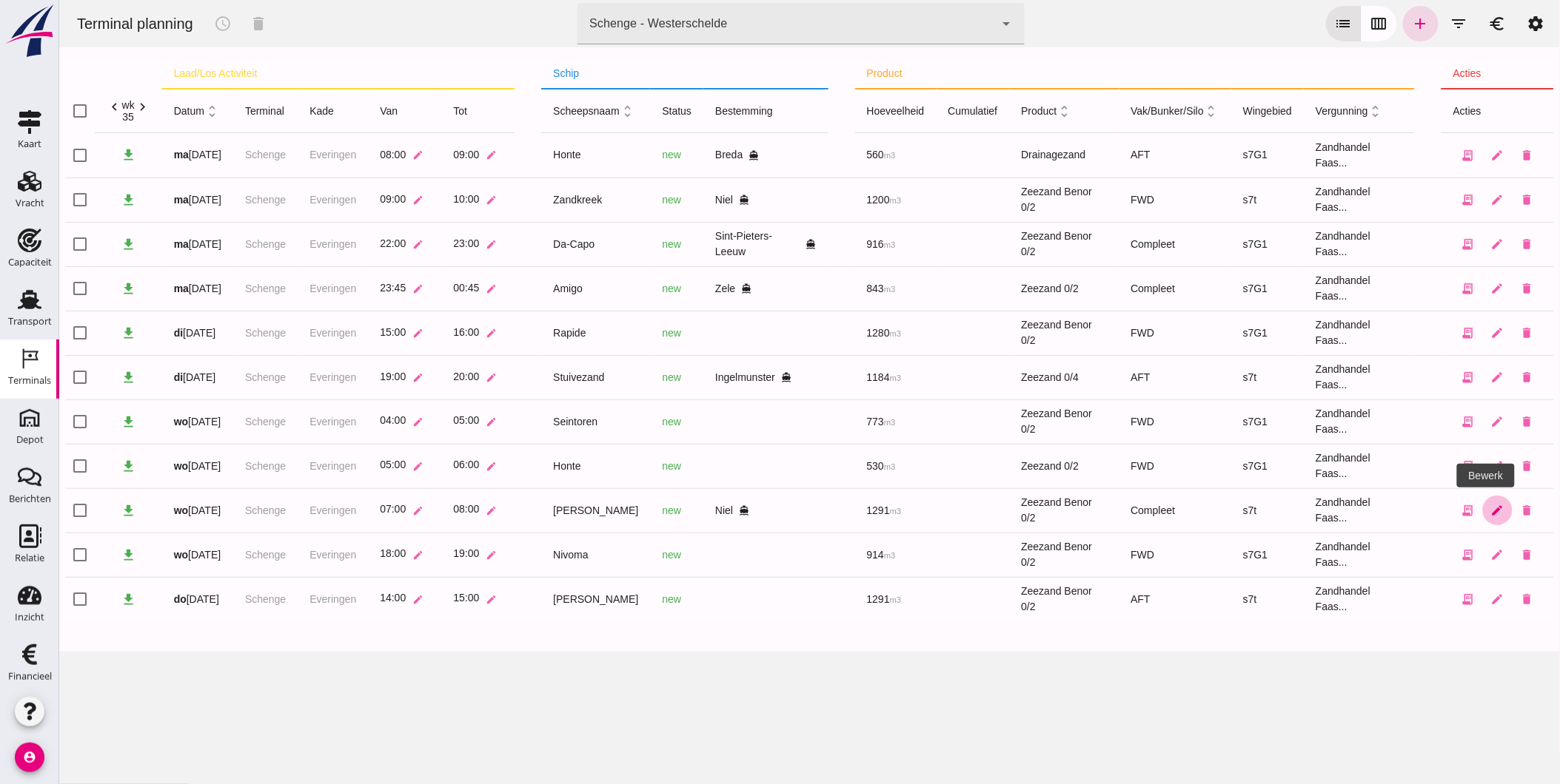
click at [1490, 508] on icon "edit" at bounding box center [1497, 510] width 13 height 13
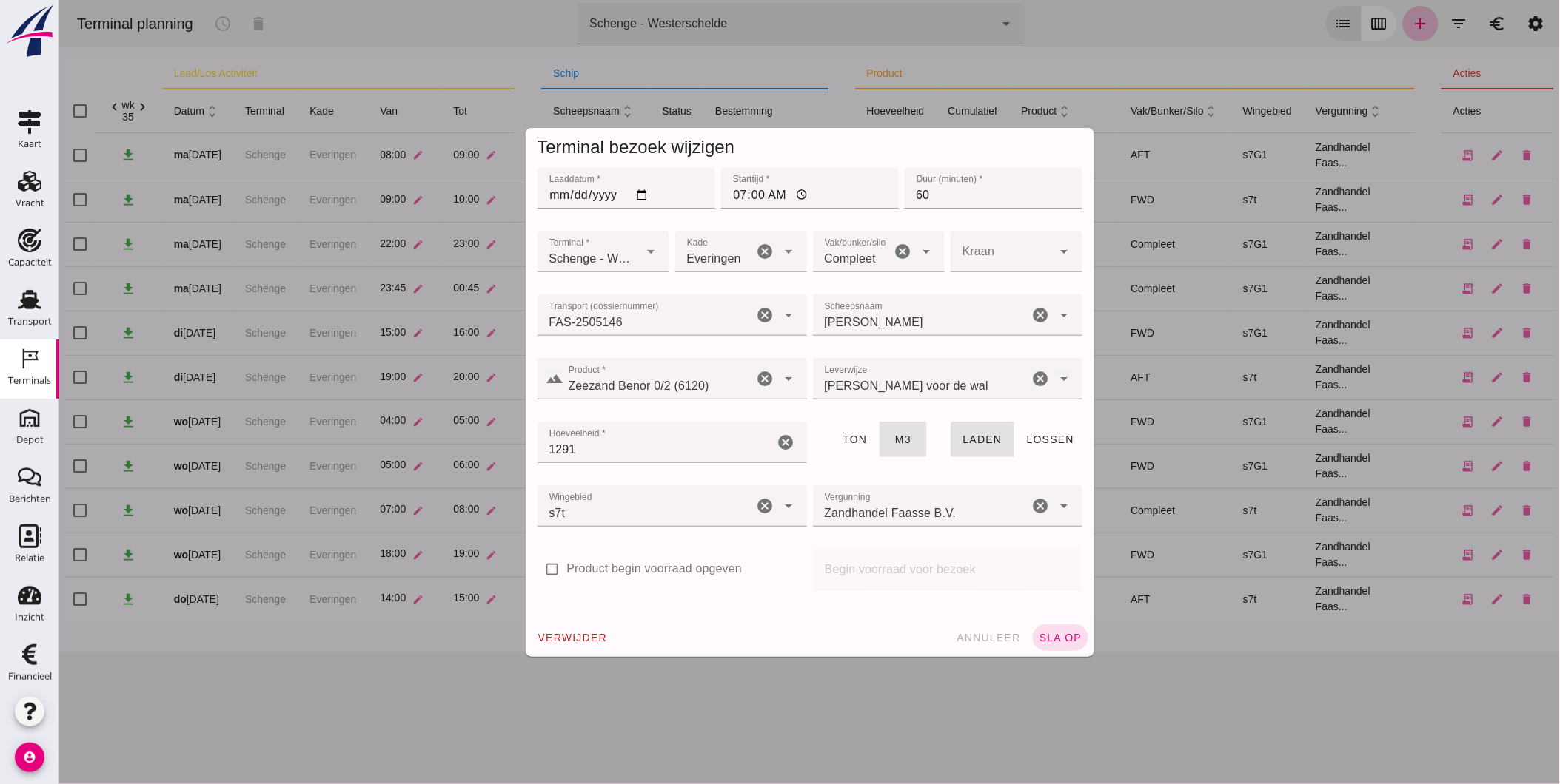
click at [859, 260] on span "Compleet" at bounding box center [850, 259] width 52 height 18
click at [844, 331] on div "AFT" at bounding box center [872, 331] width 108 height 18
type input "105"
click at [1058, 634] on span "sla op" at bounding box center [1059, 638] width 43 height 12
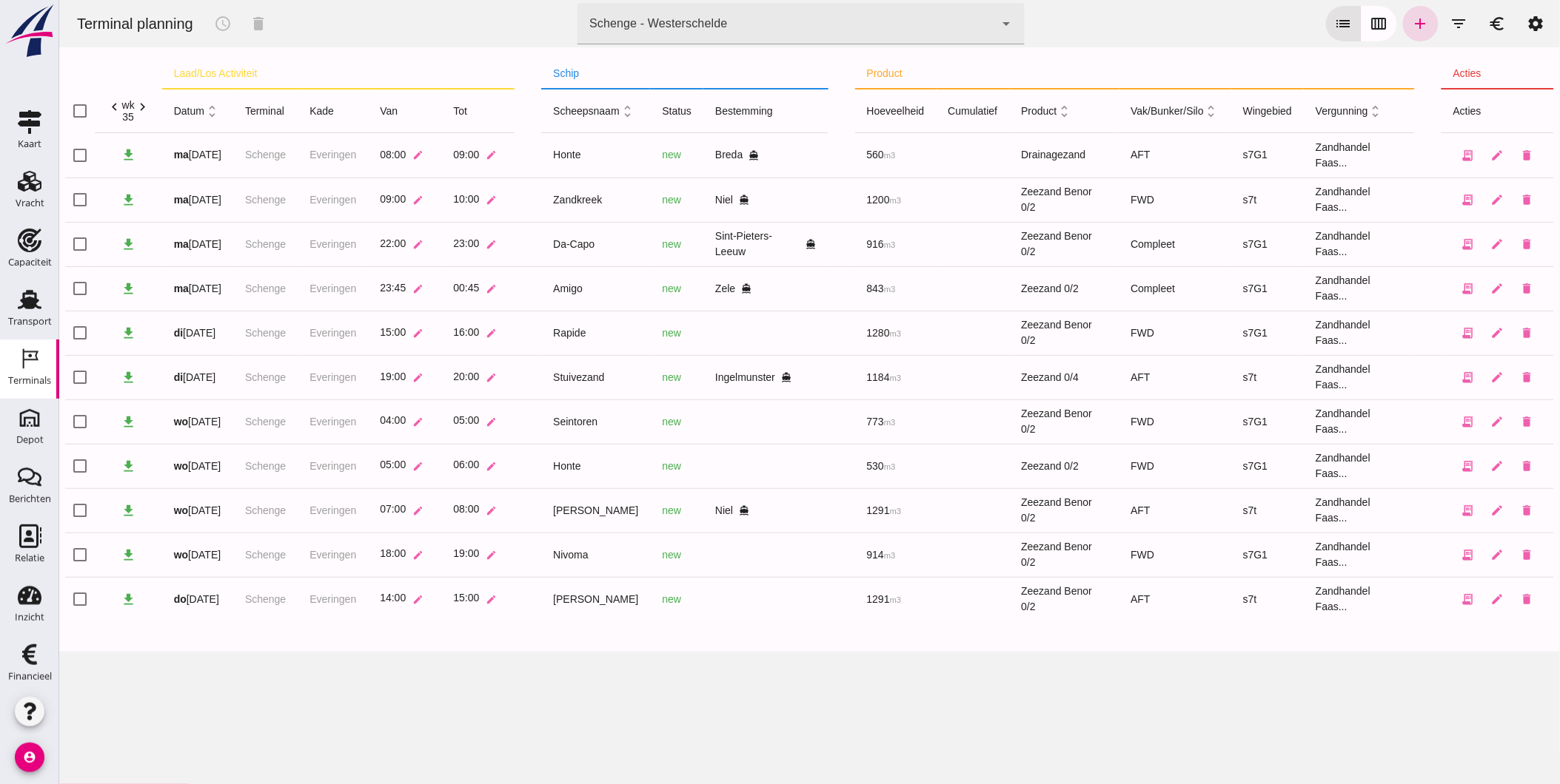
click at [446, 723] on div "Terminal planning schedule delete terminal Schenge - Westerschelde 9c876888-926…" at bounding box center [808, 392] width 1501 height 784
click at [564, 331] on div "Rapide" at bounding box center [595, 333] width 85 height 16
click at [568, 331] on div "Rapide" at bounding box center [595, 333] width 85 height 16
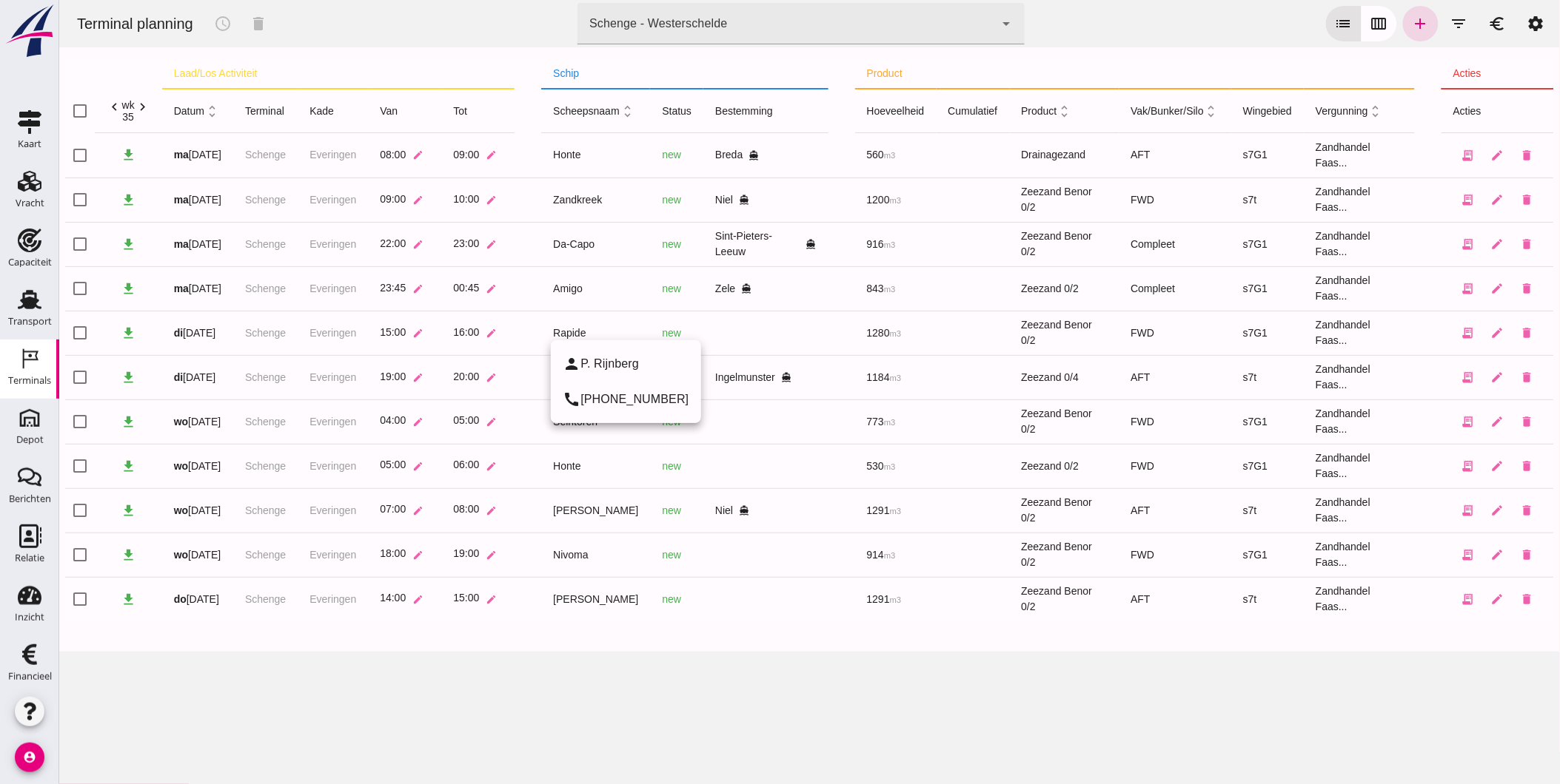
click at [568, 331] on div "Rapide" at bounding box center [595, 333] width 85 height 16
click at [677, 682] on div "Terminal planning schedule delete terminal Schenge - Westerschelde 9c876888-926…" at bounding box center [808, 392] width 1501 height 784
drag, startPoint x: 78, startPoint y: 376, endPoint x: 87, endPoint y: 373, distance: 9.5
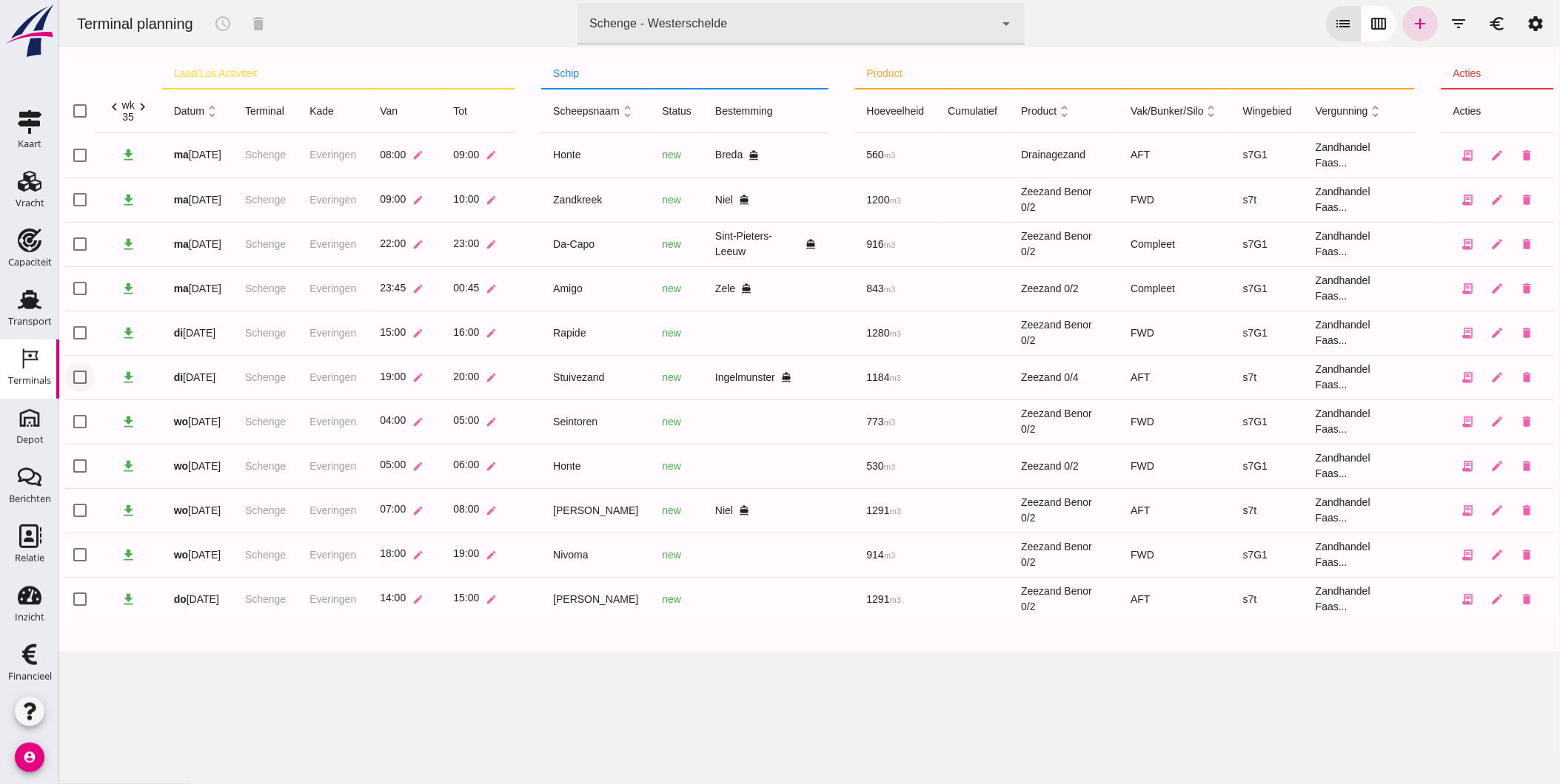
click at [78, 376] on input "checkbox" at bounding box center [79, 378] width 30 height 30
checkbox input "true"
click at [230, 26] on icon "schedule" at bounding box center [222, 24] width 18 height 18
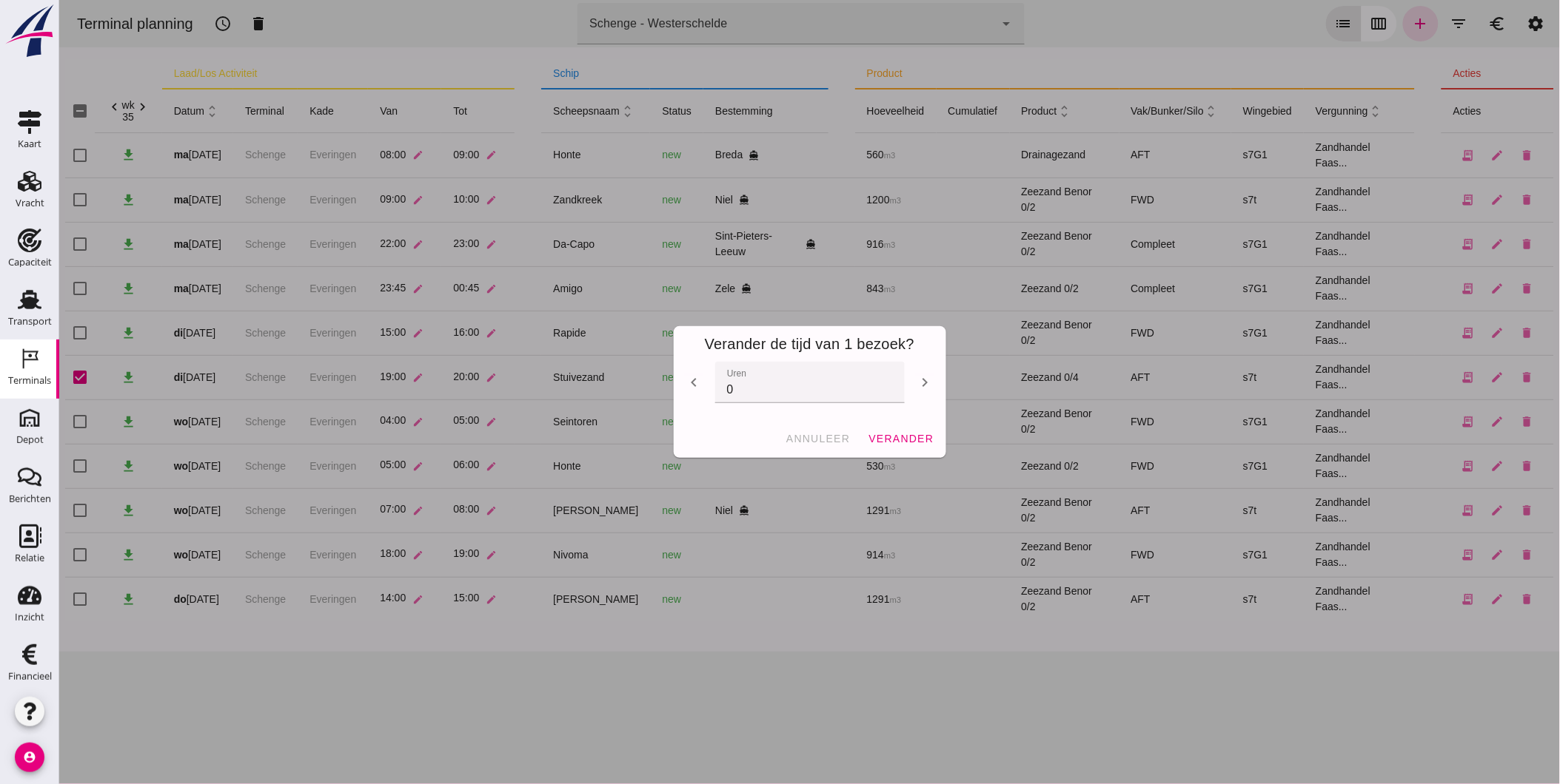
click at [694, 379] on icon "chevron_left" at bounding box center [694, 382] width 18 height 18
type input "-1"
drag, startPoint x: 901, startPoint y: 436, endPoint x: 967, endPoint y: 438, distance: 66.0
click at [901, 435] on span "verander" at bounding box center [900, 439] width 66 height 12
checkbox input "false"
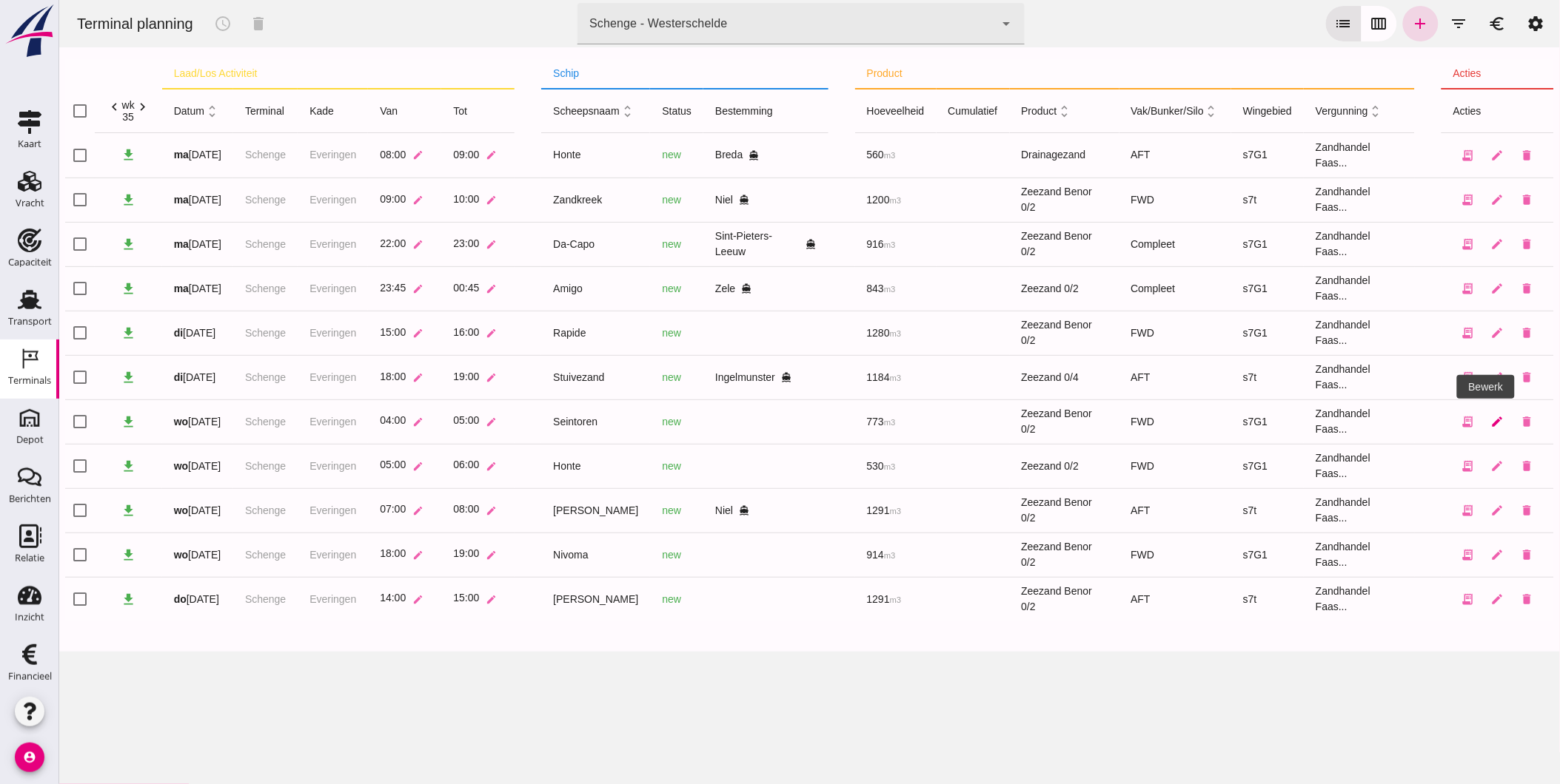
click at [1490, 418] on icon "edit" at bounding box center [1497, 422] width 13 height 13
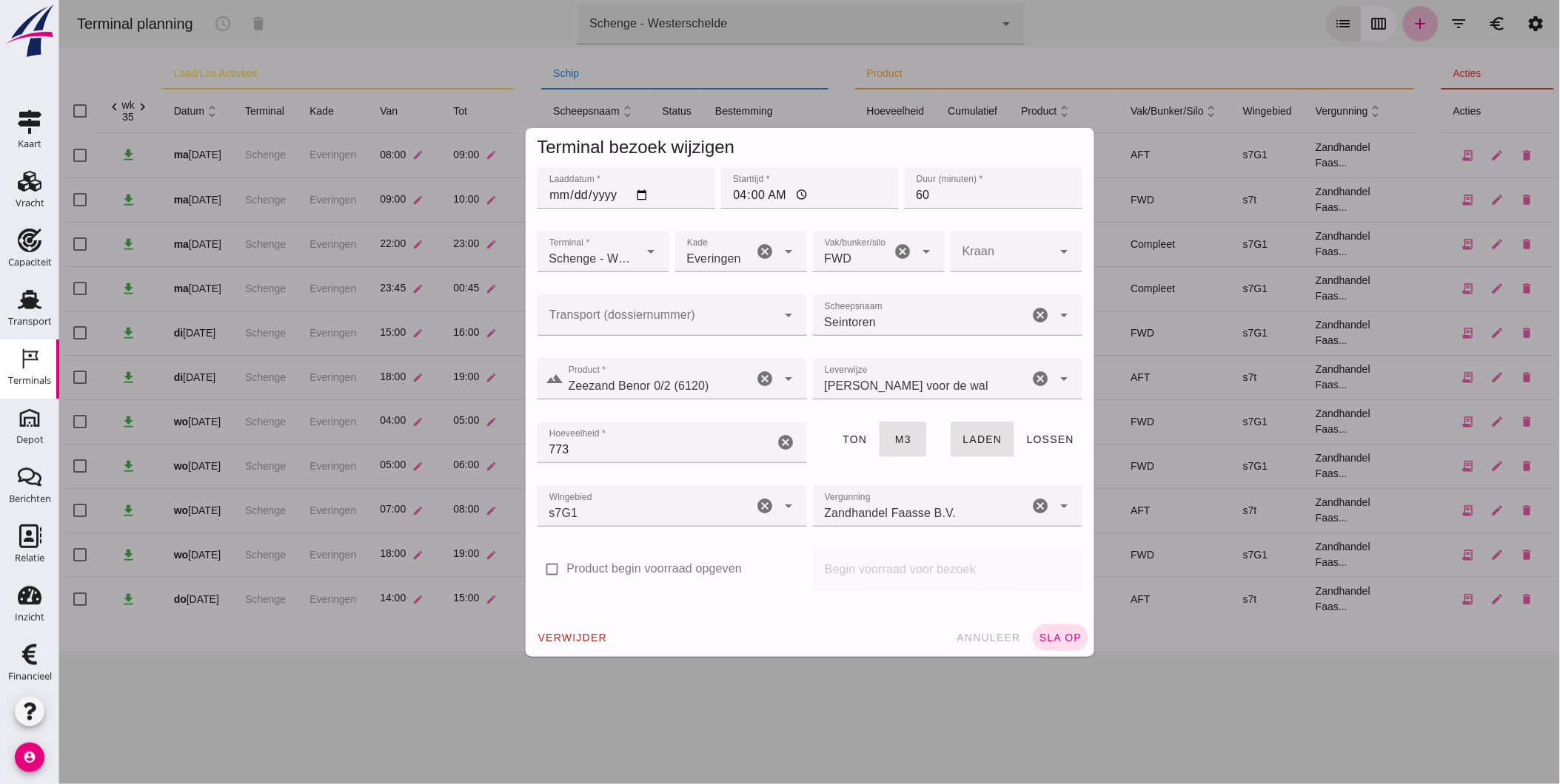
drag, startPoint x: 658, startPoint y: 447, endPoint x: 493, endPoint y: 447, distance: 165.0
click at [493, 447] on div "Terminal bezoek wijzigen Laaddatum * Laaddatum * 2025-08-27 Starttijd * Startti…" at bounding box center [808, 392] width 1501 height 784
type input "650"
click at [1043, 637] on span "sla op" at bounding box center [1059, 638] width 43 height 12
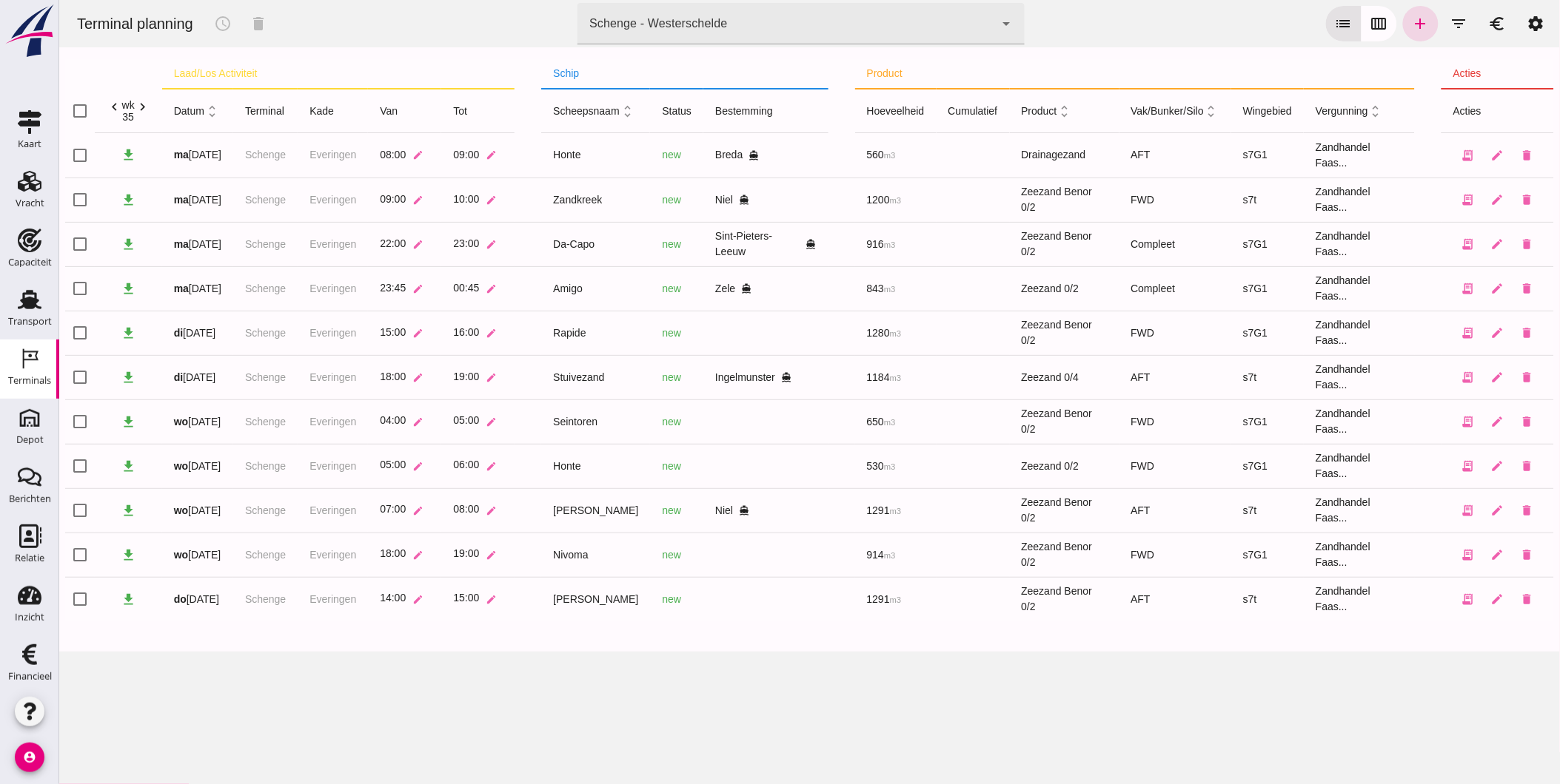
click at [962, 721] on div "Terminal planning schedule delete terminal Schenge - Westerschelde 9c876888-926…" at bounding box center [808, 392] width 1501 height 784
click at [928, 12] on div "Schenge - Westerschelde 9c876888-926f-4f5f-969d-c779b766b815" at bounding box center [784, 23] width 417 height 41
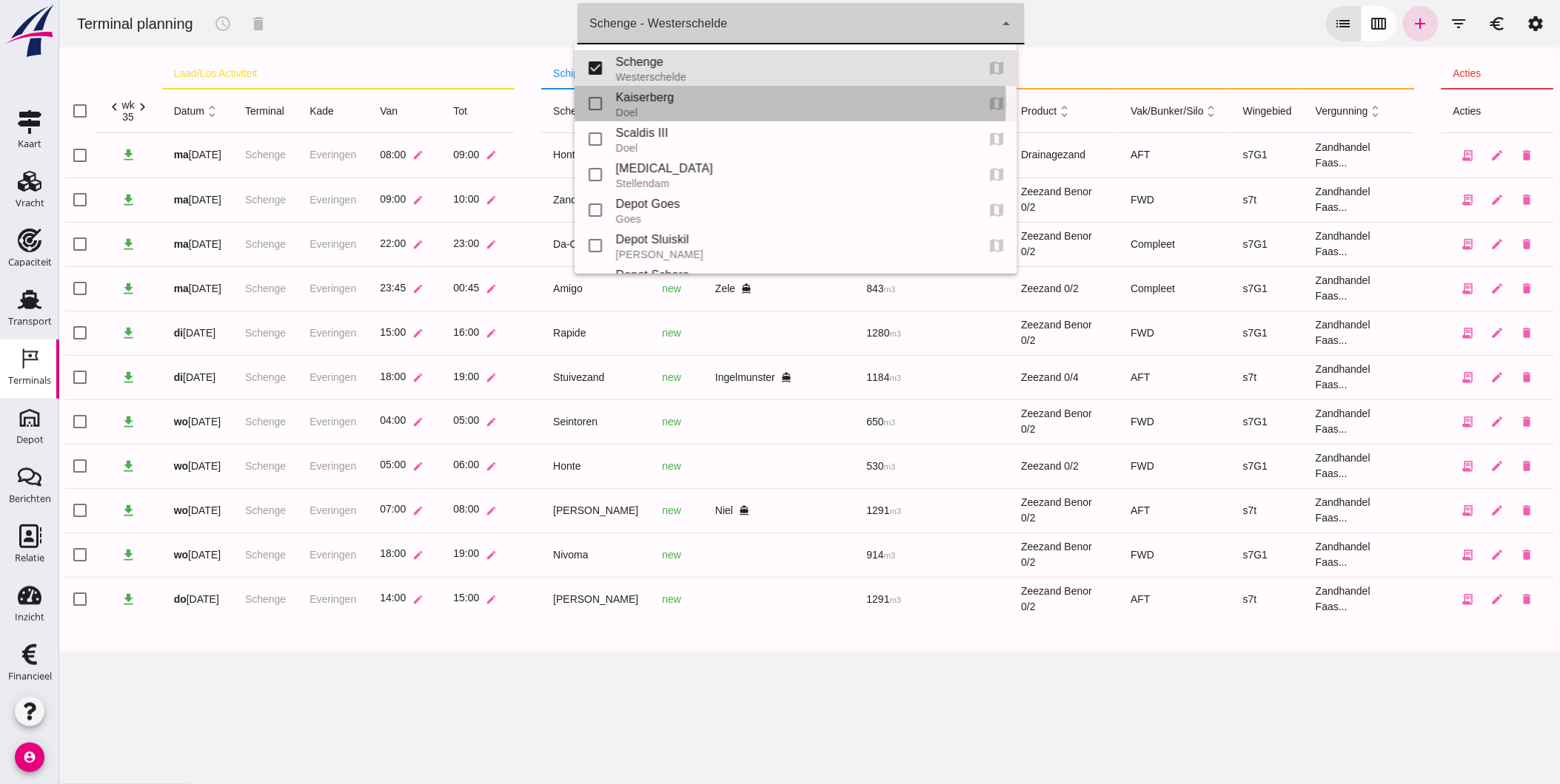
click at [796, 100] on div "Kaiserberg" at bounding box center [790, 98] width 349 height 18
type input "7f603609-51ae-4e75-986b-c9057e559465"
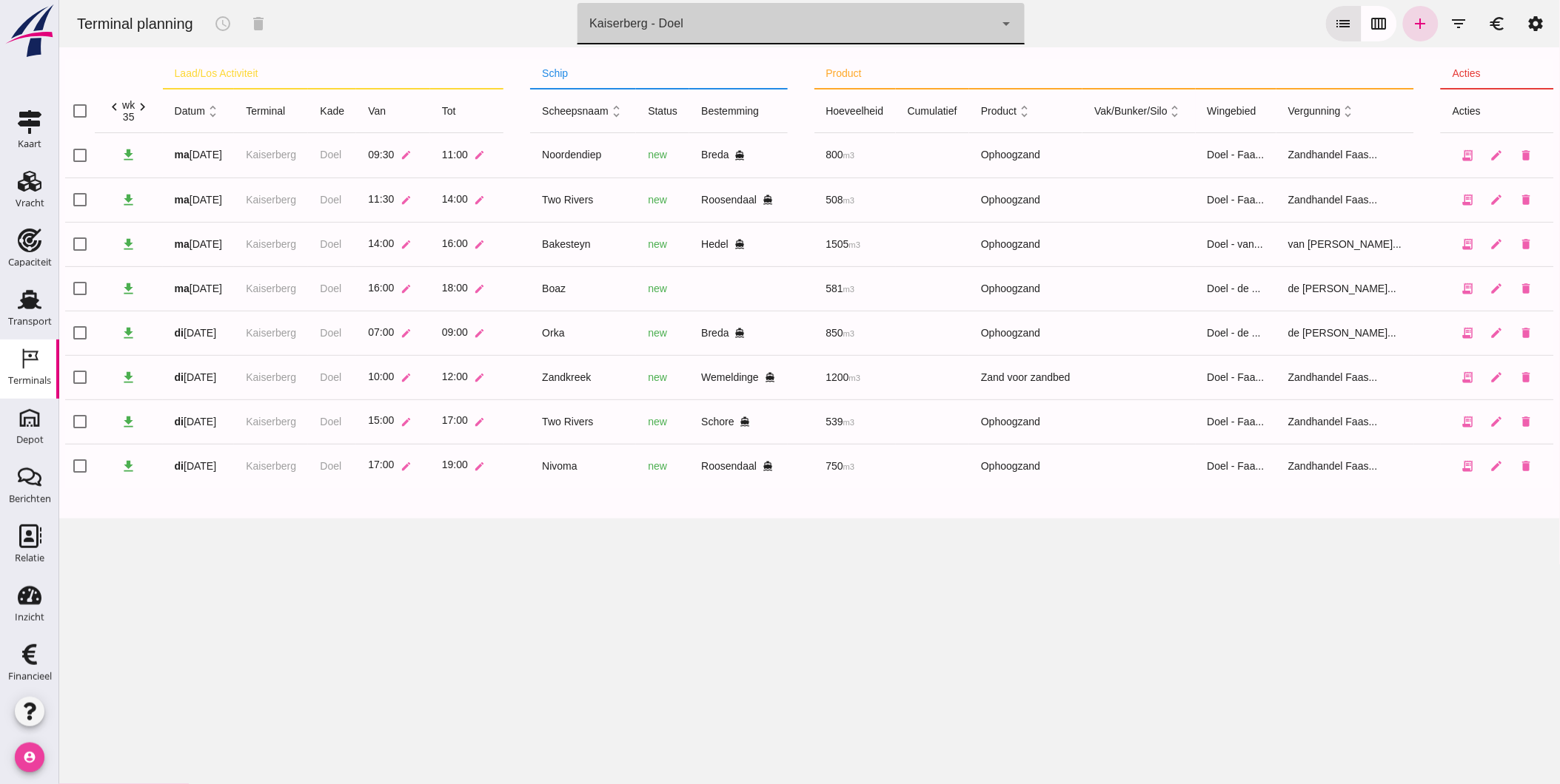
click at [31, 764] on icon "account_circle" at bounding box center [30, 758] width 30 height 30
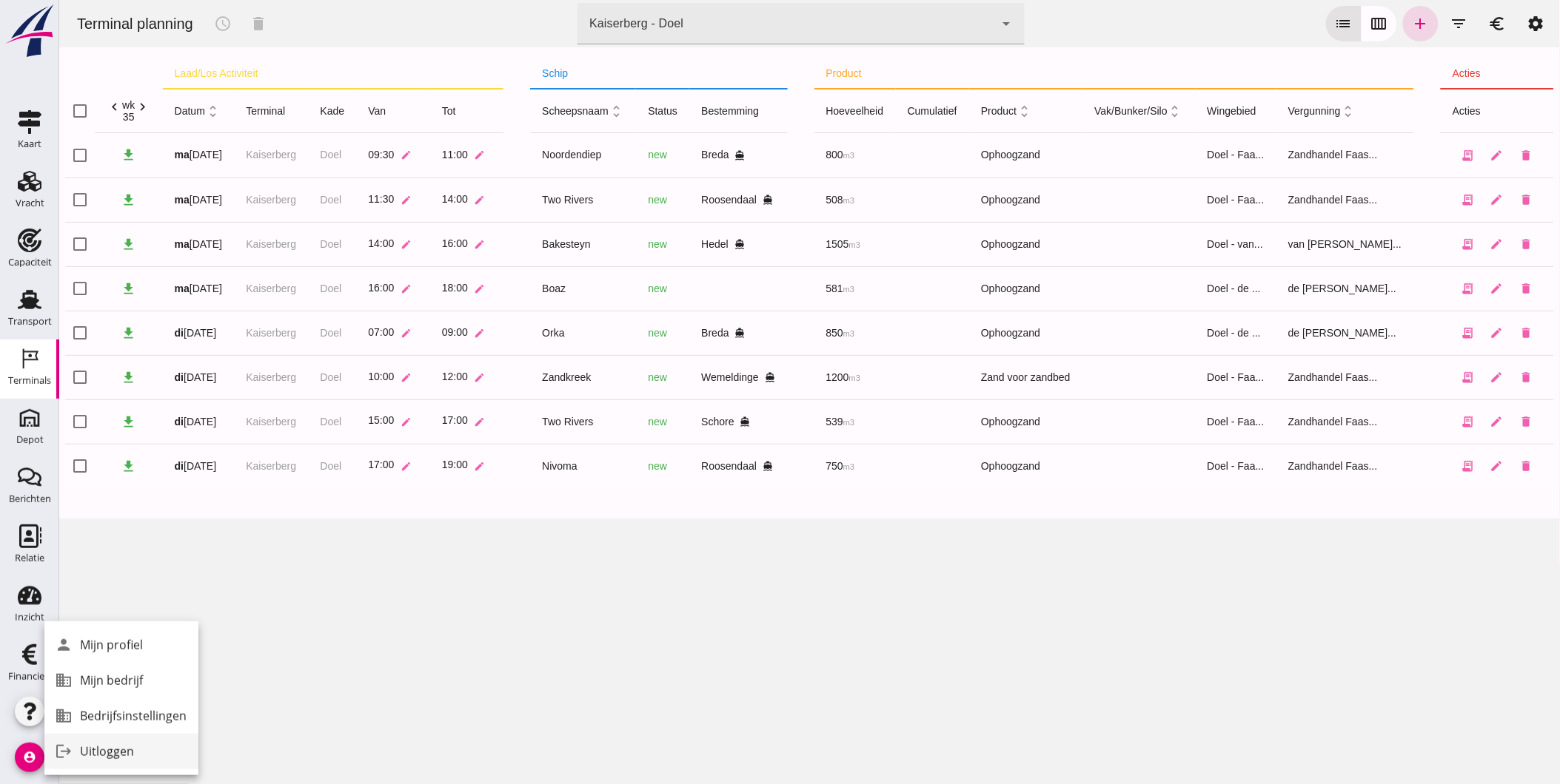
drag, startPoint x: 84, startPoint y: 756, endPoint x: 46, endPoint y: 756, distance: 38.0
click at [84, 756] on div "Uitloggen" at bounding box center [133, 752] width 106 height 18
